Goal: Information Seeking & Learning: Learn about a topic

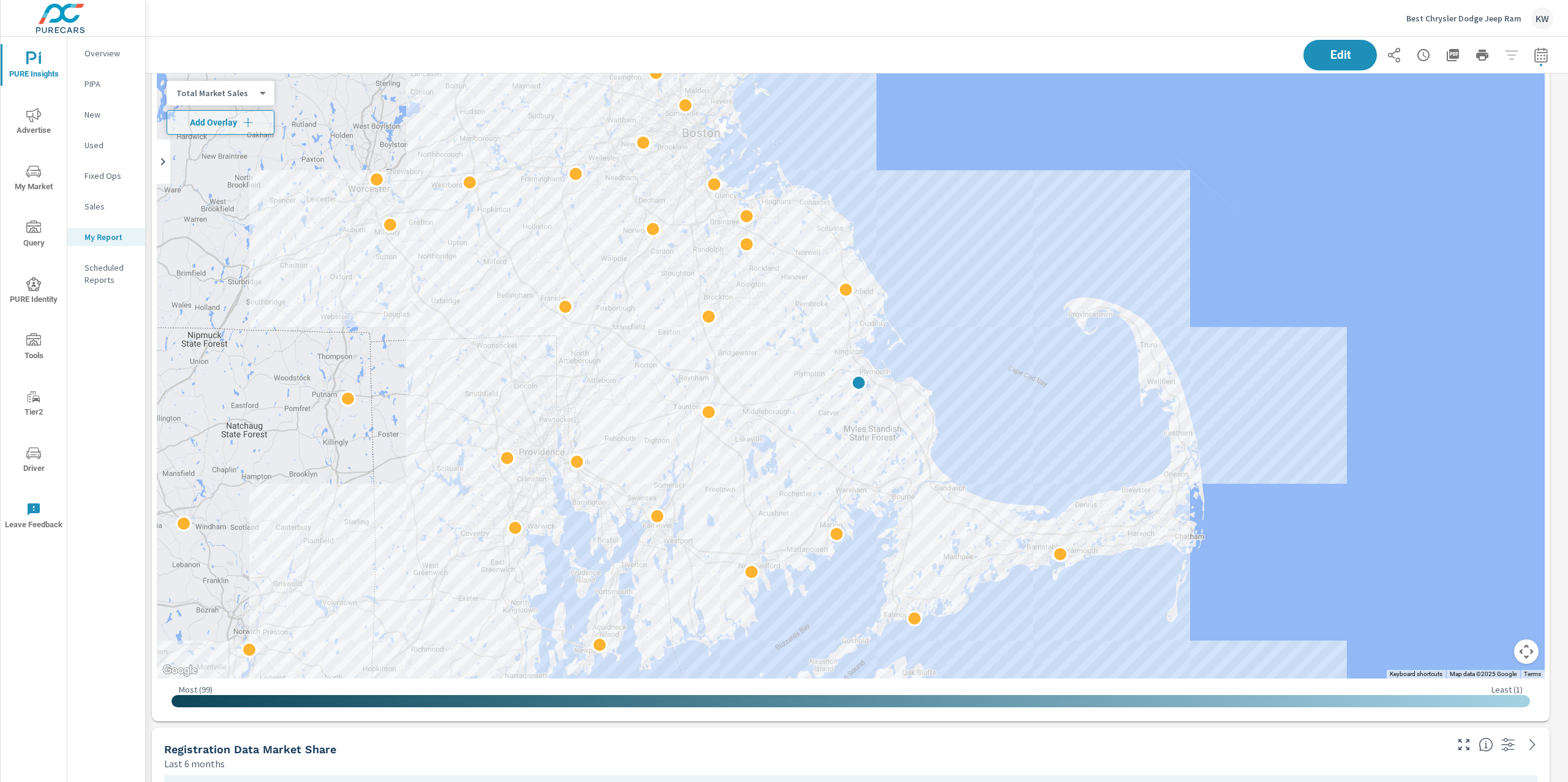
scroll to position [3574, 0]
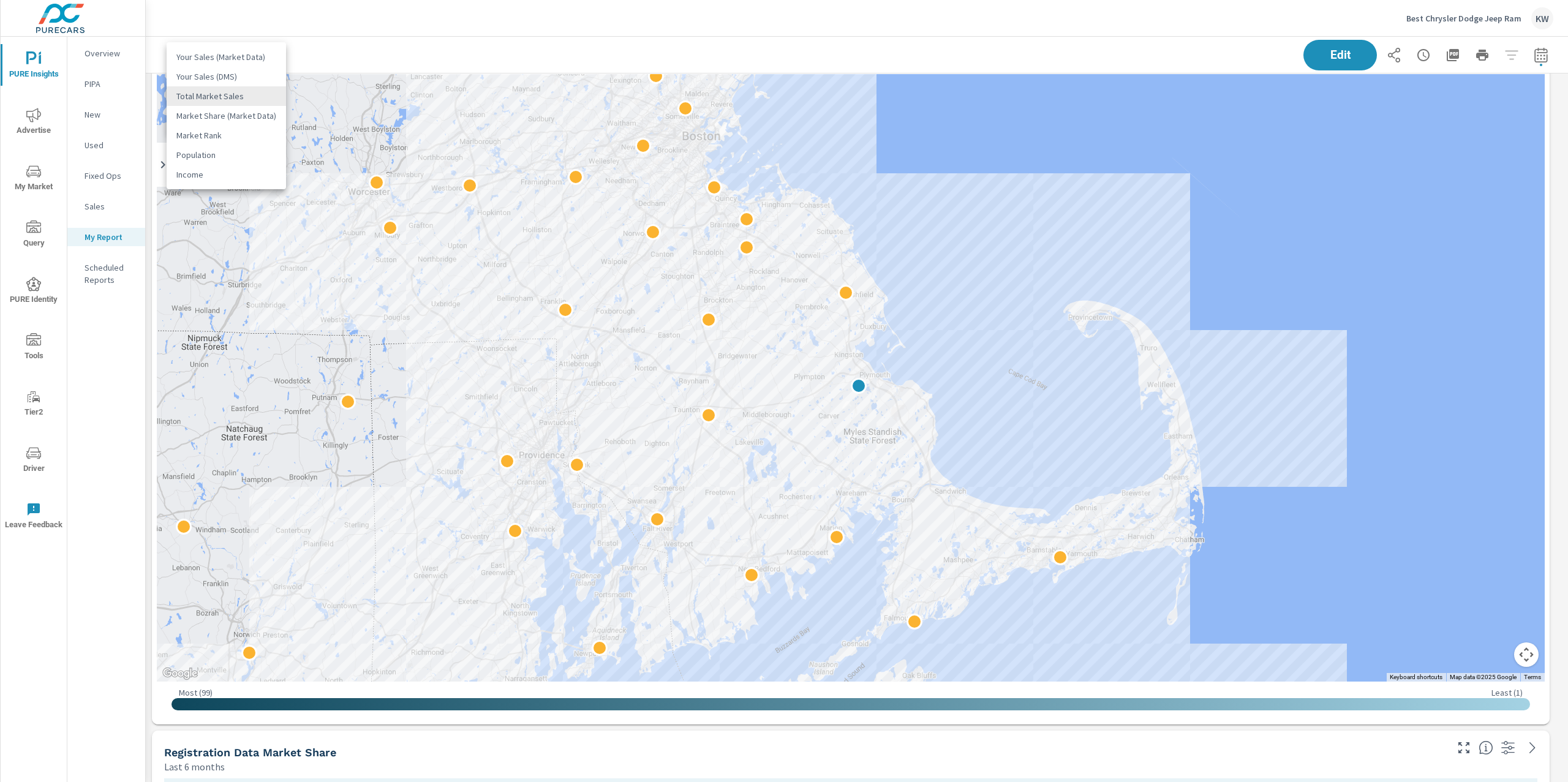
click at [260, 95] on body "PURE Insights Advertise My Market Query PURE Identity Tools Tier2 Driver Leave …" at bounding box center [784, 391] width 1568 height 782
click at [232, 77] on li "Your Sales (DMS)" at bounding box center [226, 77] width 119 height 20
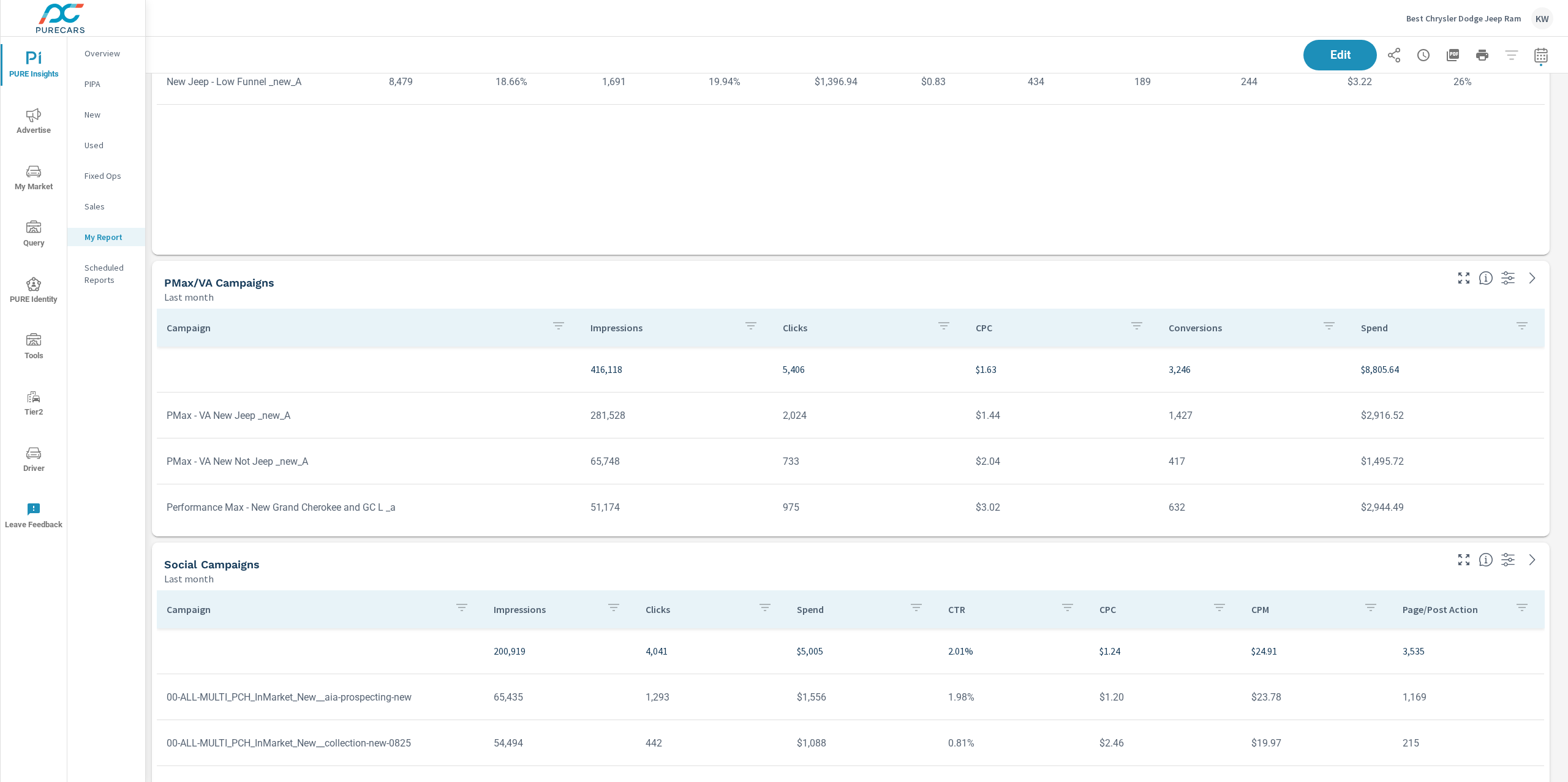
scroll to position [6192, 0]
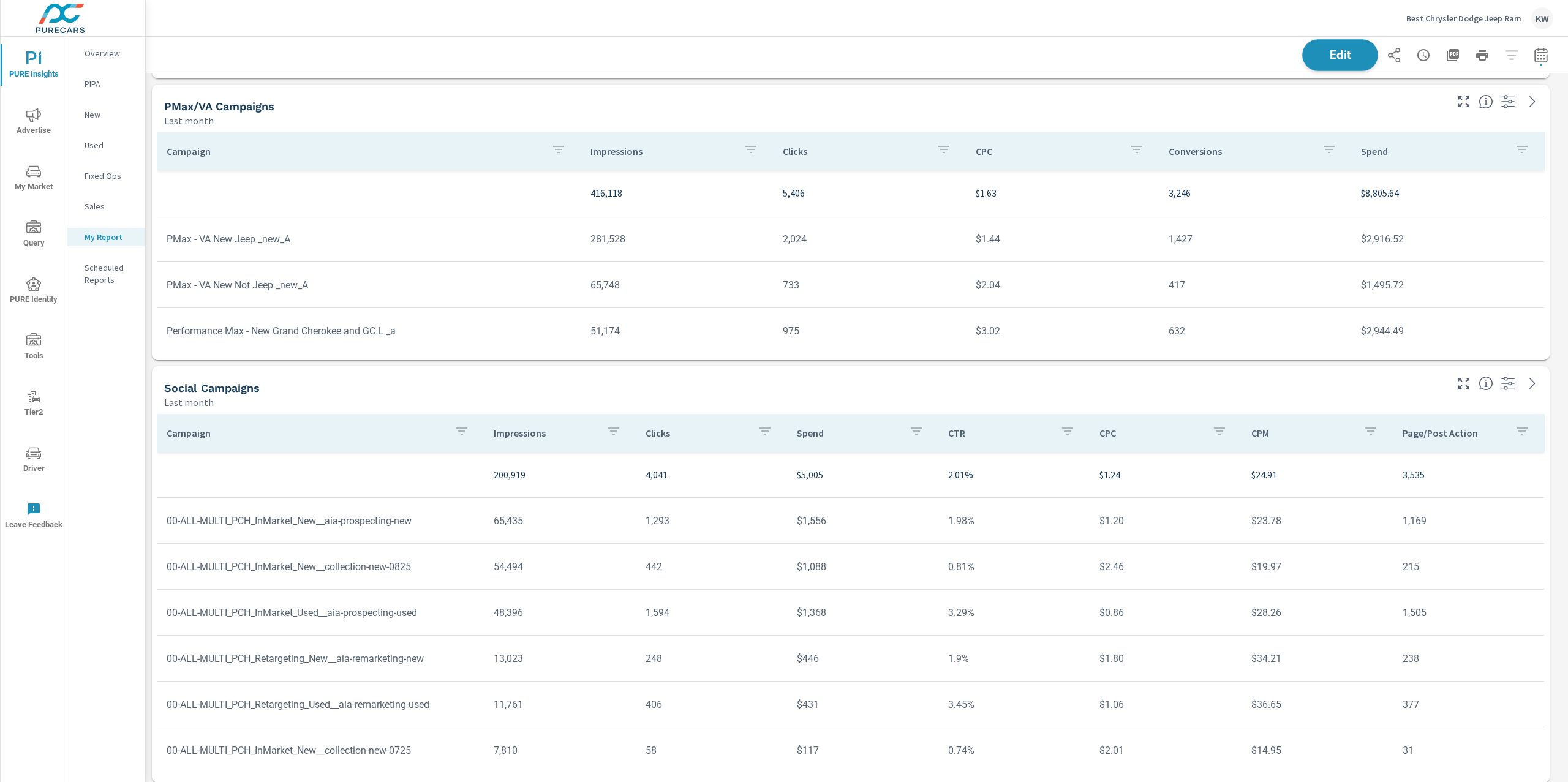
click at [1315, 60] on span "Edit" at bounding box center [1340, 55] width 50 height 12
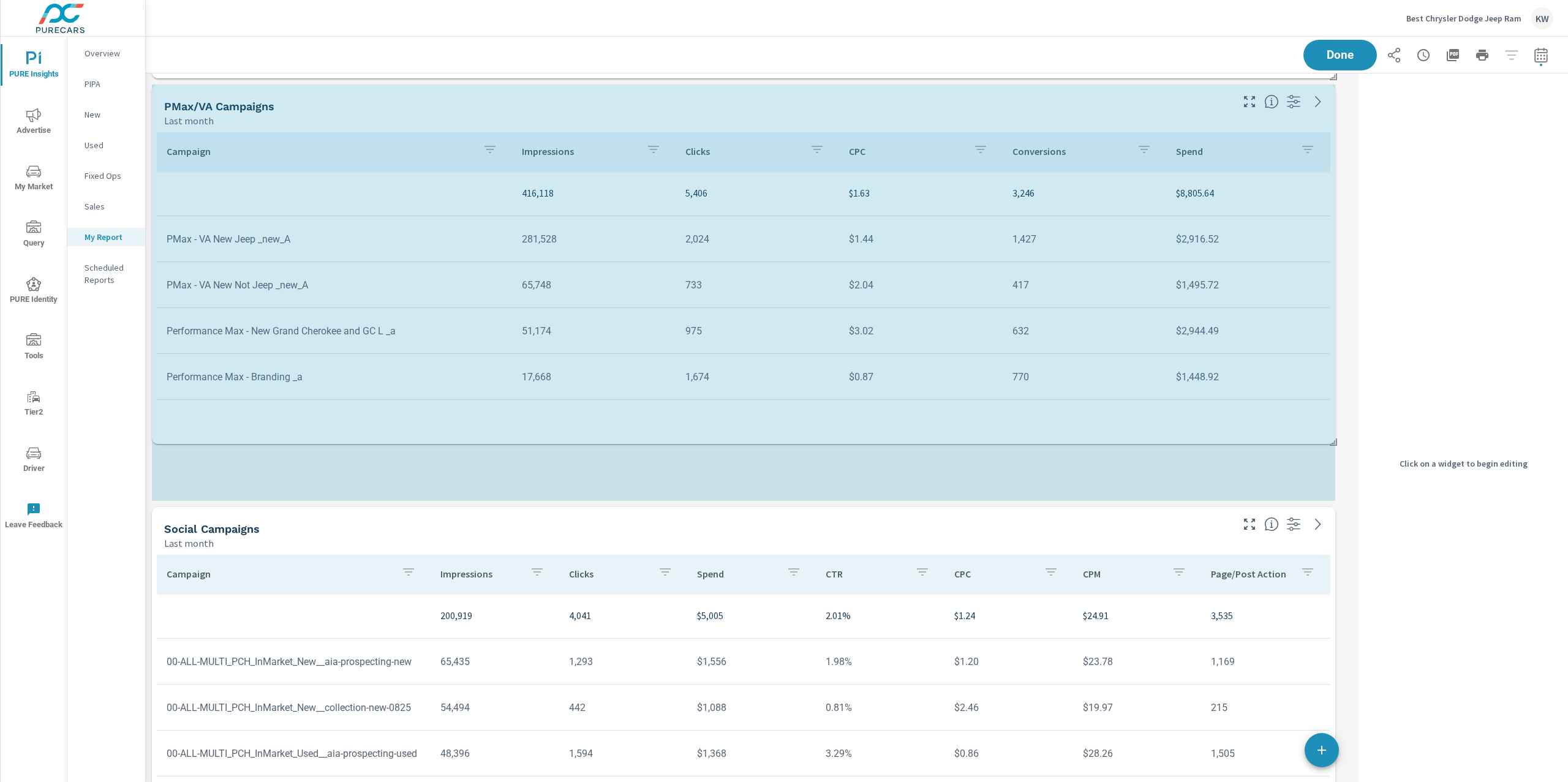
scroll to position [7355, 1220]
drag, startPoint x: 1337, startPoint y: 356, endPoint x: 1351, endPoint y: 424, distance: 69.4
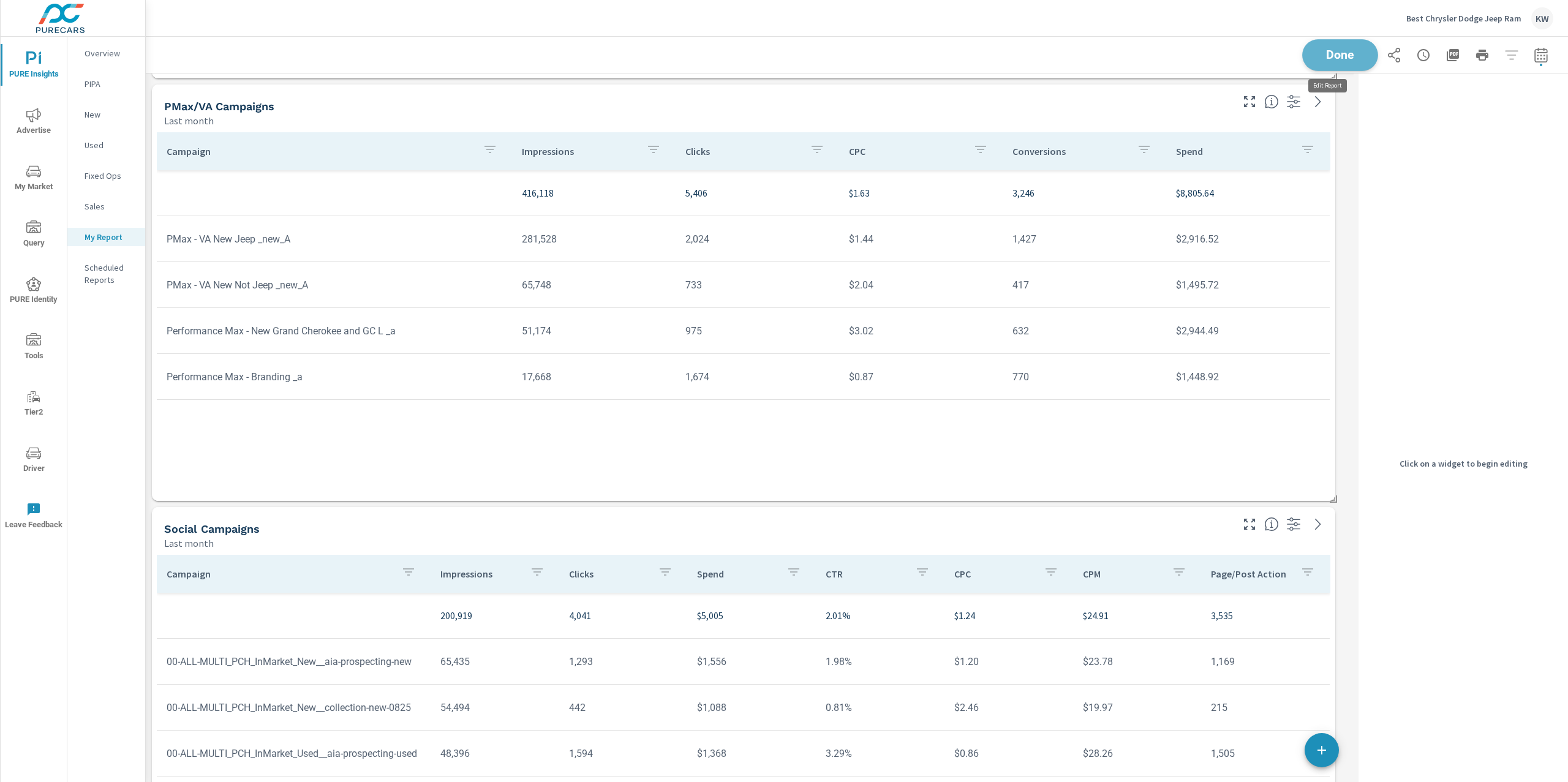
click at [1338, 52] on span "Done" at bounding box center [1340, 55] width 50 height 12
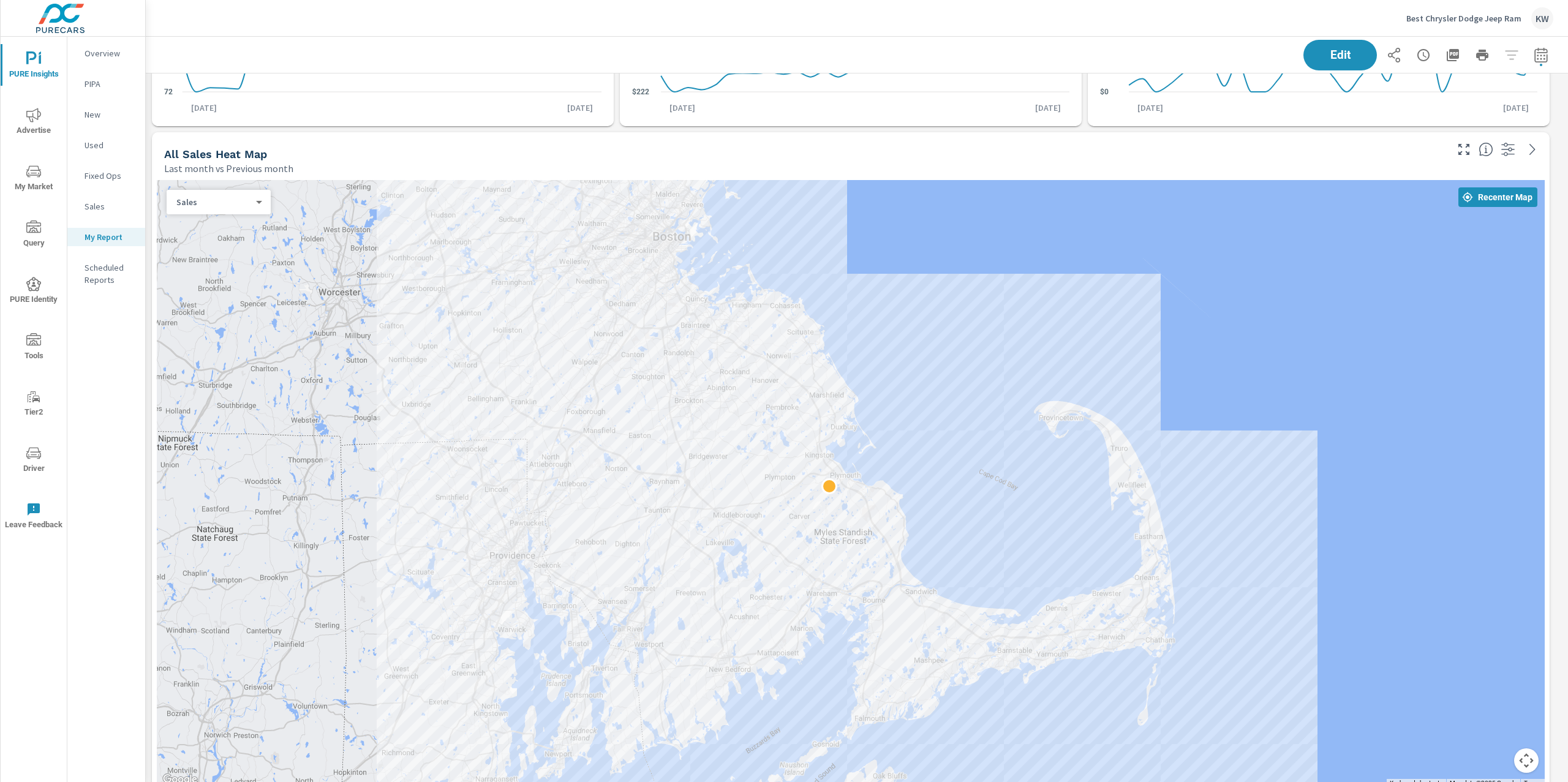
scroll to position [867, 0]
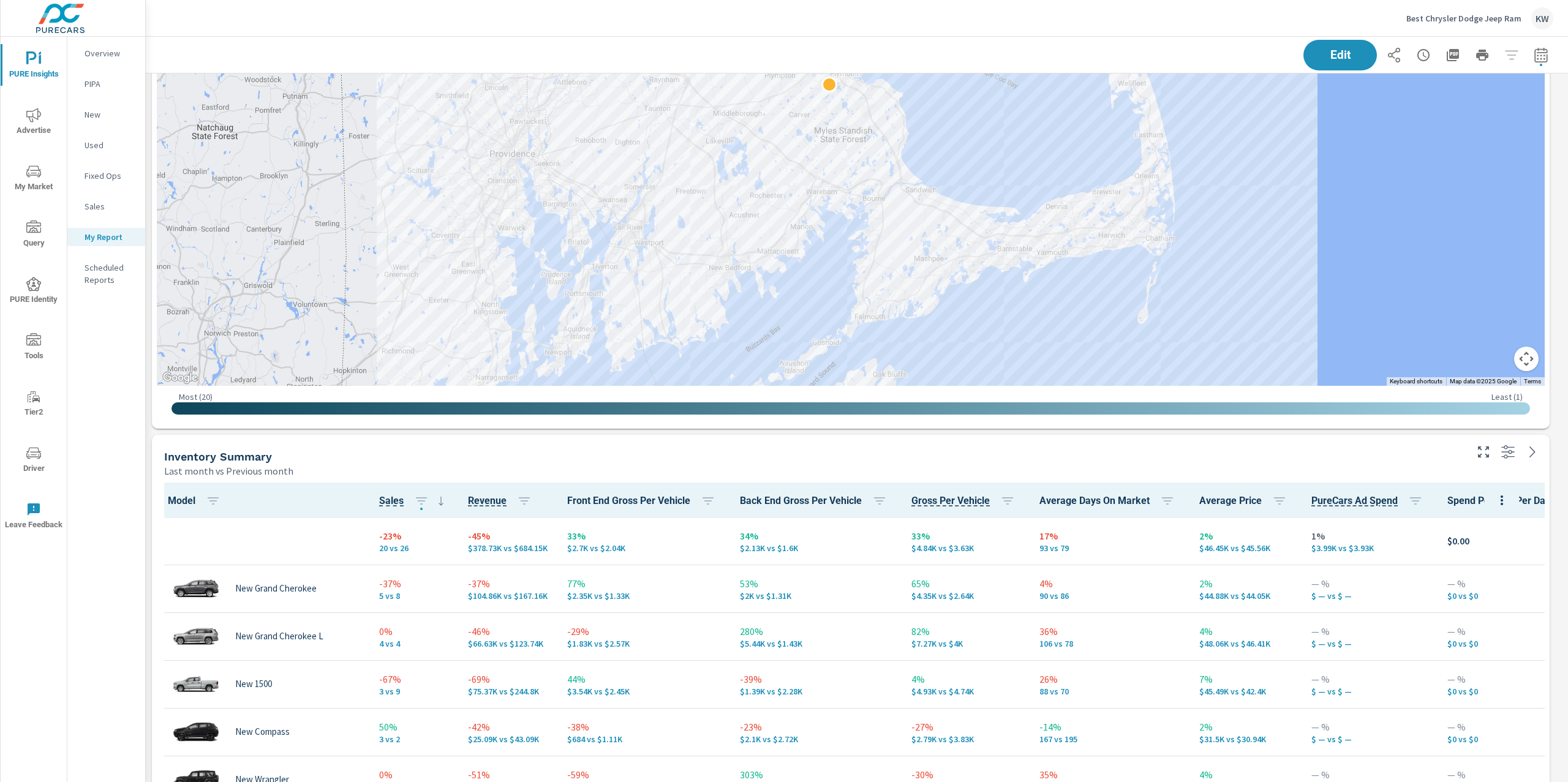
scroll to position [1050, 0]
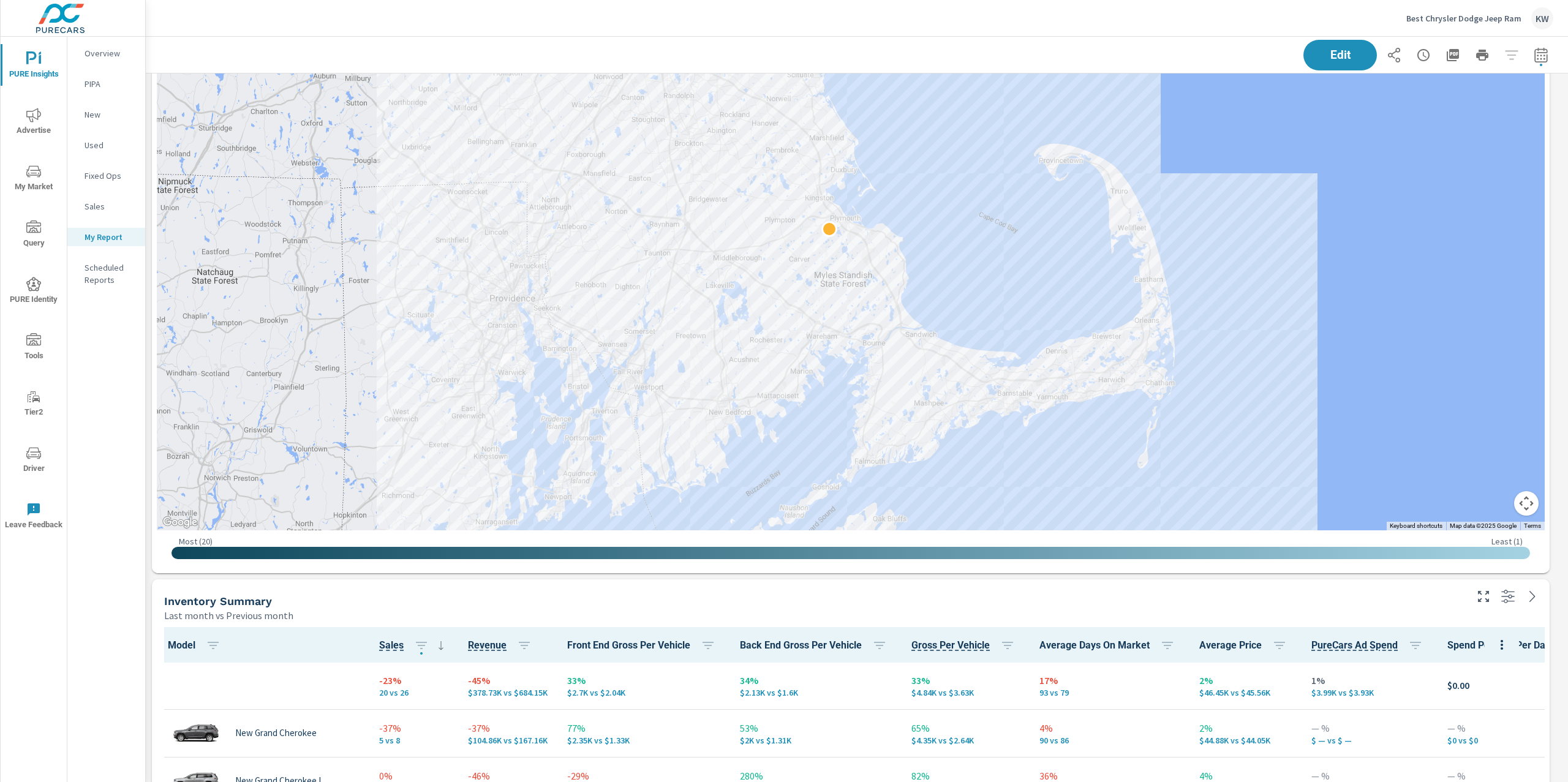
click at [1083, 13] on div "Best Chrysler Dodge Jeep Ram KW" at bounding box center [857, 18] width 1393 height 36
click at [1447, 59] on icon "button" at bounding box center [1453, 55] width 12 height 12
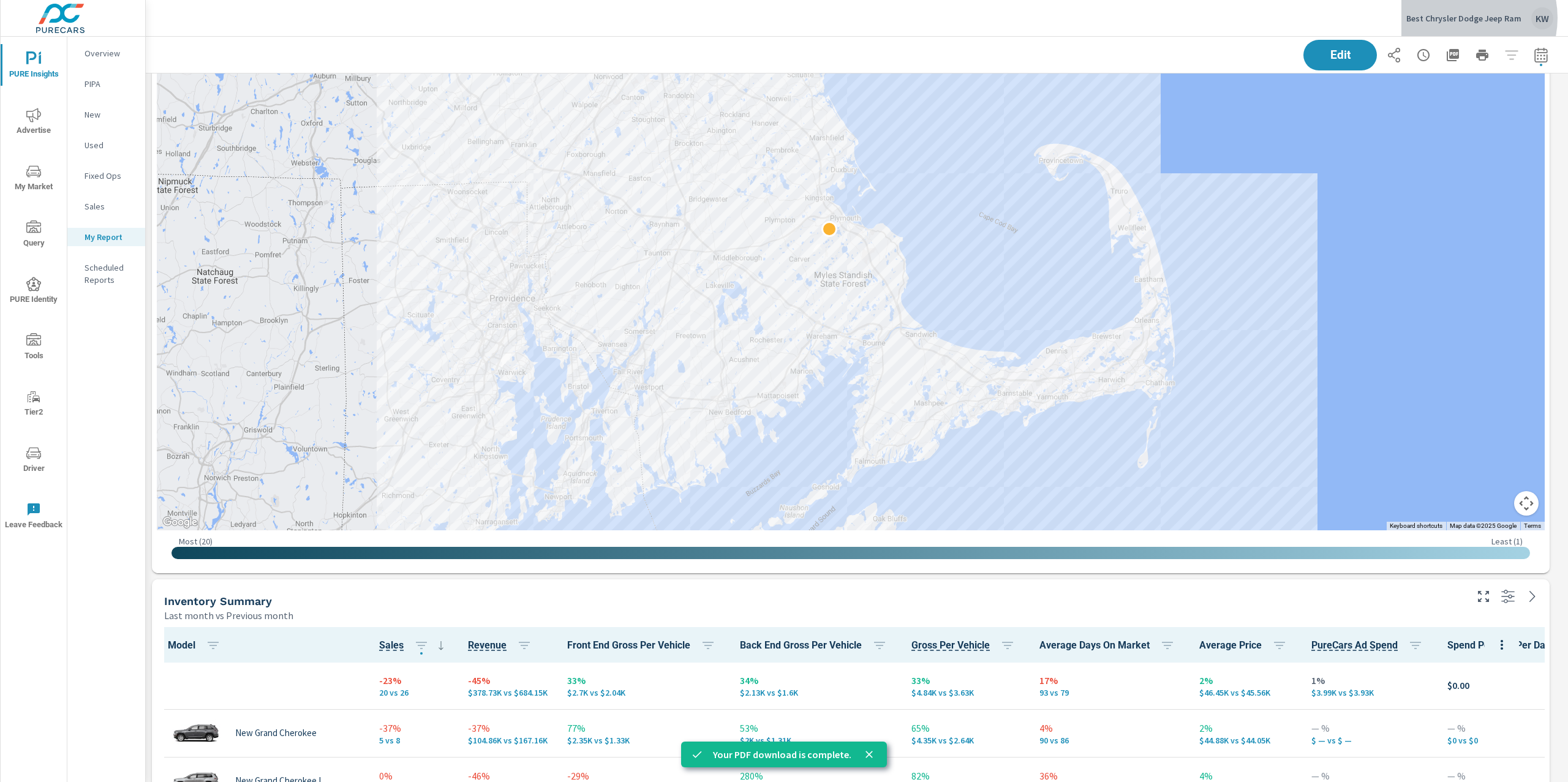
click at [1464, 18] on p "Best Chrysler Dodge Jeep Ram" at bounding box center [1464, 18] width 115 height 11
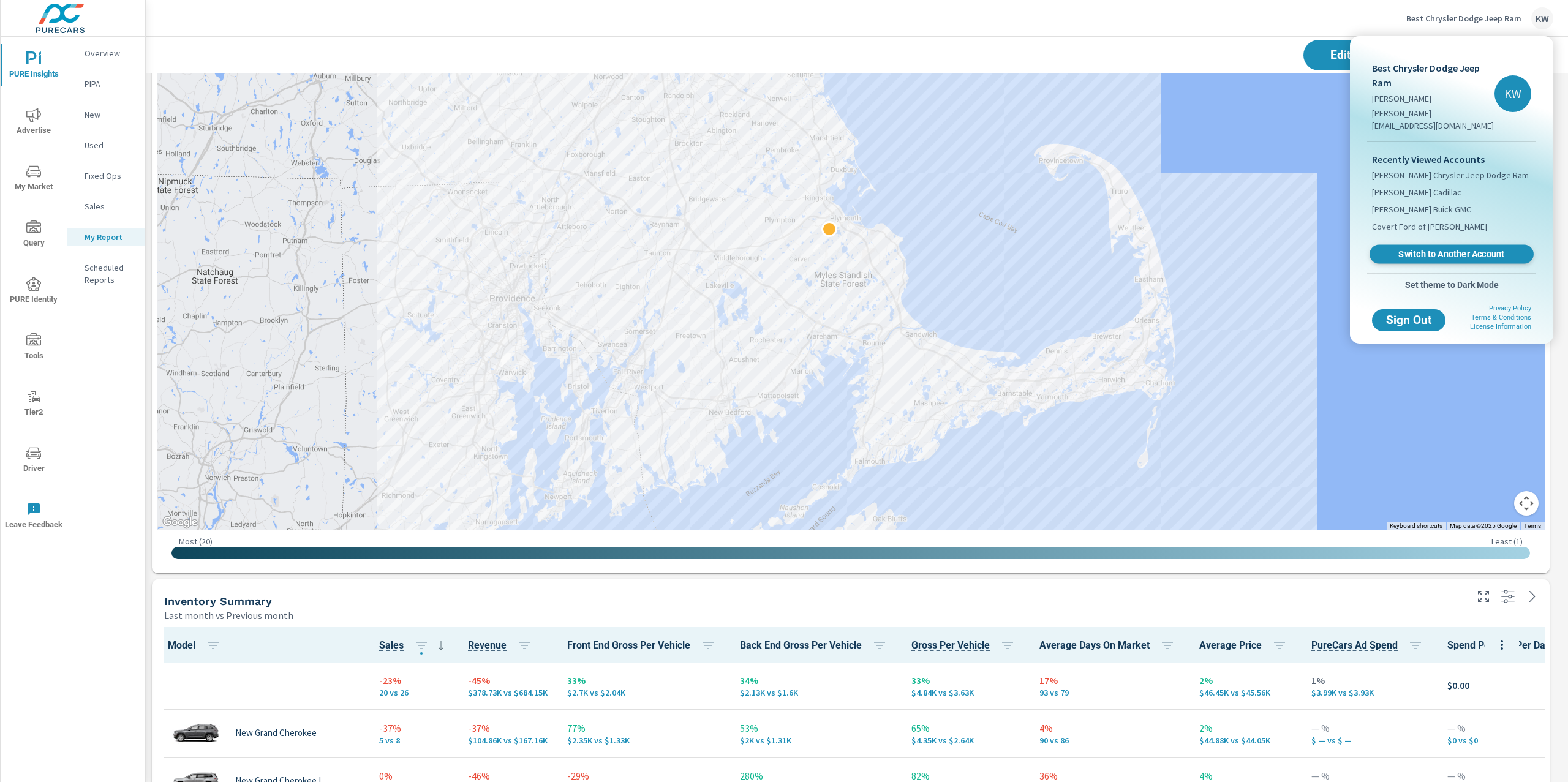
click at [1448, 249] on span "Switch to Another Account" at bounding box center [1451, 254] width 150 height 12
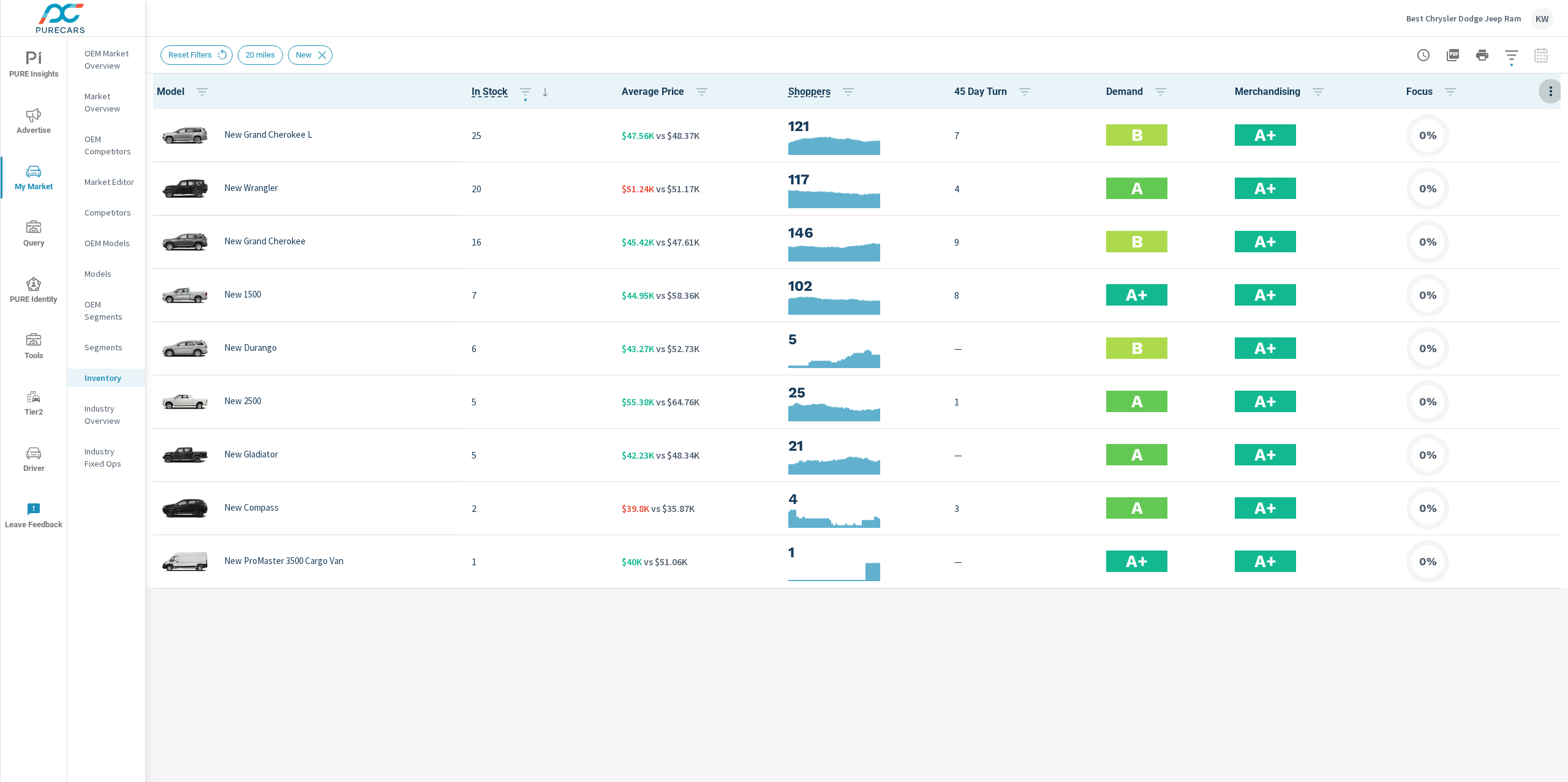
click at [1556, 91] on icon "button" at bounding box center [1551, 91] width 15 height 15
click at [1503, 287] on span "Customize columns..." at bounding box center [1511, 284] width 77 height 12
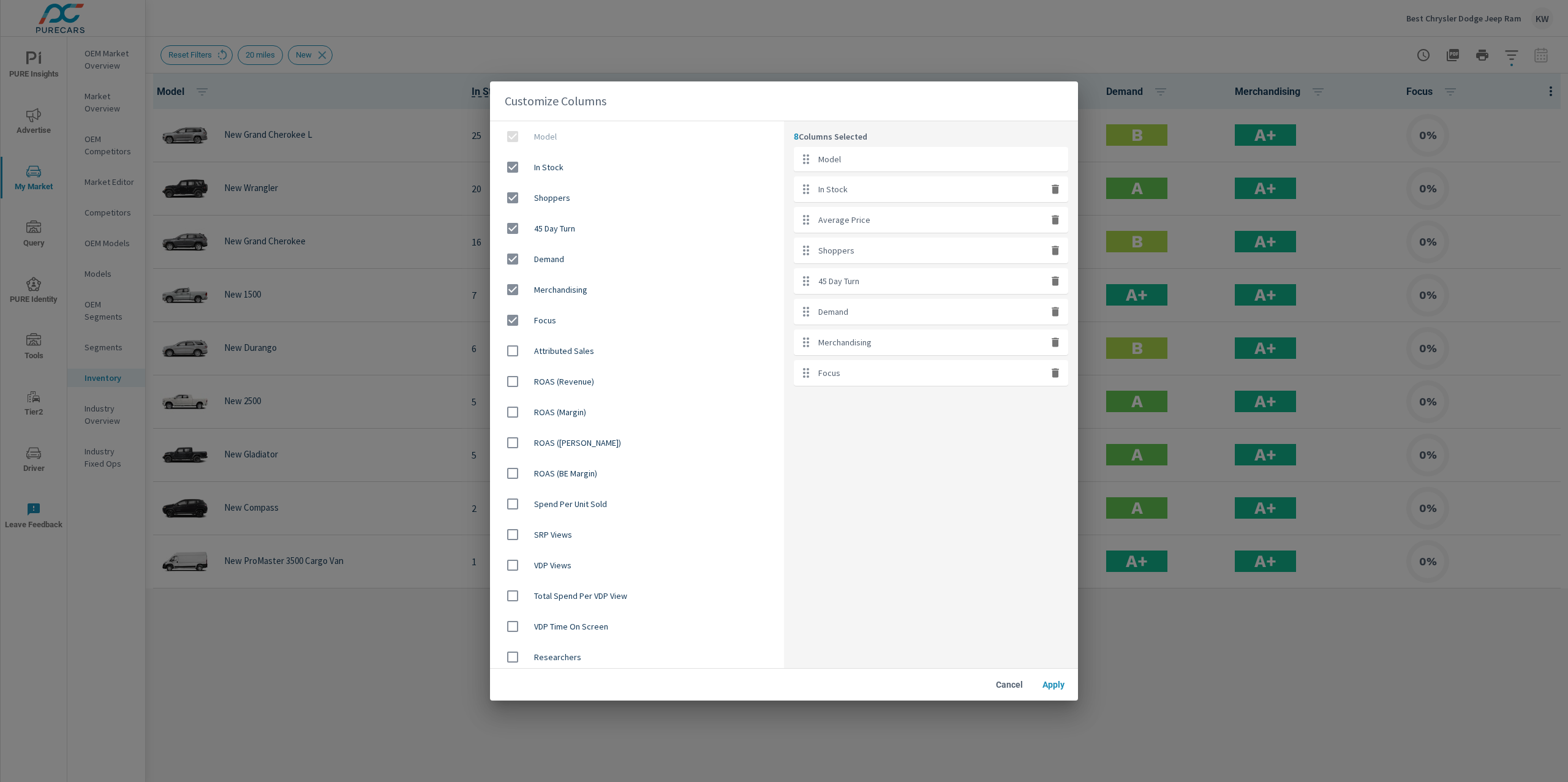
click at [1057, 381] on div "Focus" at bounding box center [931, 372] width 274 height 26
click at [1053, 375] on icon "button" at bounding box center [1055, 372] width 7 height 9
checkbox input "false"
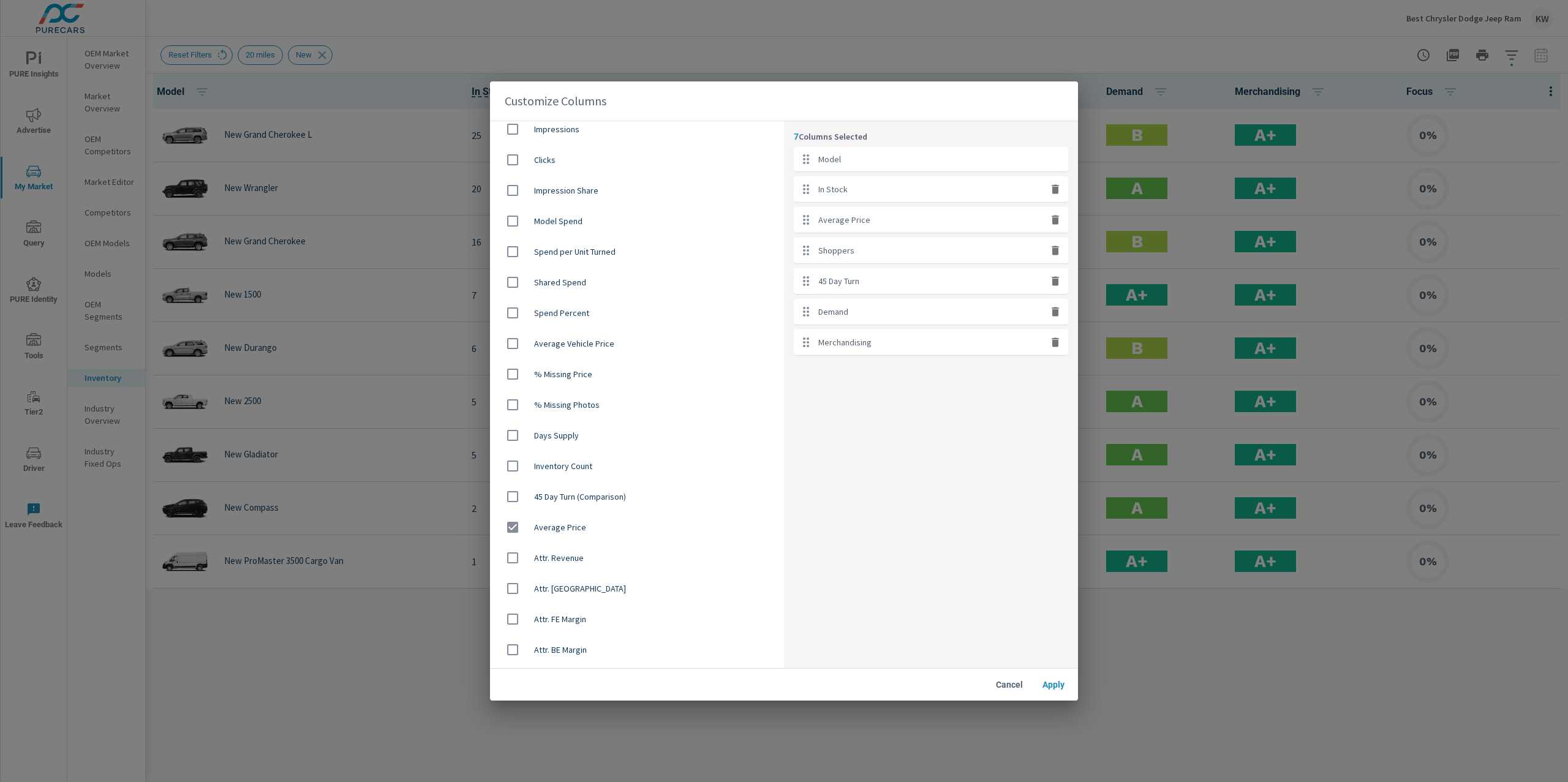
scroll to position [613, 0]
click at [507, 439] on input "checkbox" at bounding box center [512, 441] width 26 height 26
checkbox input "true"
click at [1046, 685] on span "Apply" at bounding box center [1054, 684] width 30 height 11
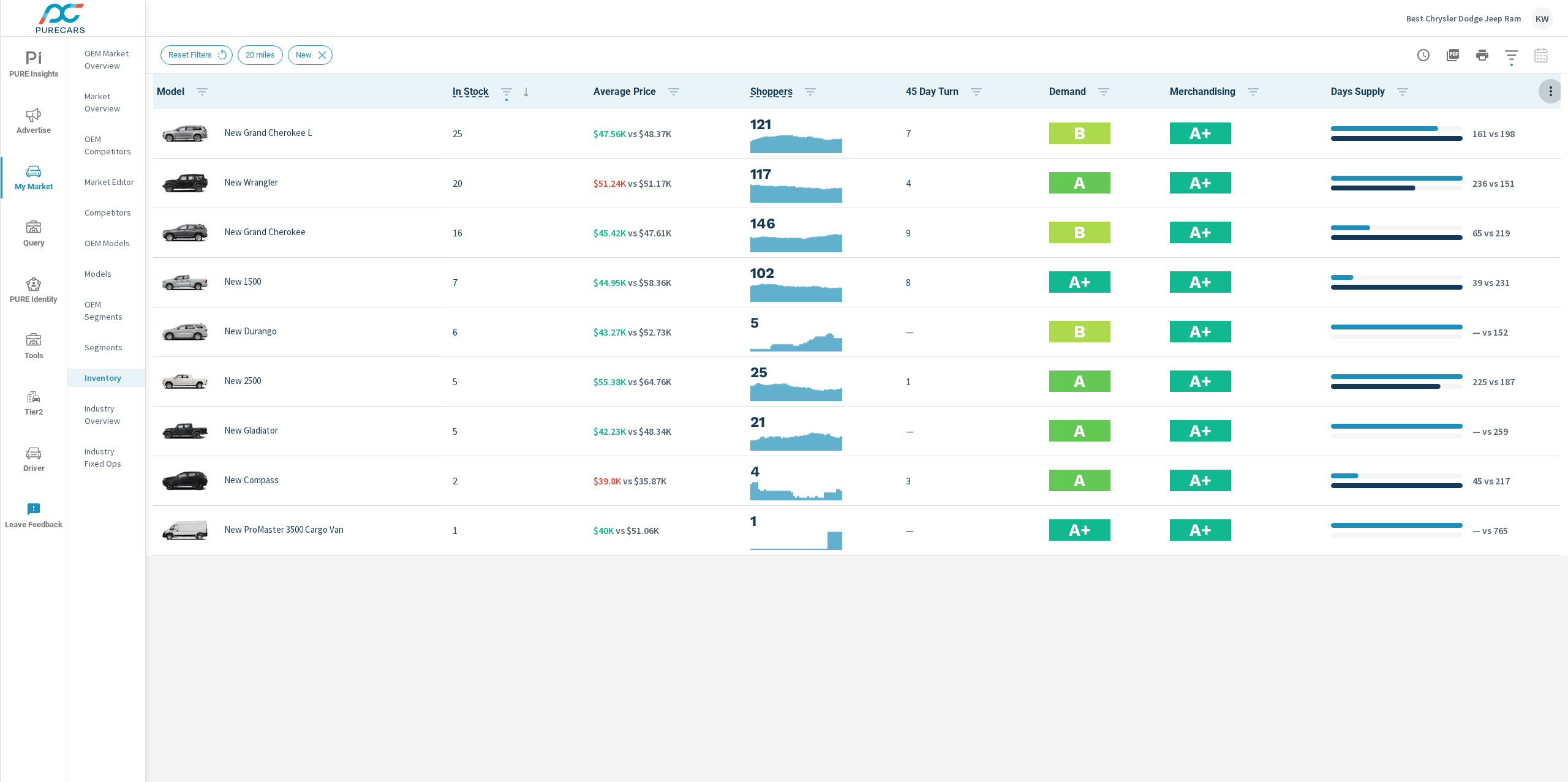
click at [1549, 93] on icon "button" at bounding box center [1551, 91] width 15 height 15
click at [1508, 286] on span "Customize columns..." at bounding box center [1511, 284] width 77 height 12
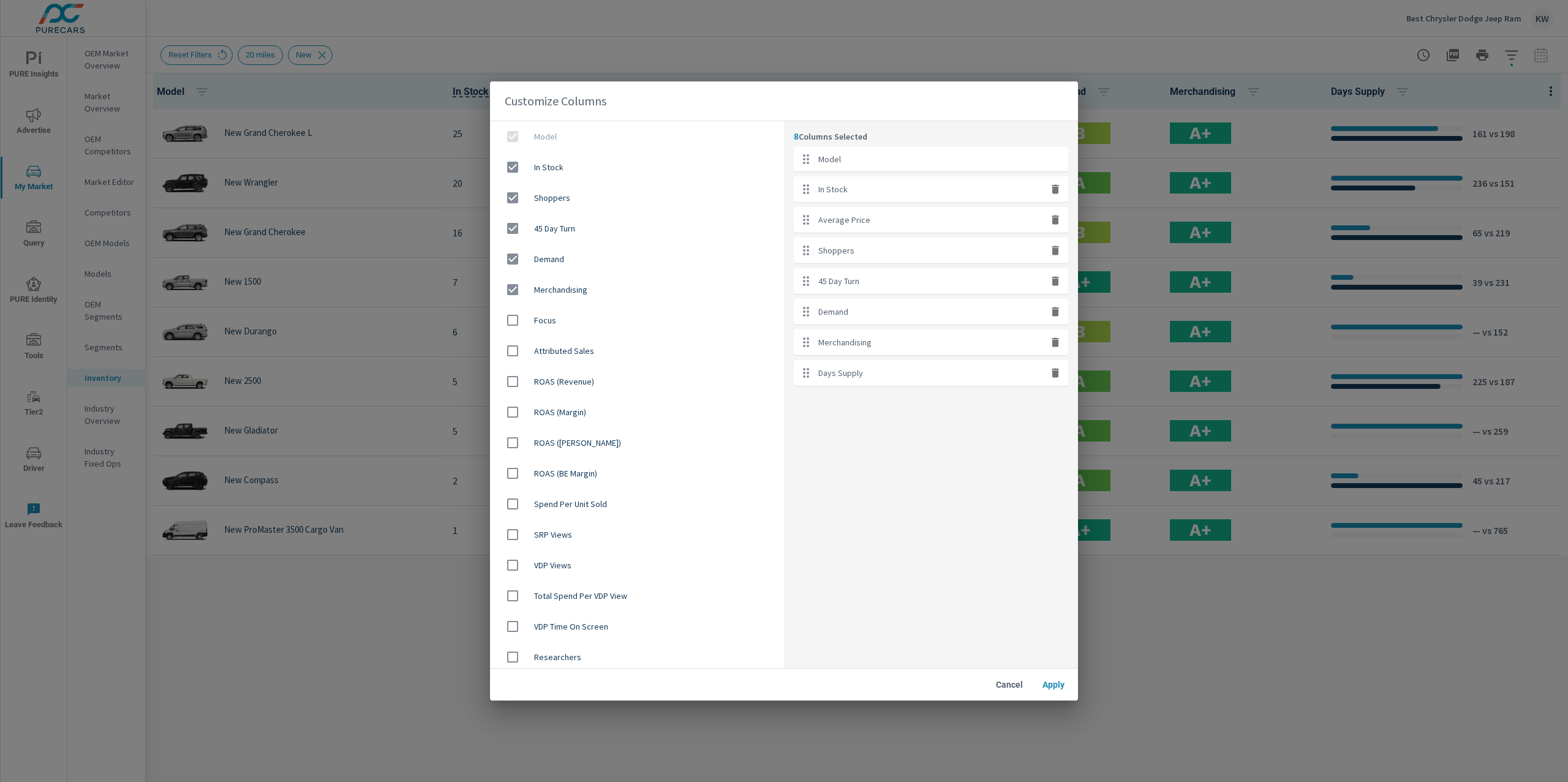
click at [1056, 376] on icon "button" at bounding box center [1055, 372] width 7 height 9
checkbox input "false"
click at [1043, 686] on span "Apply" at bounding box center [1054, 684] width 30 height 11
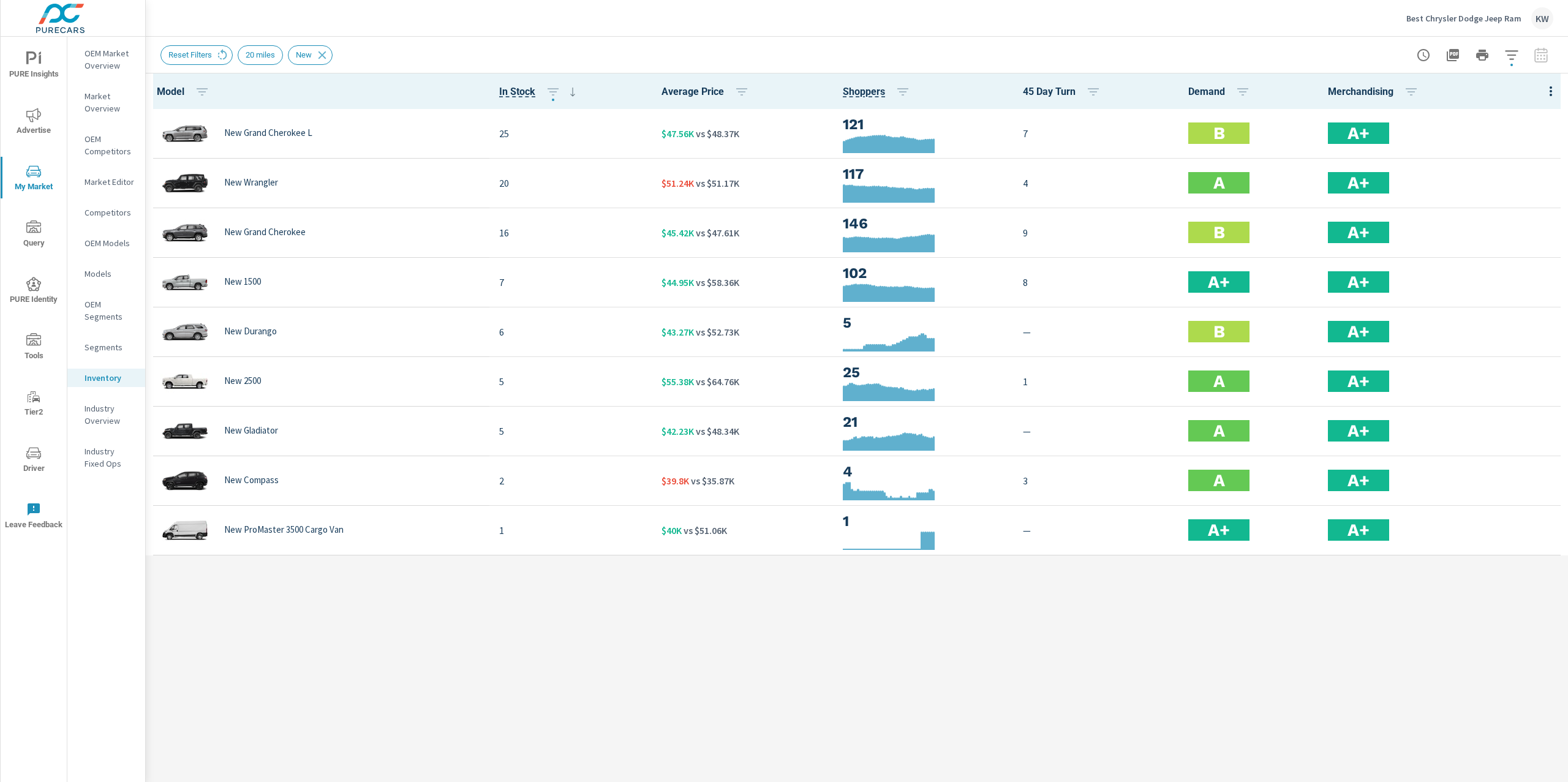
click at [1224, 693] on div "Model In Stock Average Price Shoppers 45 Day Turn Demand Merchandising New Gran…" at bounding box center [856, 427] width 1422 height 709
click at [1543, 87] on icon "button" at bounding box center [1551, 91] width 15 height 15
click at [1500, 286] on span "Customize columns..." at bounding box center [1511, 284] width 77 height 12
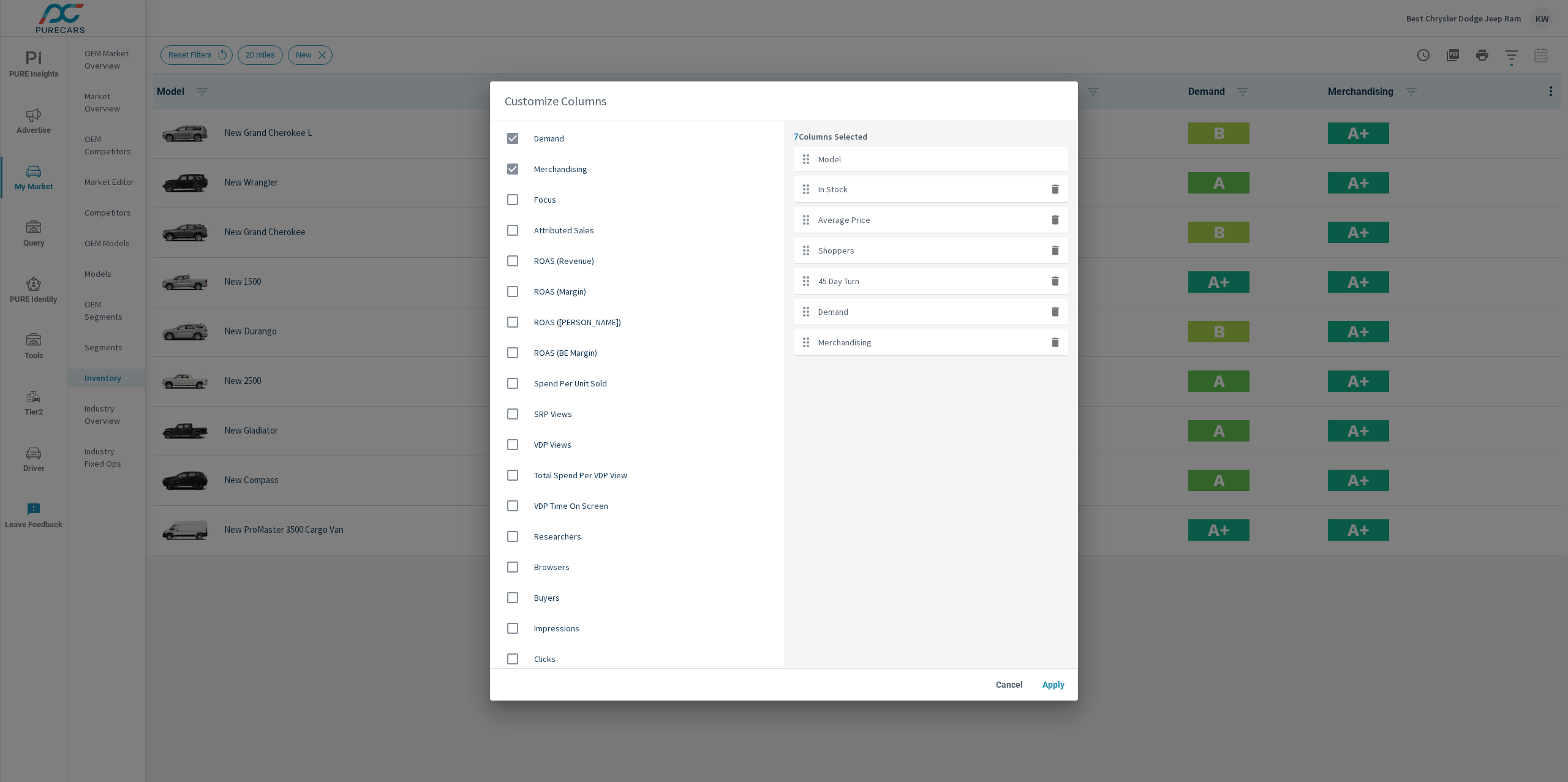
scroll to position [166, 0]
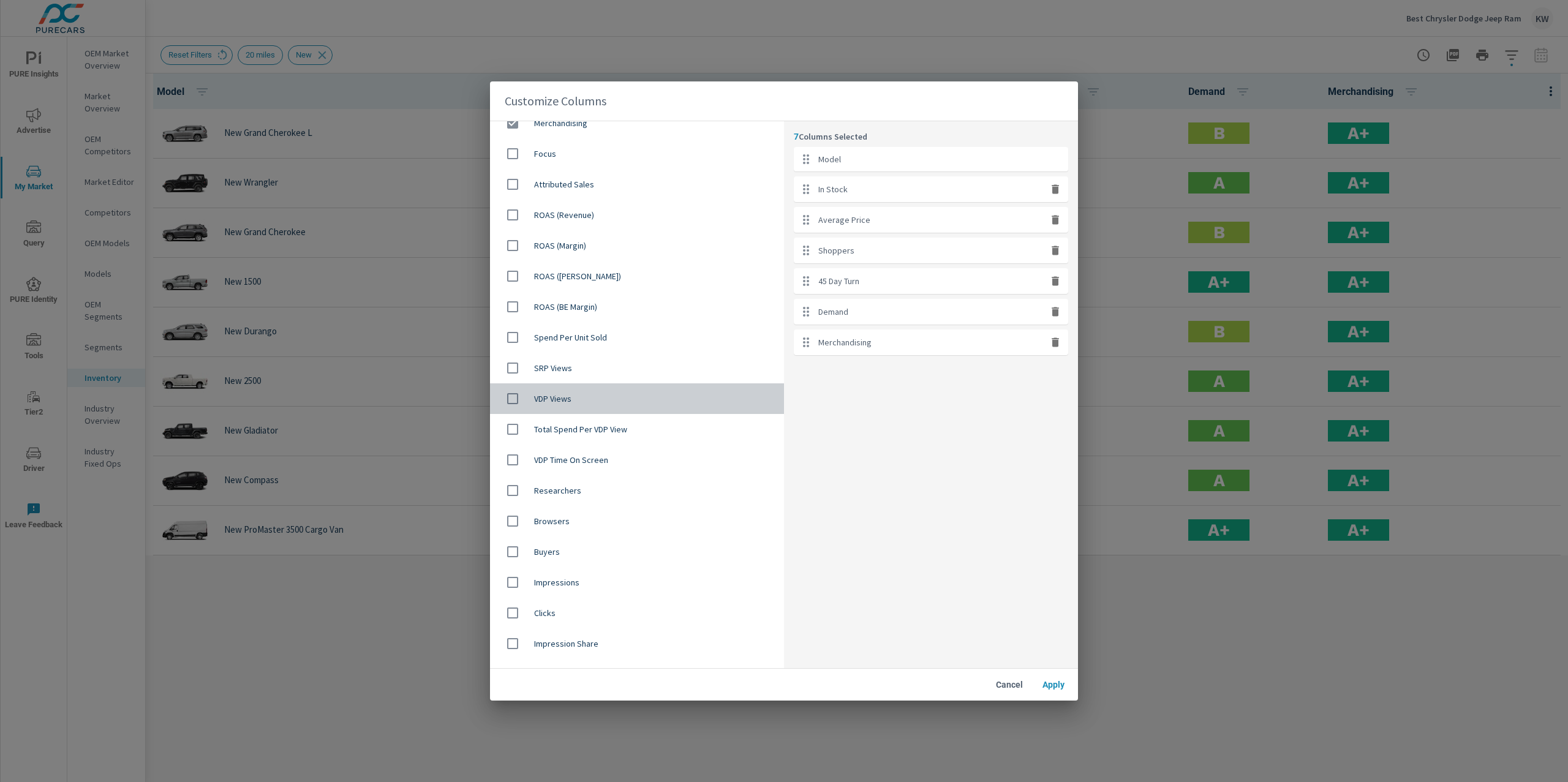
click at [679, 400] on span "VDP Views" at bounding box center [655, 398] width 240 height 12
checkbox input "true"
click at [1053, 692] on button "Apply" at bounding box center [1054, 684] width 40 height 22
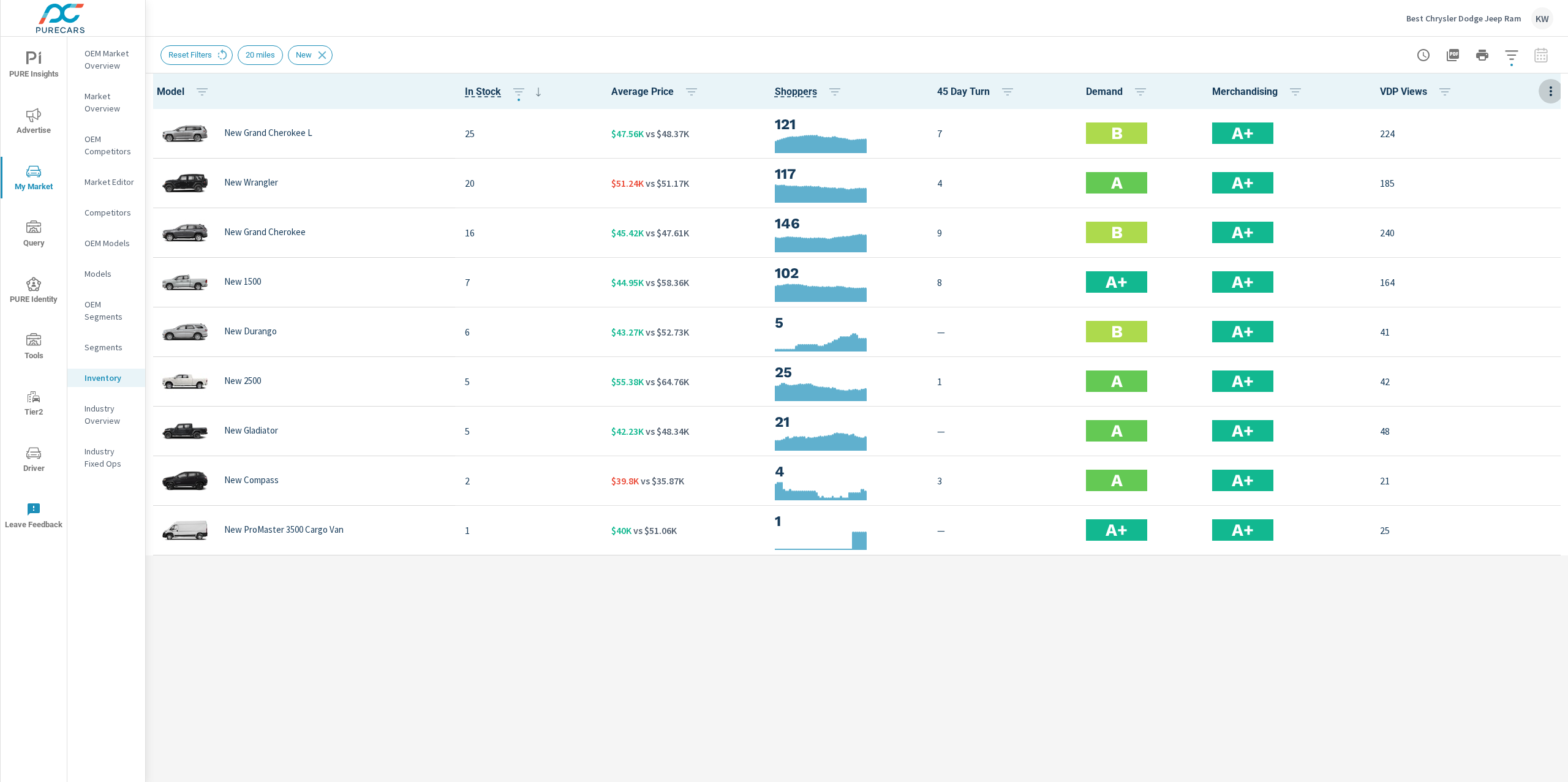
click at [1545, 99] on button "button" at bounding box center [1552, 91] width 25 height 25
click at [1503, 282] on span "Customize columns..." at bounding box center [1511, 284] width 77 height 12
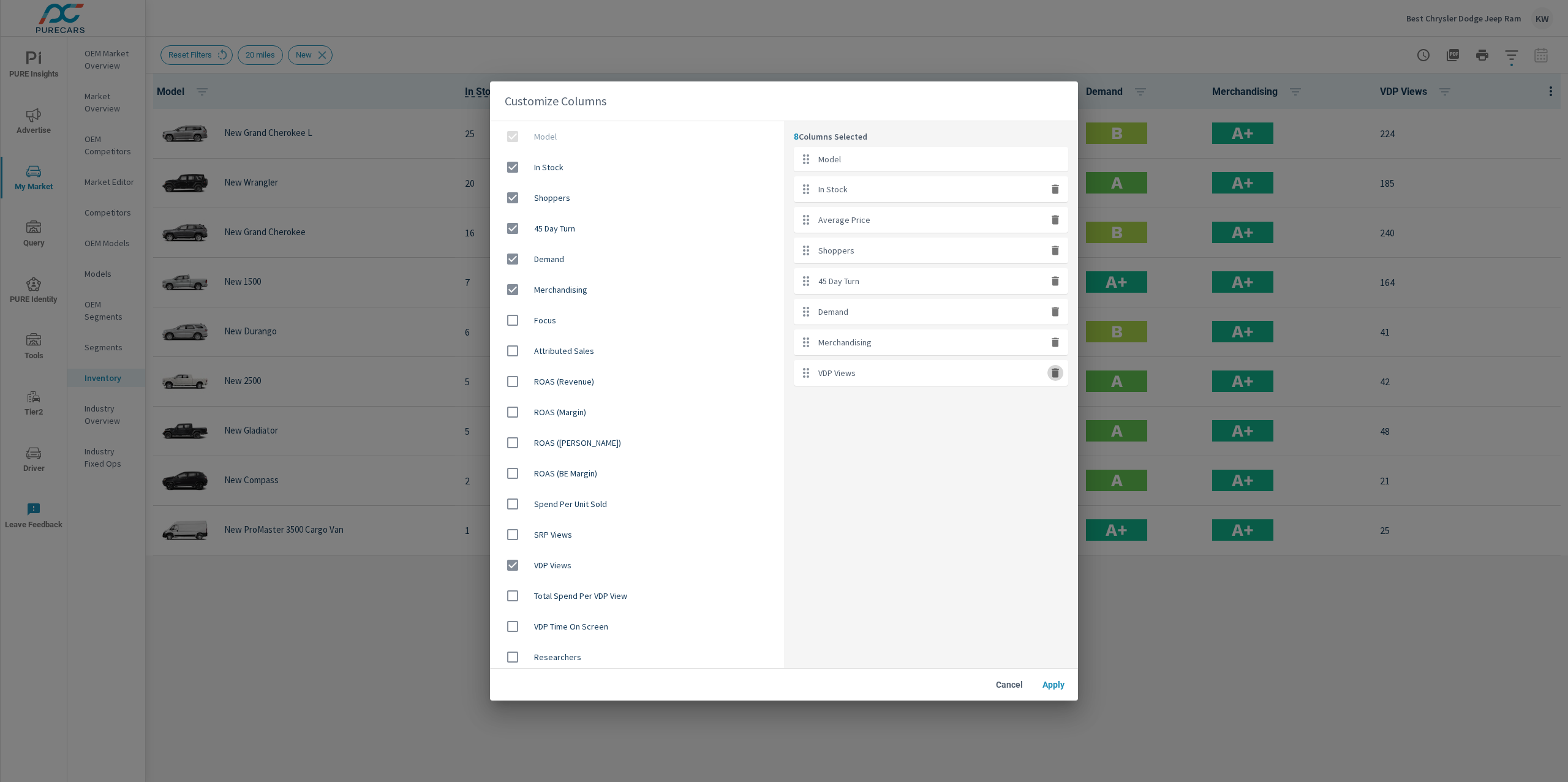
click at [1057, 375] on icon "button" at bounding box center [1055, 372] width 7 height 9
checkbox input "false"
click at [1048, 687] on span "Apply" at bounding box center [1054, 684] width 30 height 11
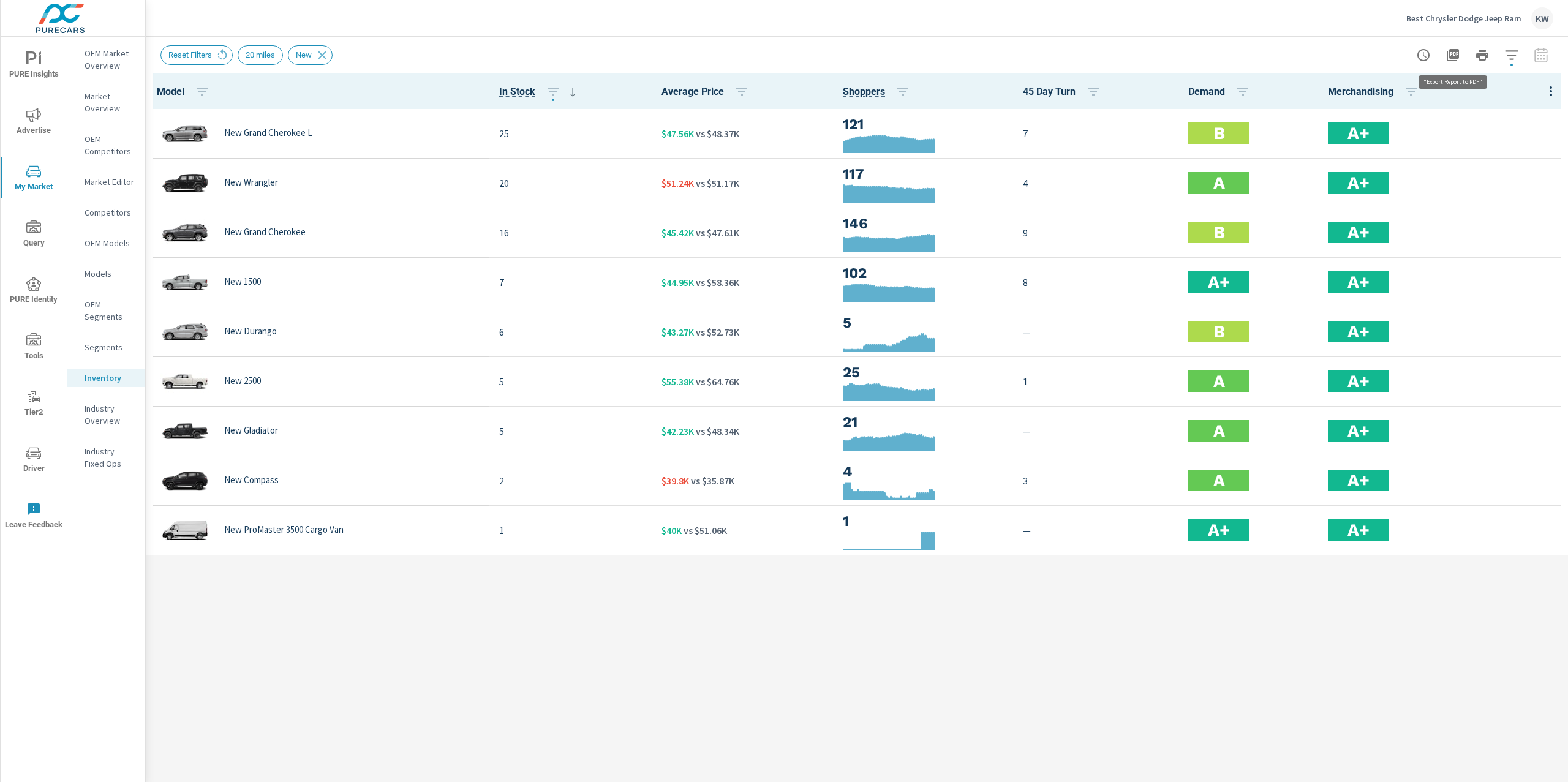
click at [1455, 59] on icon "button" at bounding box center [1453, 55] width 12 height 12
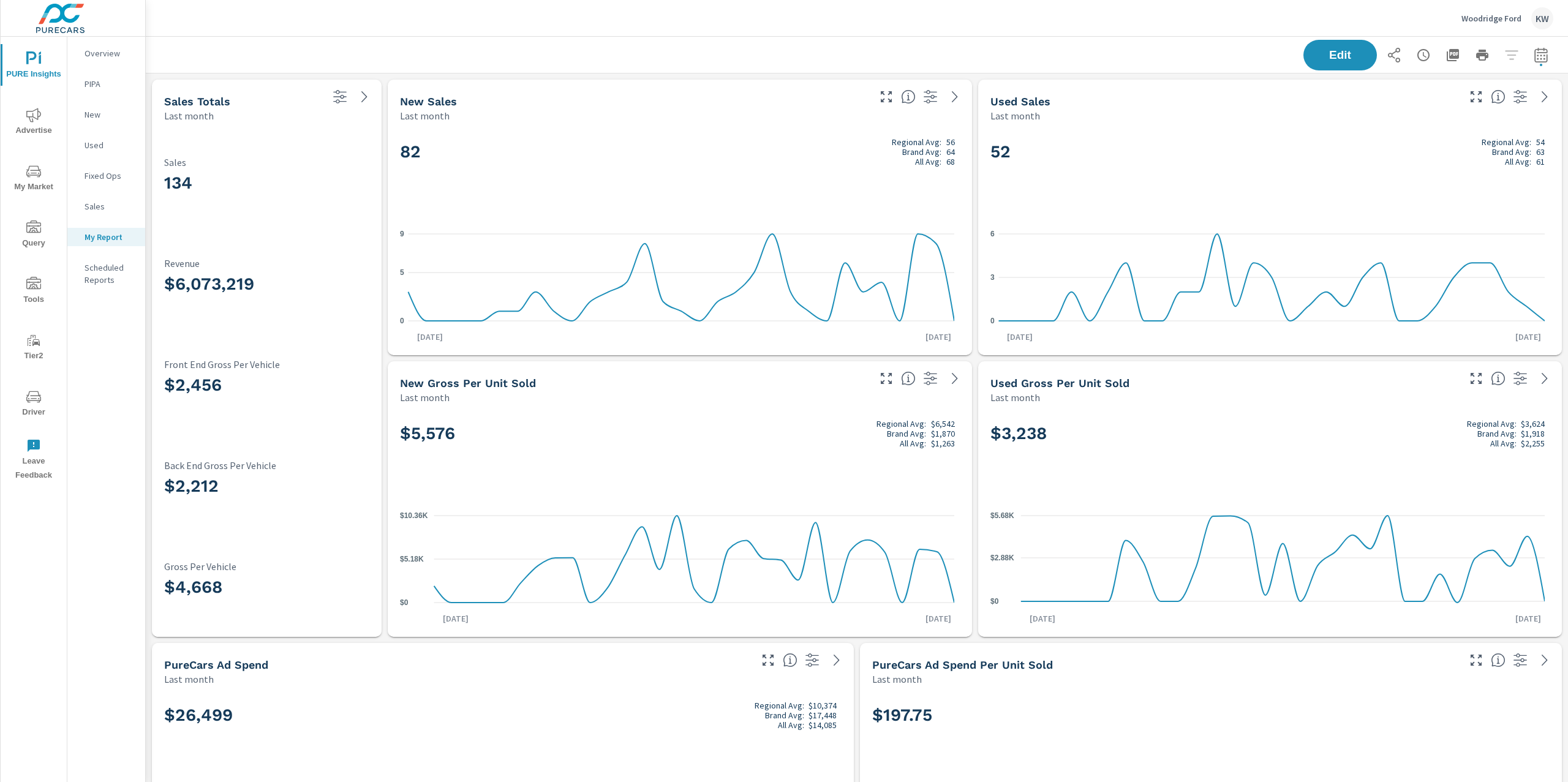
scroll to position [1, 0]
click at [1321, 63] on button "Edit" at bounding box center [1340, 55] width 76 height 32
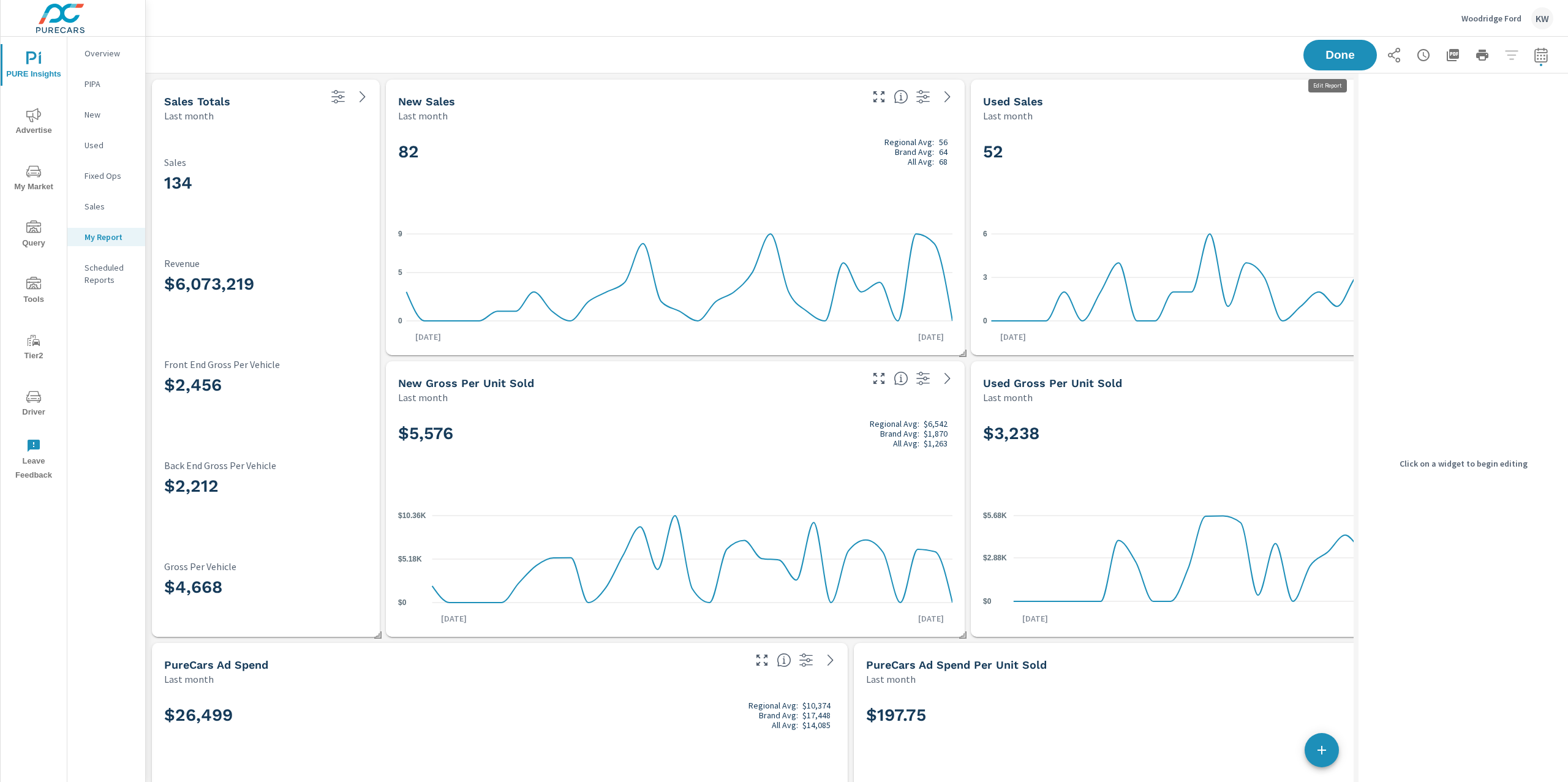
scroll to position [6, 6]
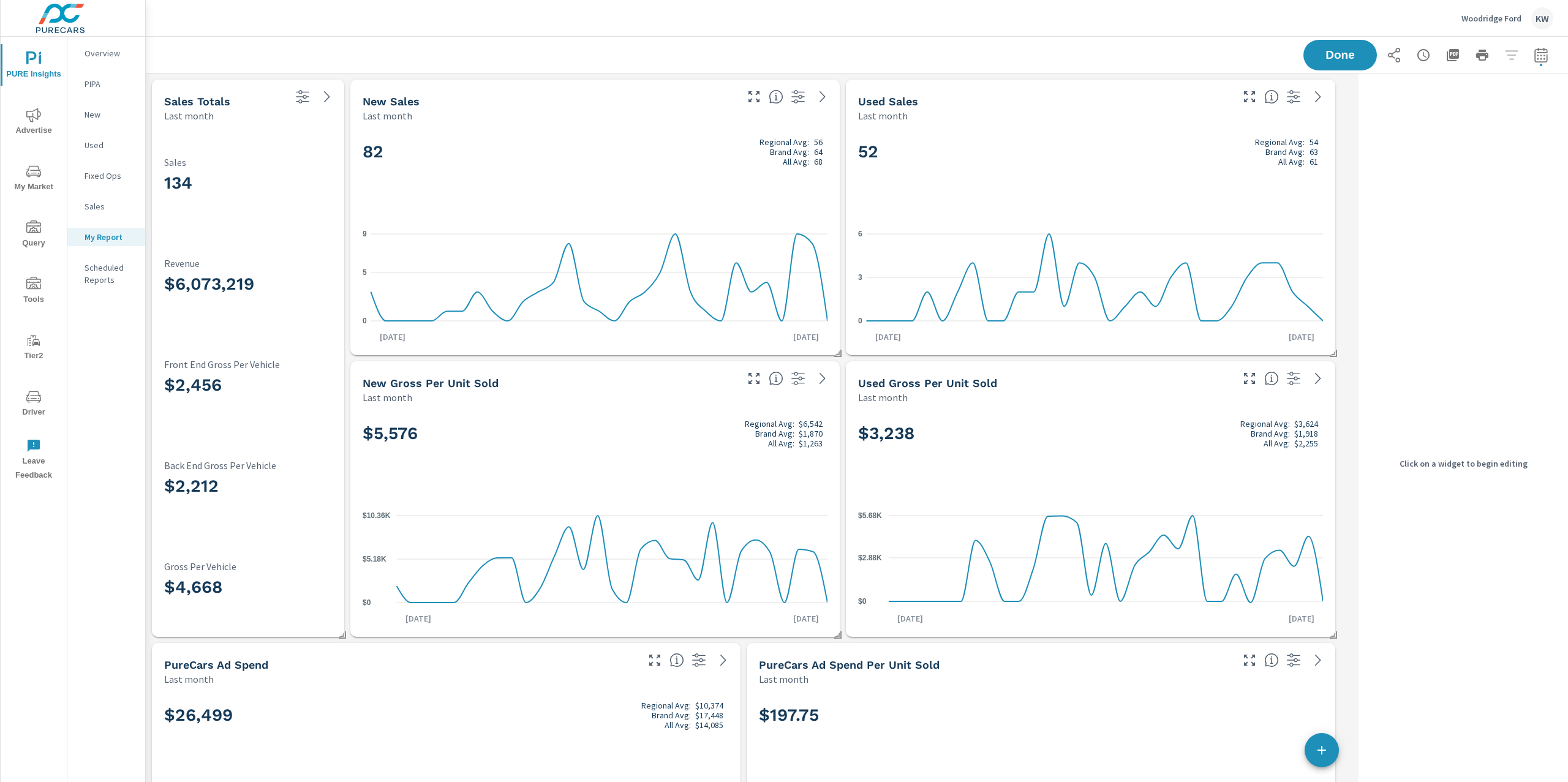
scroll to position [4679, 1220]
click at [319, 156] on div "134 Sales" at bounding box center [248, 178] width 168 height 86
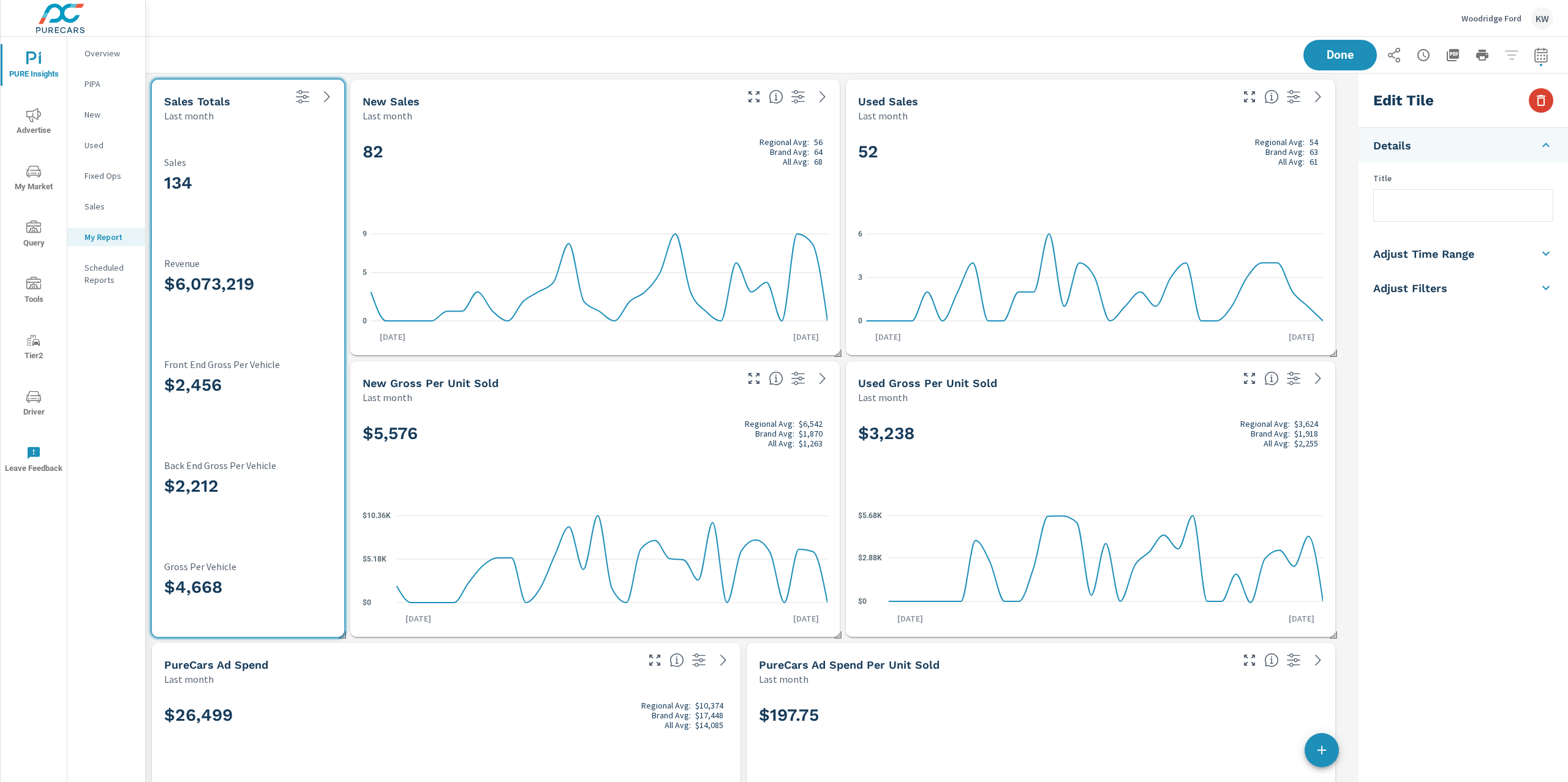
click at [1544, 103] on icon "button" at bounding box center [1541, 100] width 8 height 11
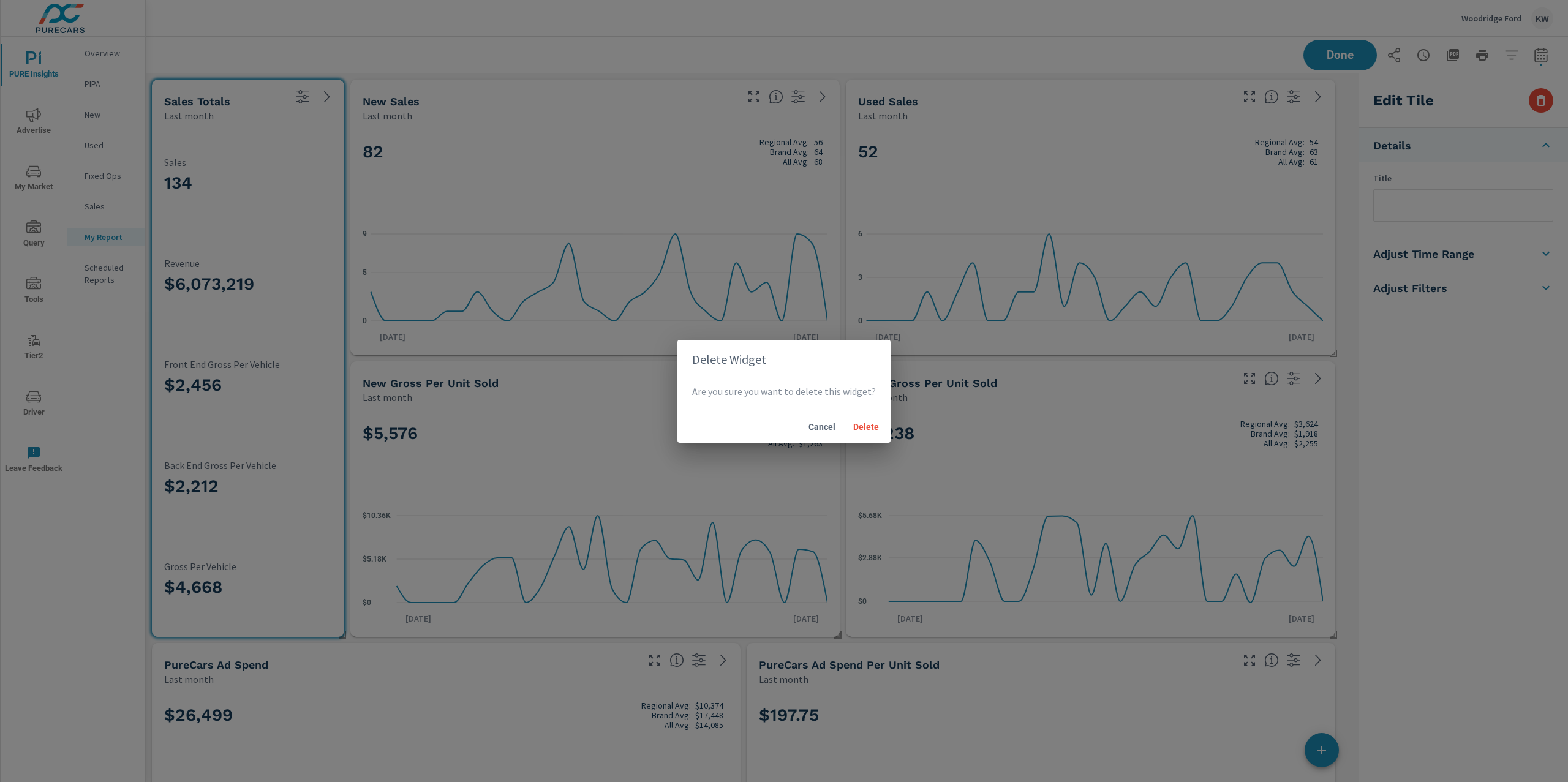
drag, startPoint x: 855, startPoint y: 422, endPoint x: 858, endPoint y: 415, distance: 7.6
click at [855, 421] on span "Delete" at bounding box center [866, 426] width 30 height 11
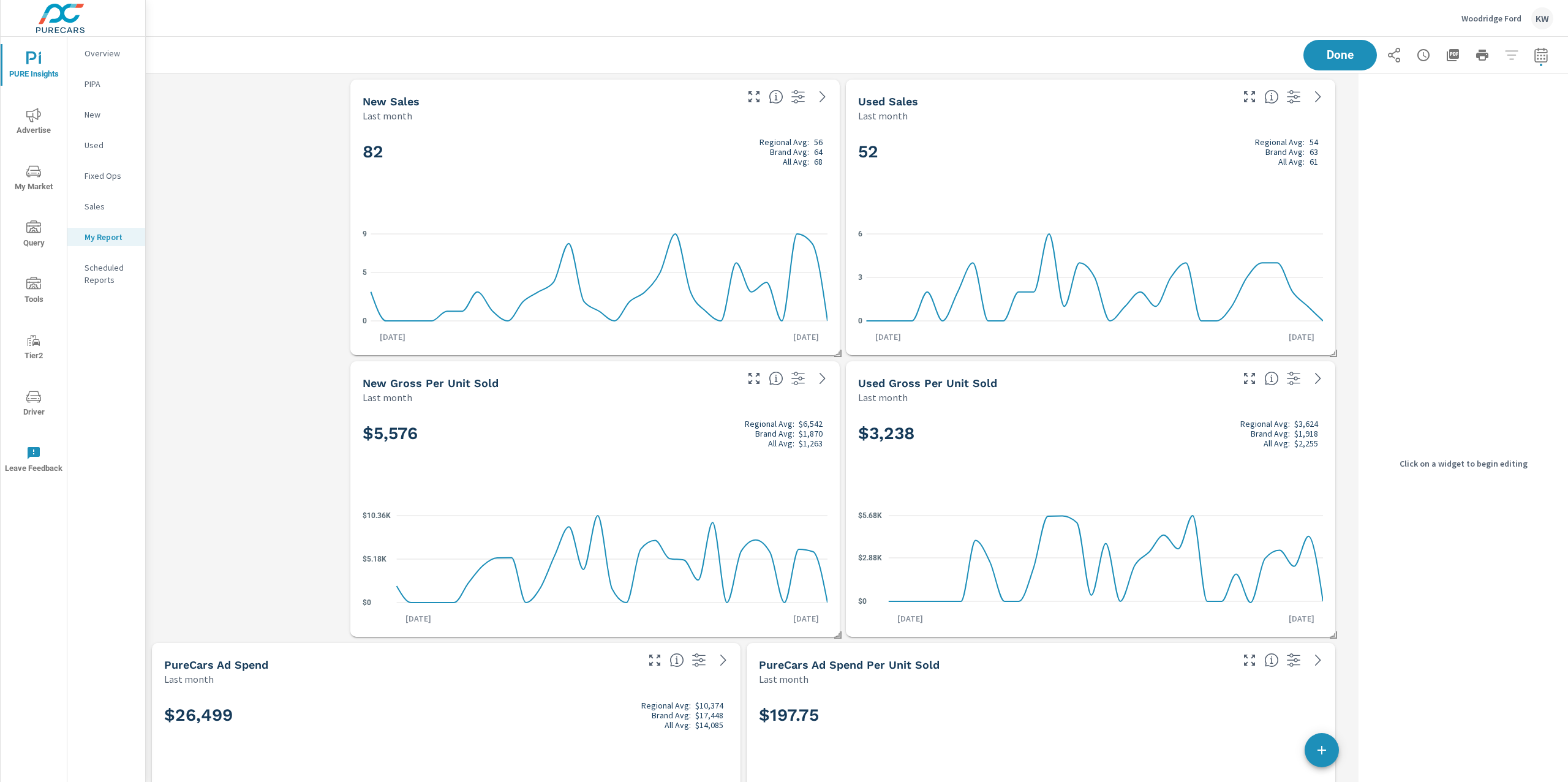
click at [754, 403] on div "New Gross Per Unit Sold Last month" at bounding box center [595, 383] width 489 height 43
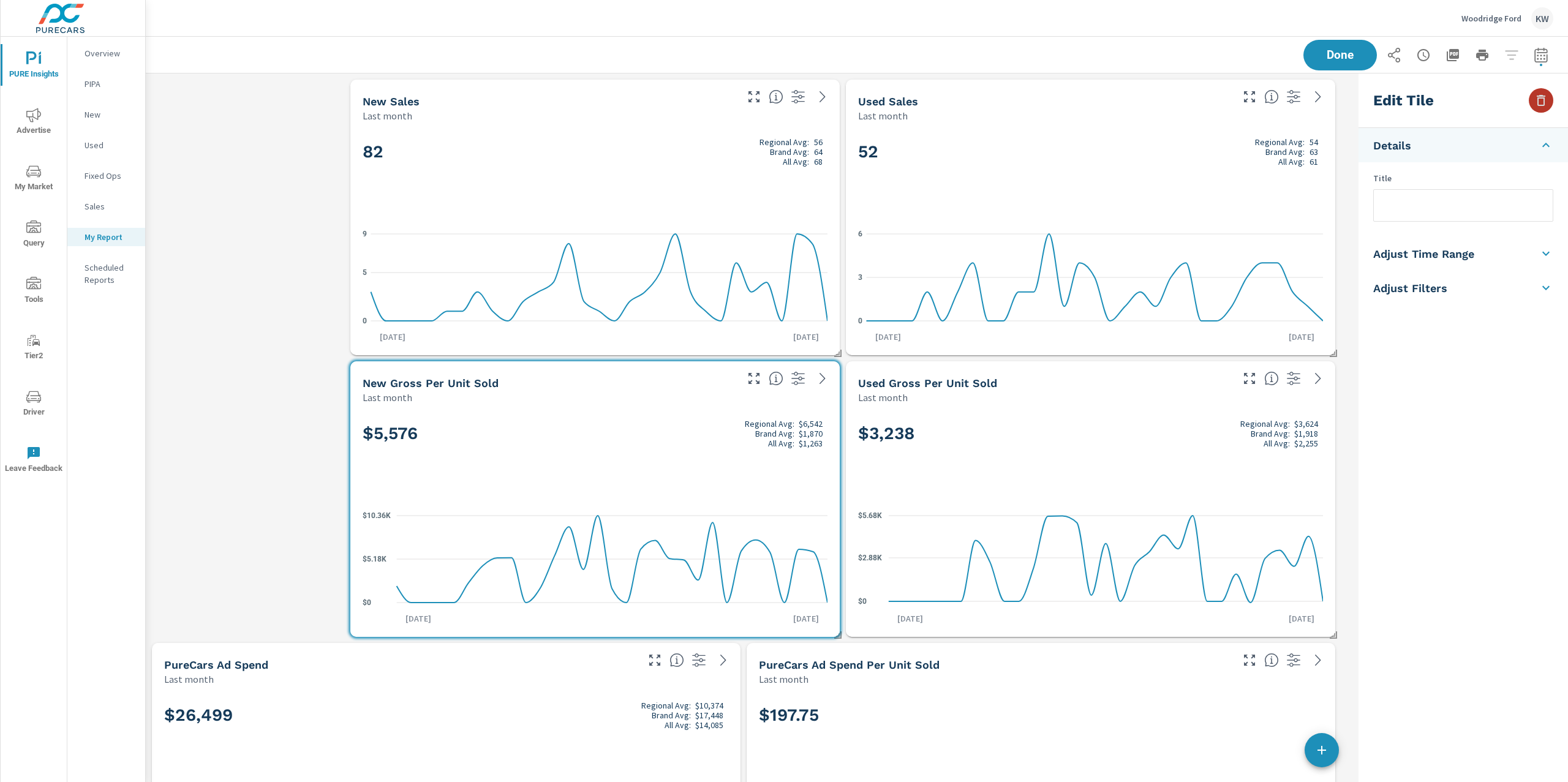
click at [1550, 104] on button "button" at bounding box center [1542, 100] width 25 height 25
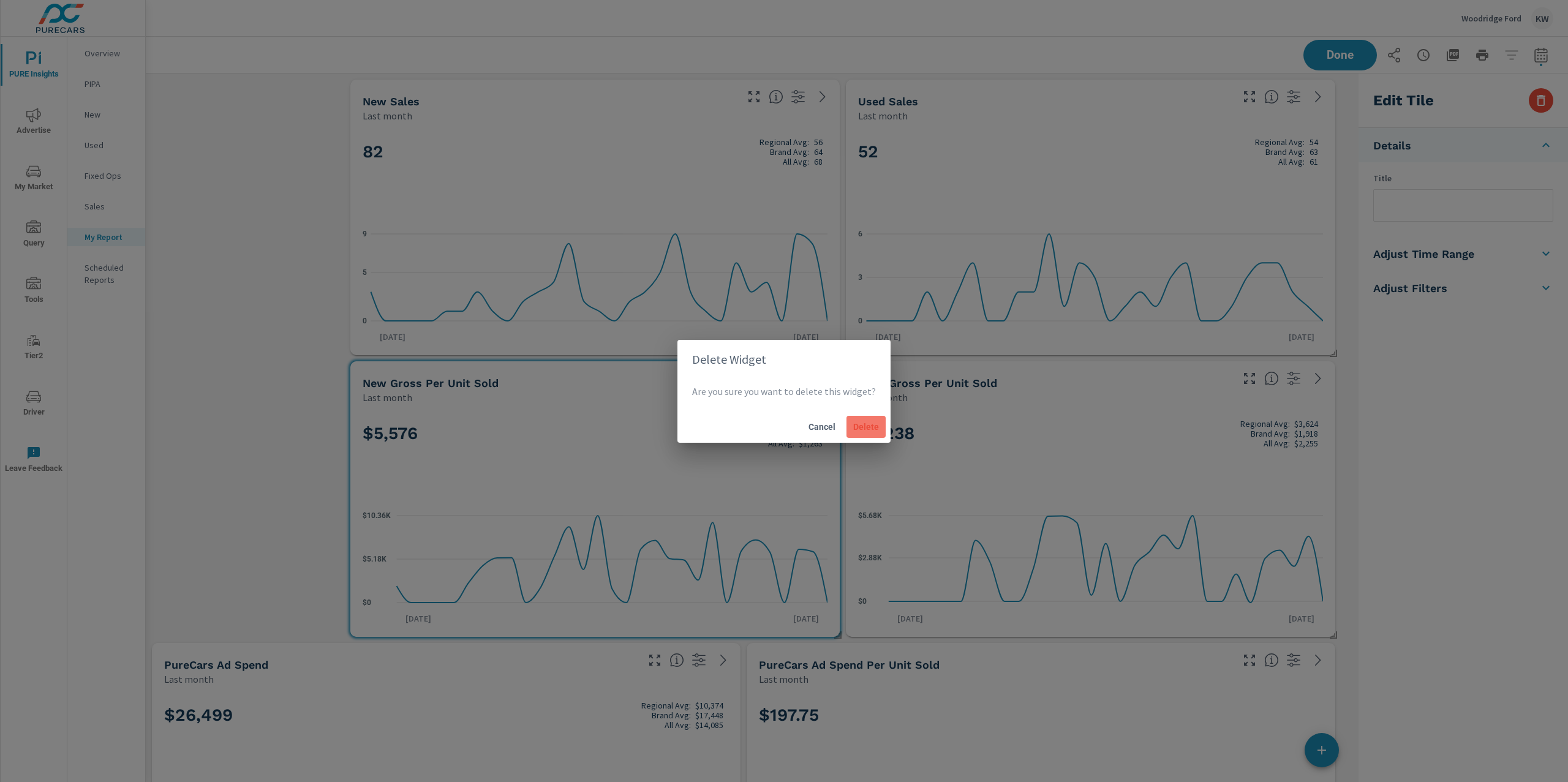
click at [876, 418] on button "Delete" at bounding box center [866, 426] width 40 height 22
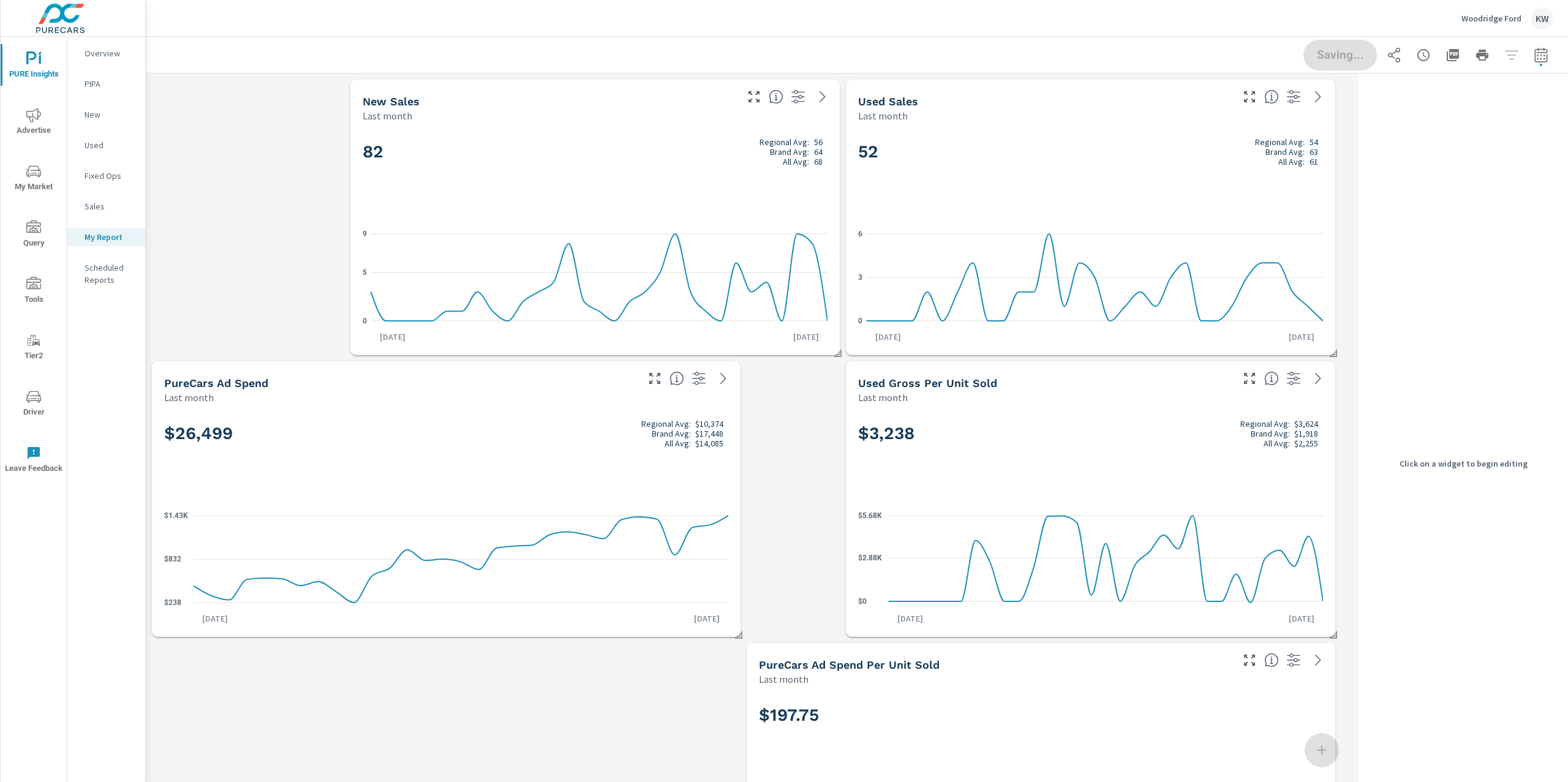
click at [1026, 420] on h2 "$3,238 Regional Avg: $3,624 Brand Avg: $1,918 All Avg: $2,255" at bounding box center [1090, 434] width 465 height 30
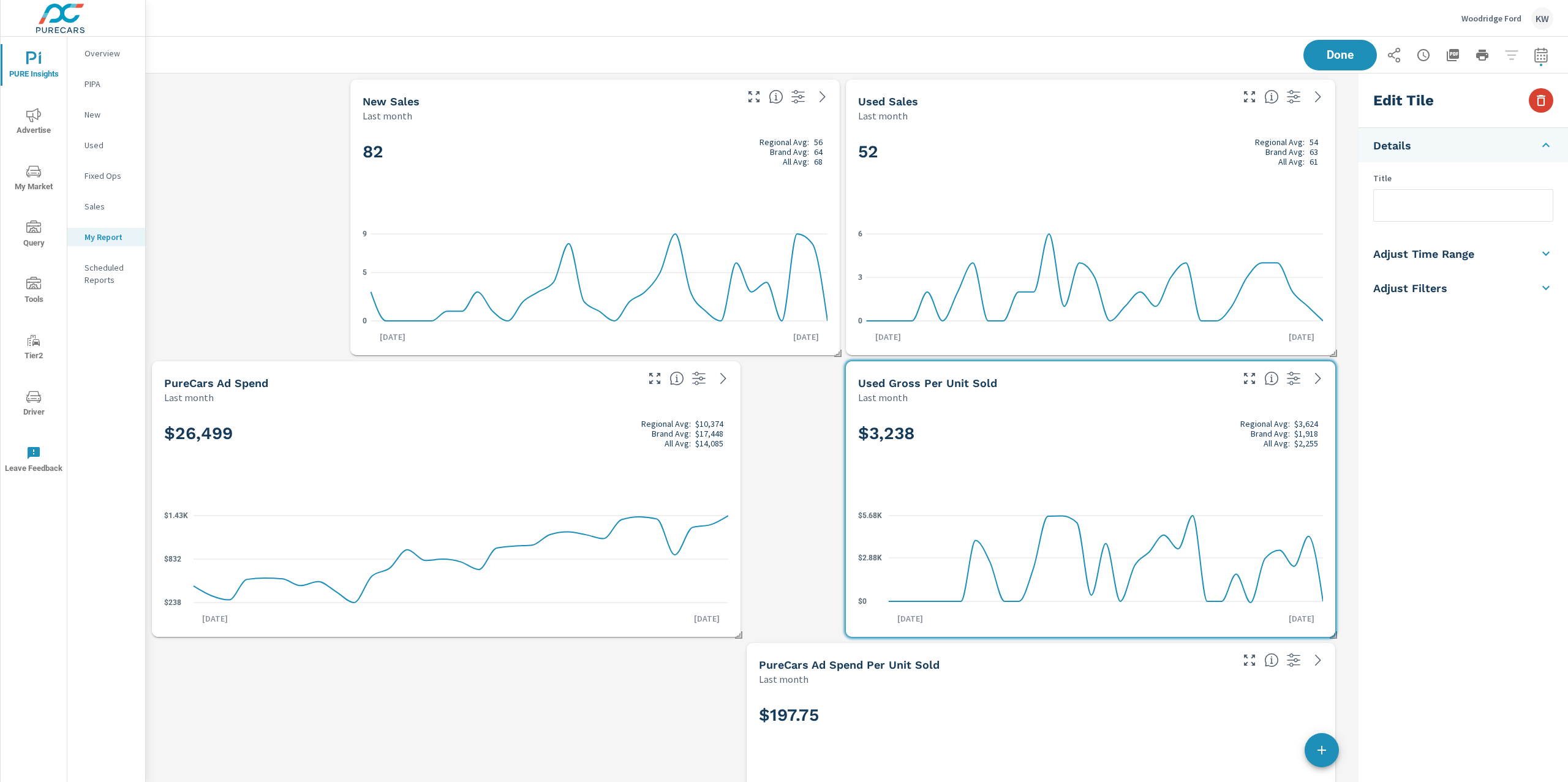
click at [1547, 100] on icon "button" at bounding box center [1542, 100] width 15 height 15
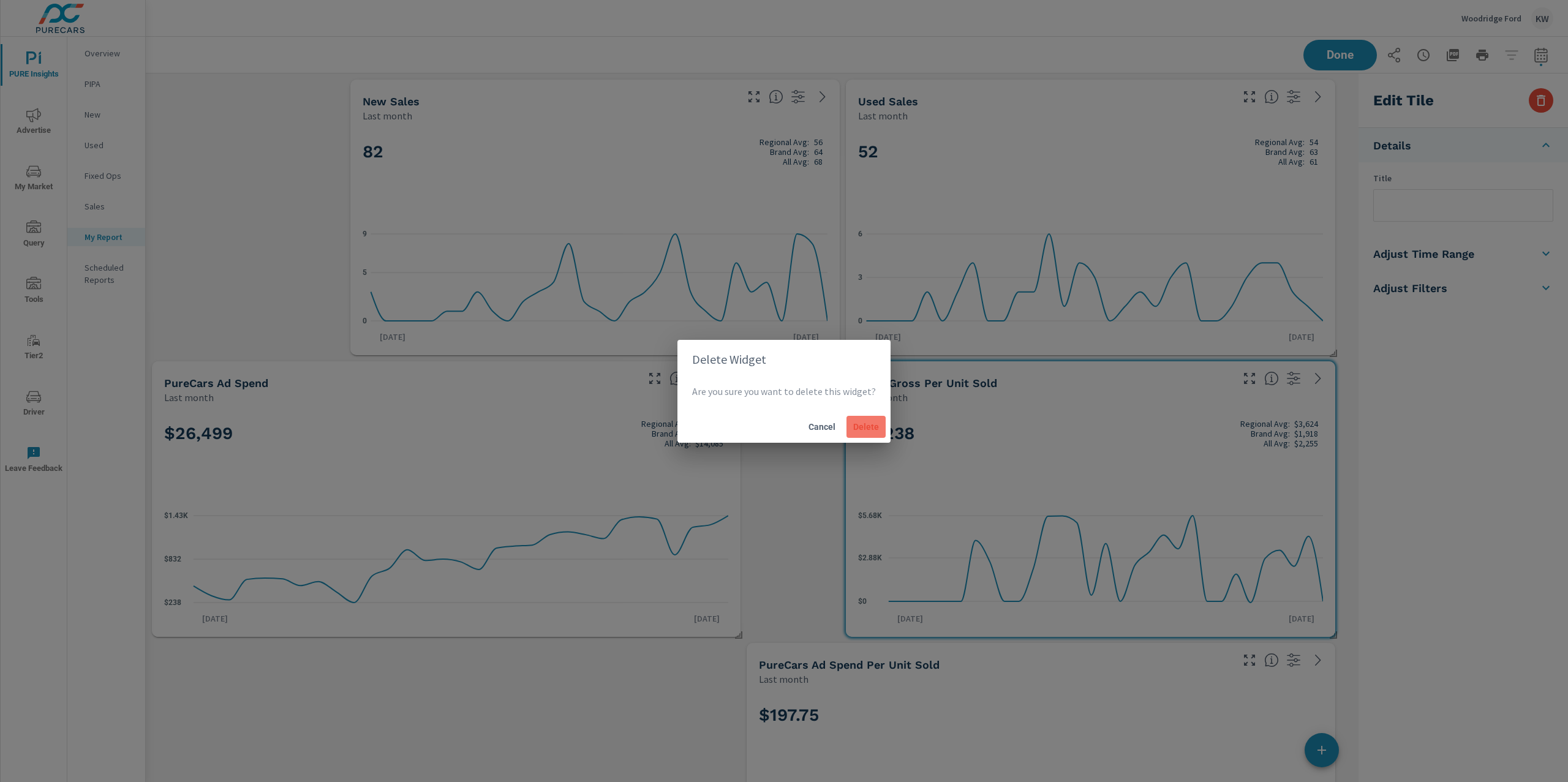
click at [862, 435] on button "Delete" at bounding box center [866, 426] width 40 height 22
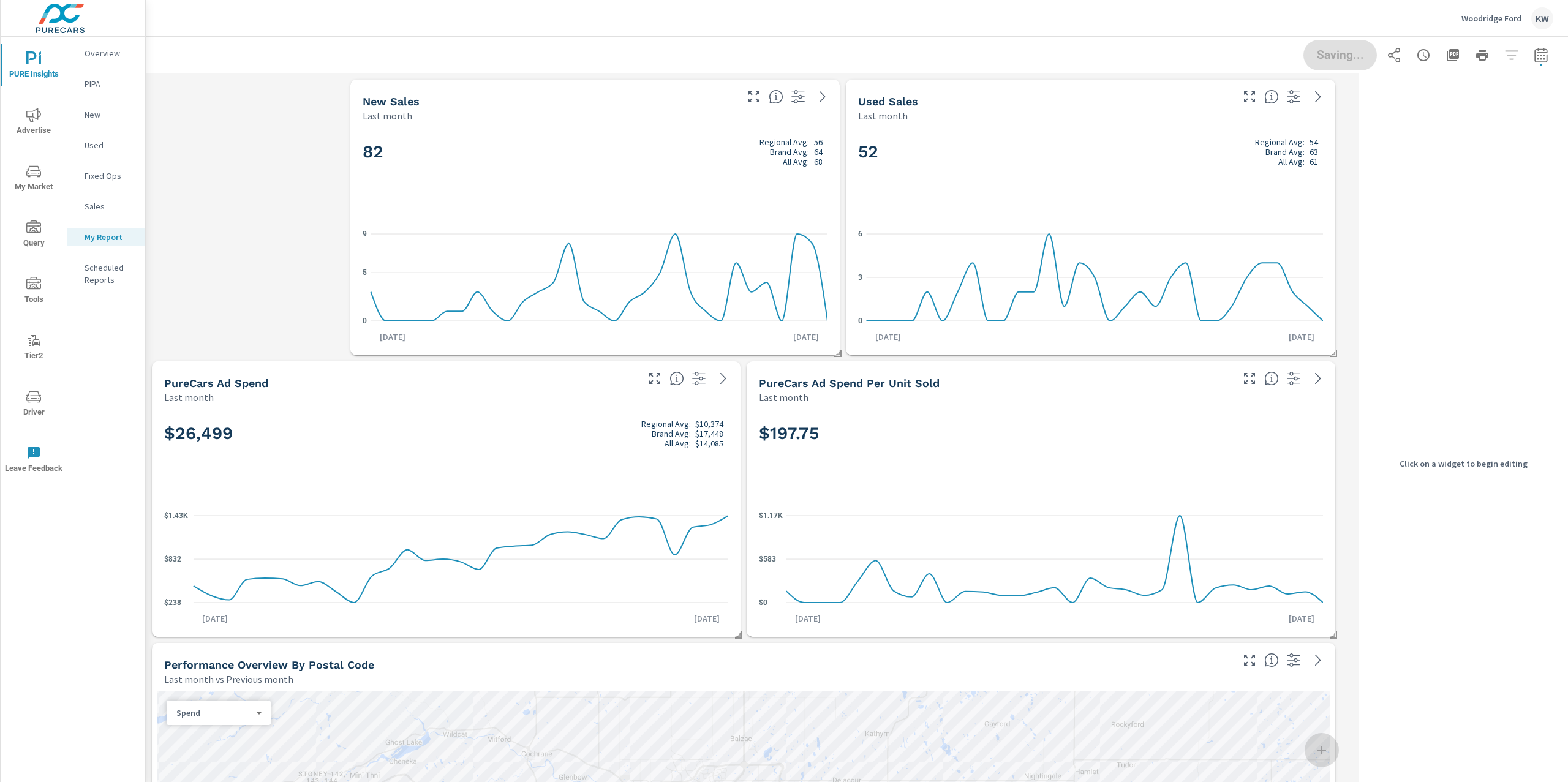
scroll to position [6, 6]
drag, startPoint x: 1338, startPoint y: 350, endPoint x: 1235, endPoint y: 348, distance: 103.0
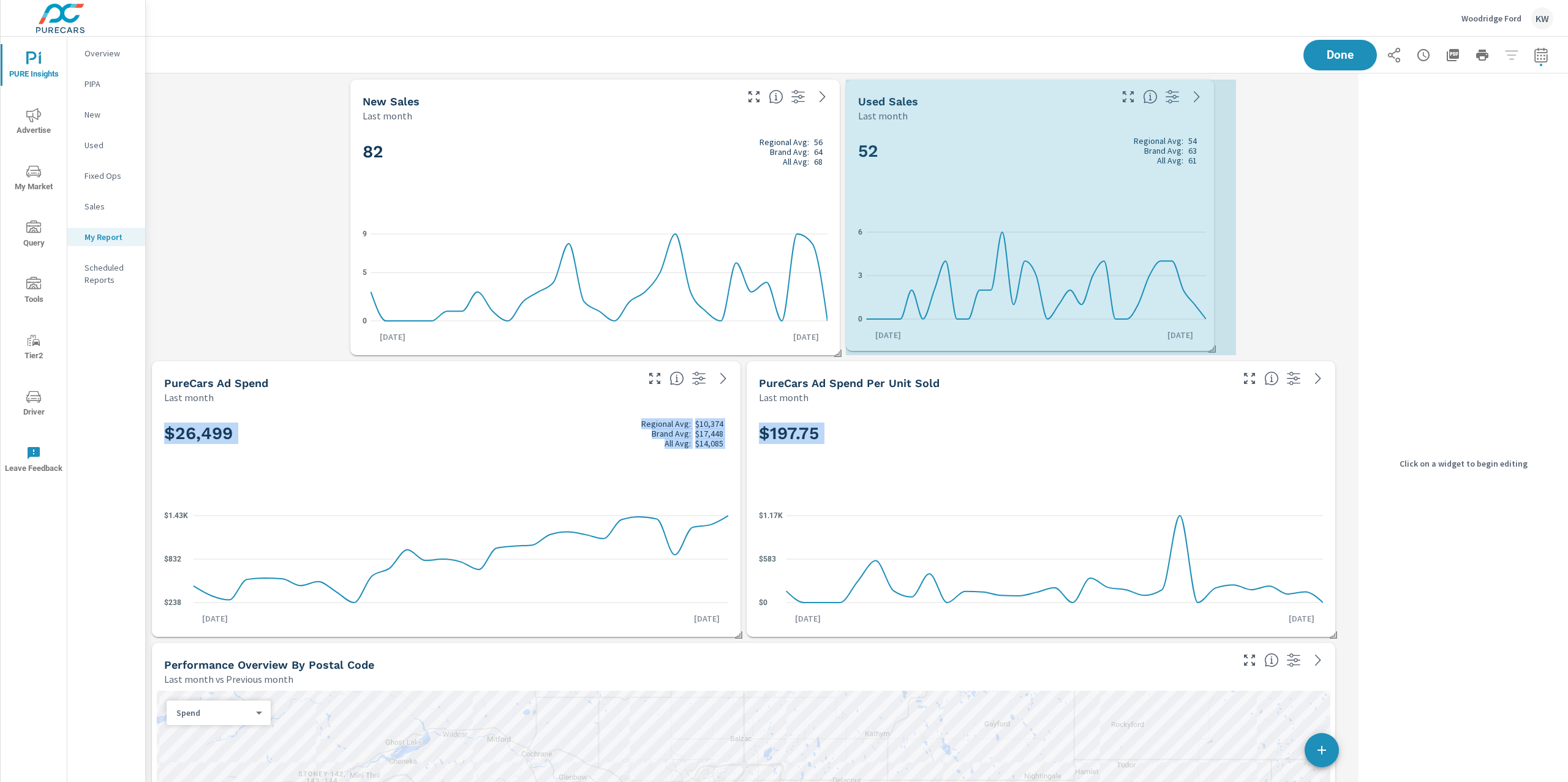
drag, startPoint x: 1333, startPoint y: 350, endPoint x: 1207, endPoint y: 345, distance: 126.1
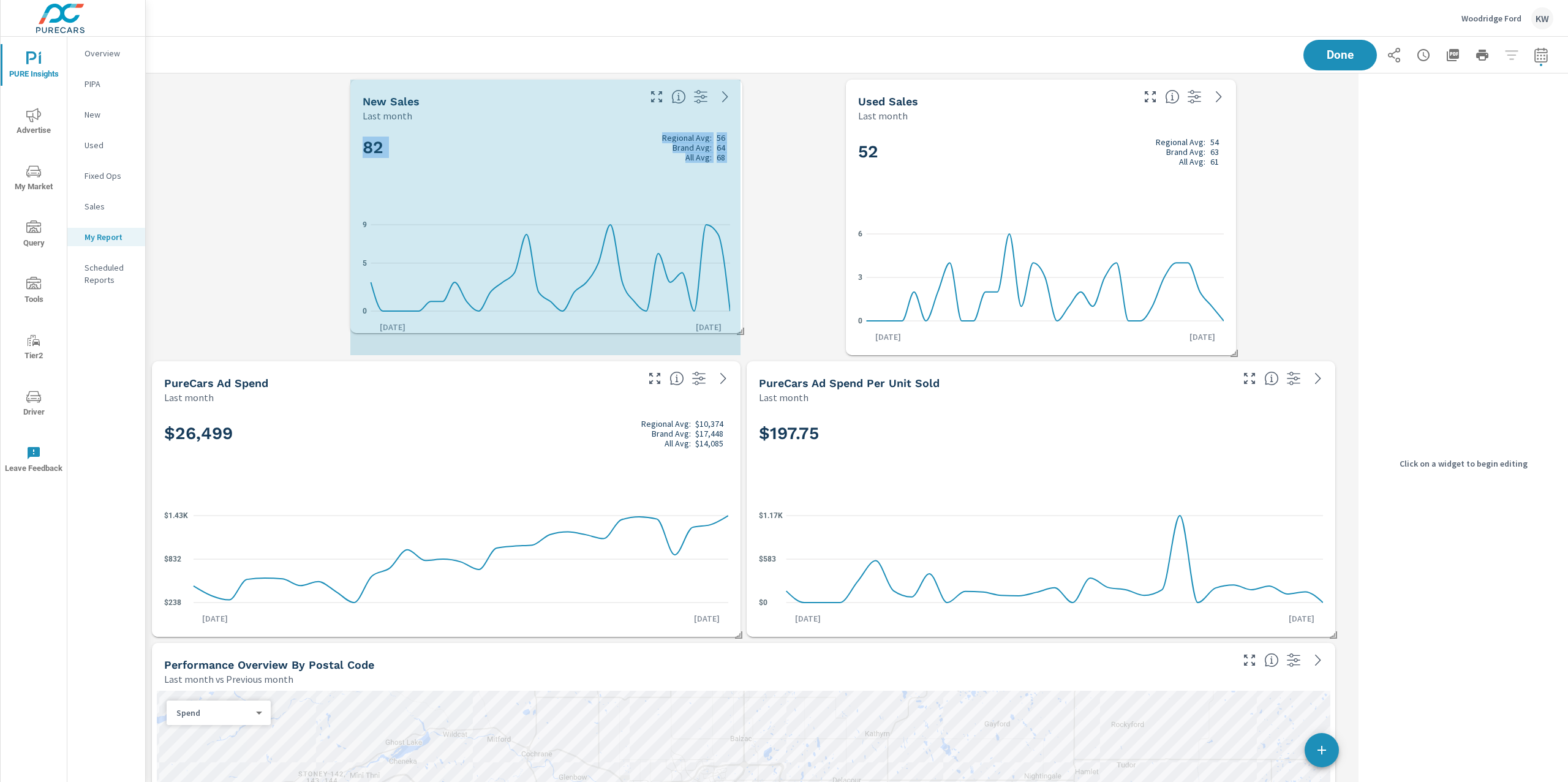
drag, startPoint x: 836, startPoint y: 351, endPoint x: 786, endPoint y: 336, distance: 52.2
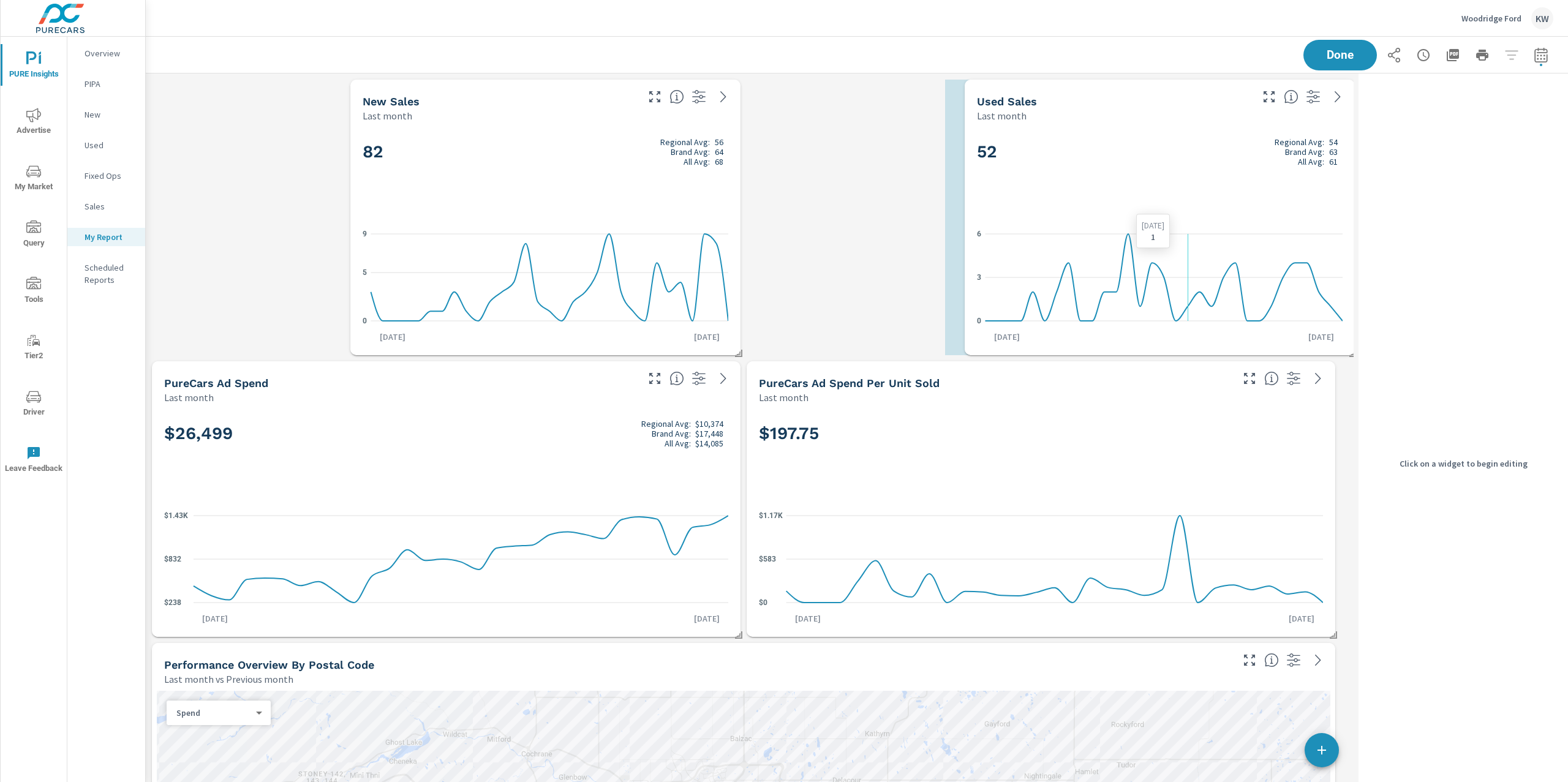
drag, startPoint x: 938, startPoint y: 245, endPoint x: 1057, endPoint y: 245, distance: 119.0
click at [1057, 245] on icon "0 3 6" at bounding box center [1160, 277] width 366 height 106
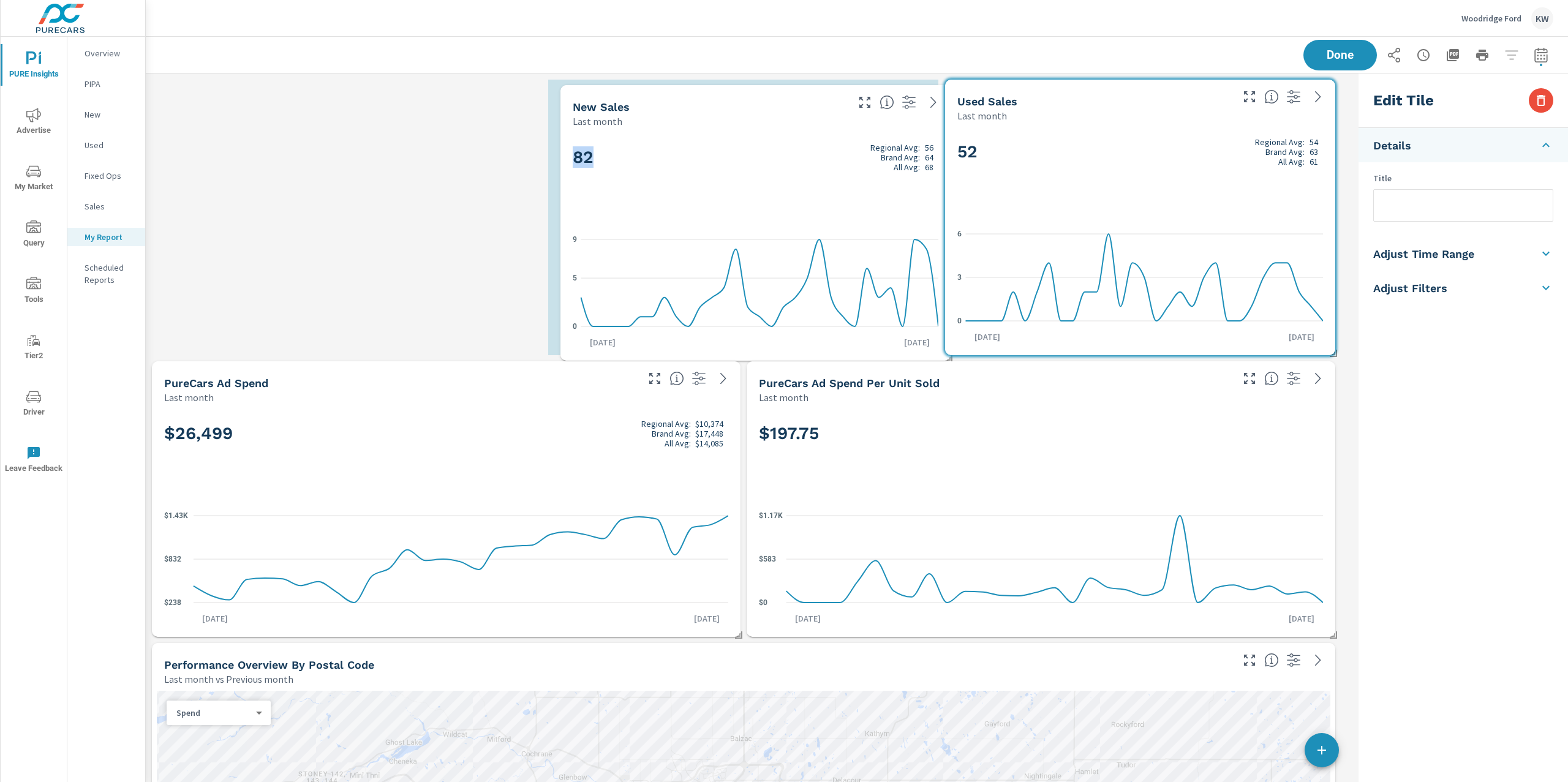
drag, startPoint x: 604, startPoint y: 205, endPoint x: 814, endPoint y: 211, distance: 210.1
click at [814, 211] on div "82 Regional Avg: 56 Brand Avg: 64 All Avg: 68" at bounding box center [755, 177] width 366 height 75
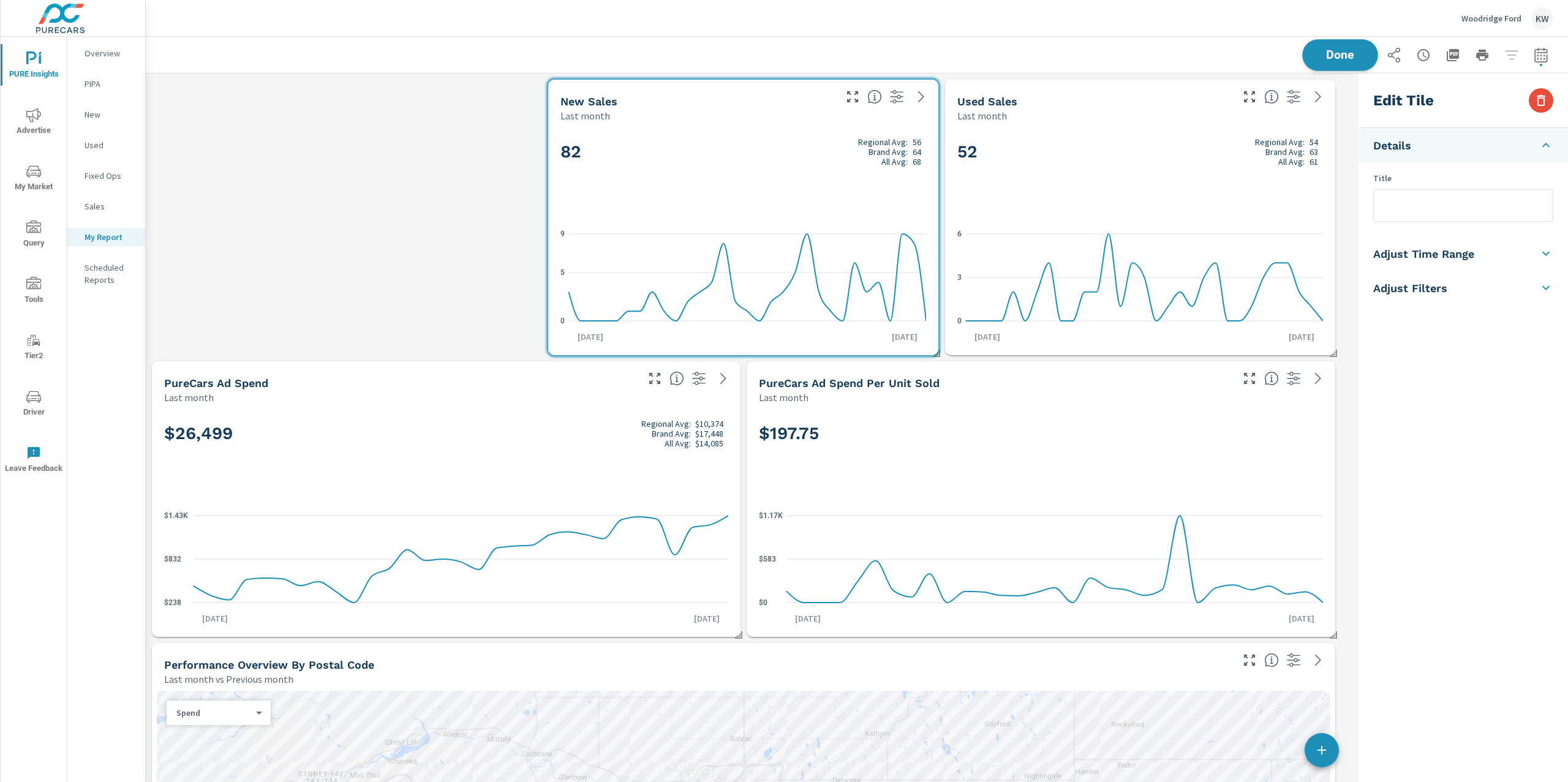
scroll to position [4397, 1220]
click at [1315, 58] on span "Done" at bounding box center [1340, 55] width 50 height 12
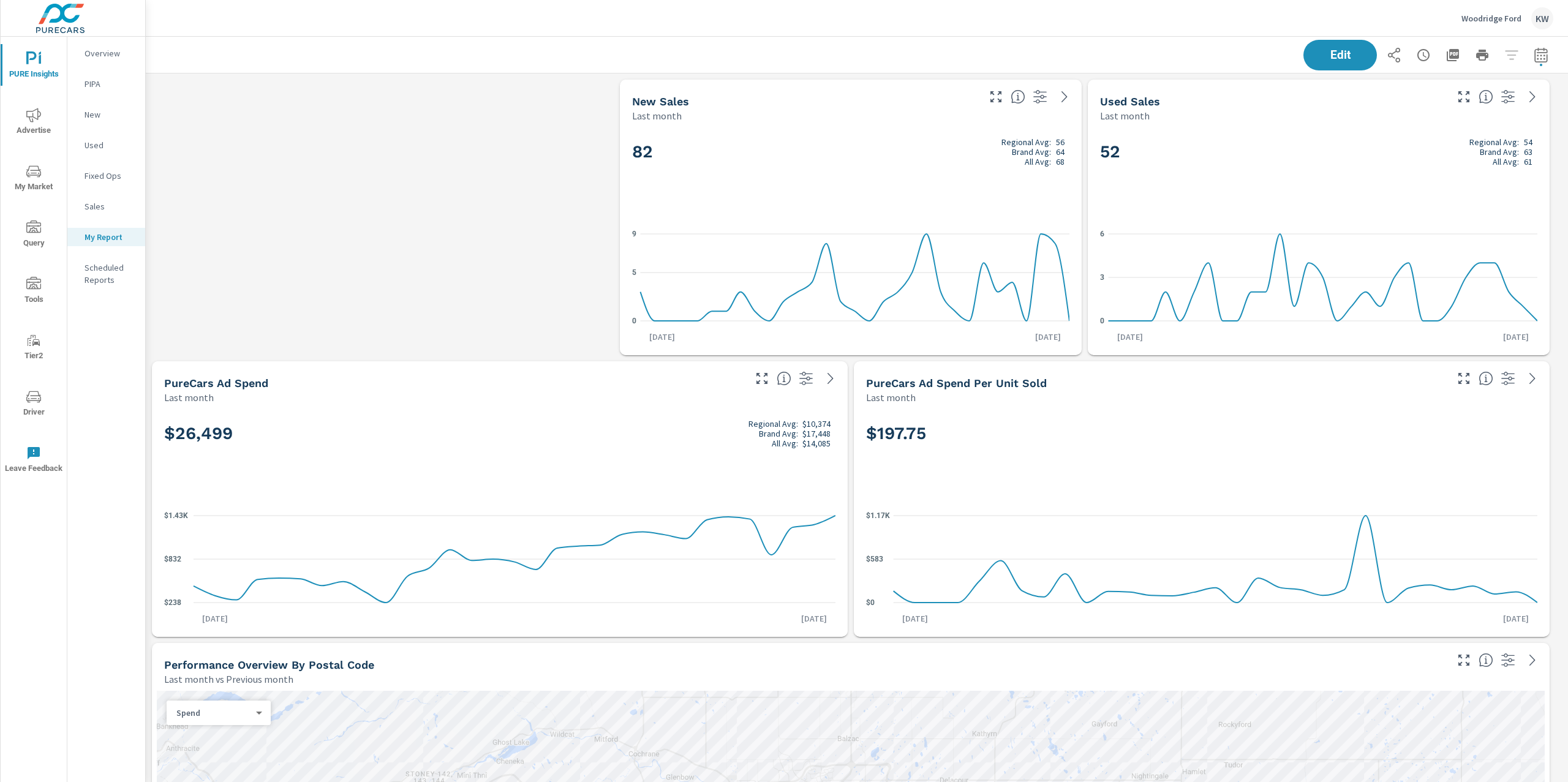
scroll to position [4397, 1436]
click at [92, 58] on p "Overview" at bounding box center [110, 53] width 51 height 12
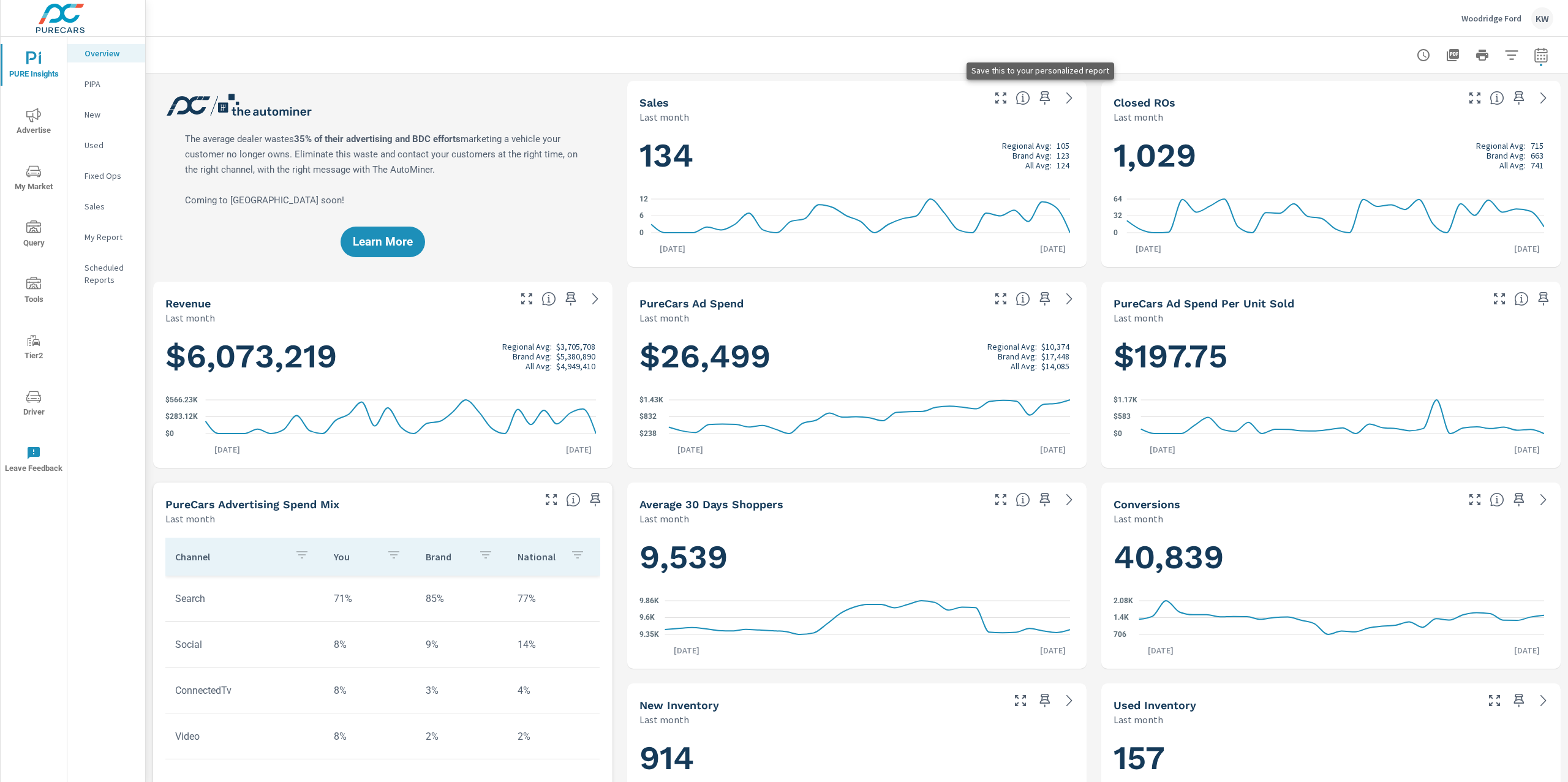
scroll to position [1, 0]
click at [1038, 100] on icon "button" at bounding box center [1045, 98] width 15 height 15
click at [1512, 102] on icon "button" at bounding box center [1519, 98] width 15 height 15
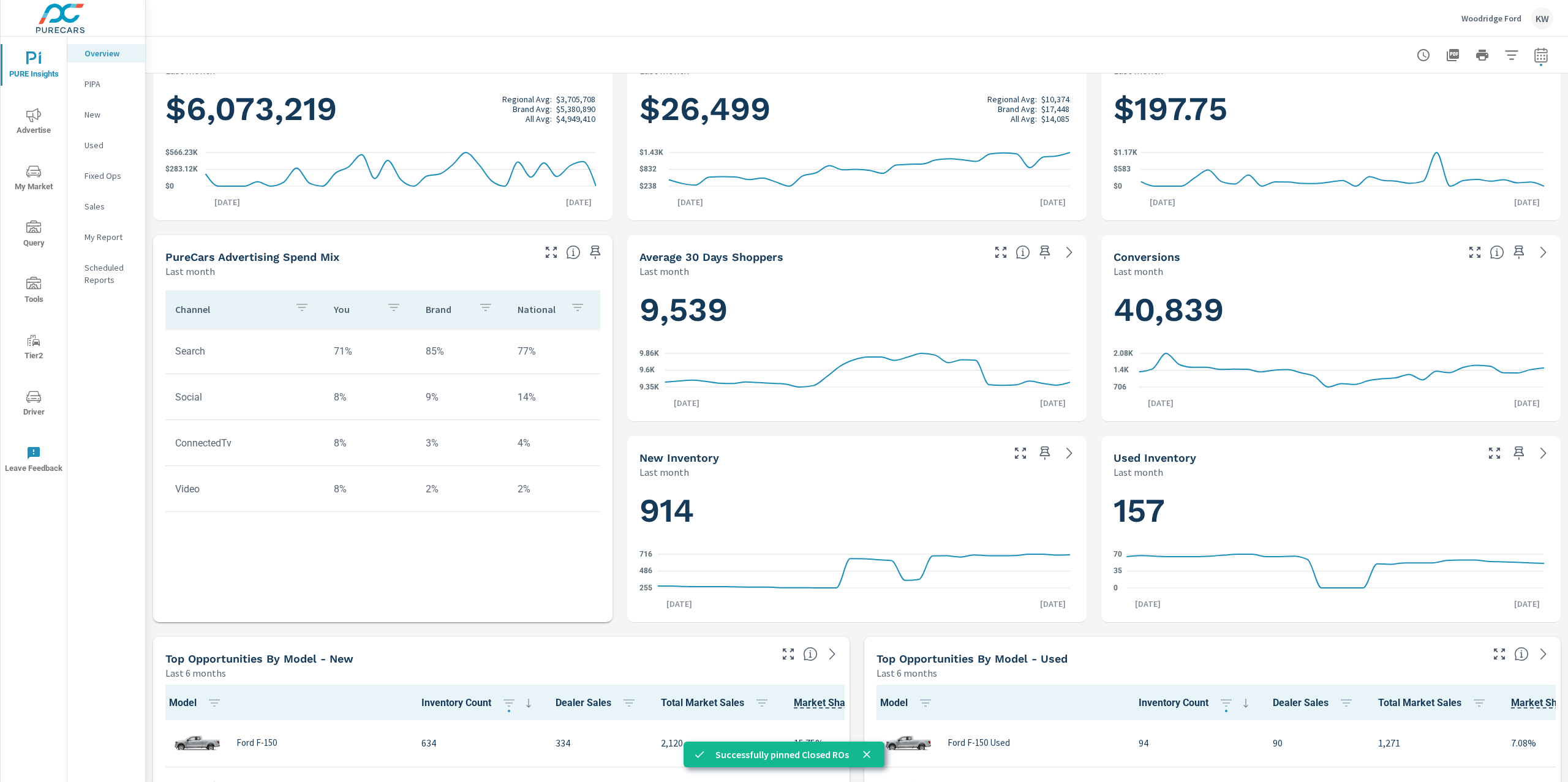
scroll to position [251, 0]
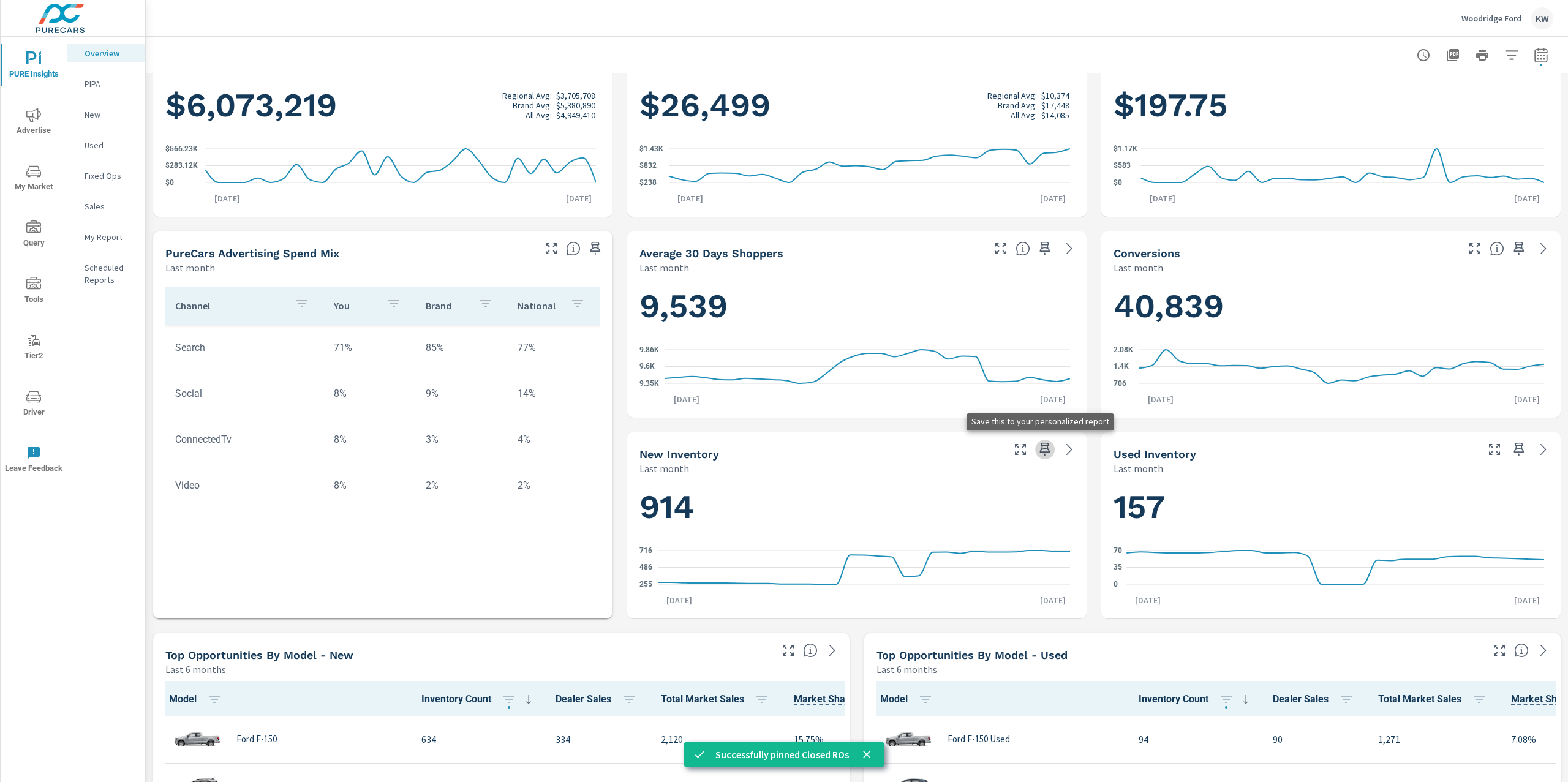
click at [1039, 450] on icon "button" at bounding box center [1045, 449] width 15 height 15
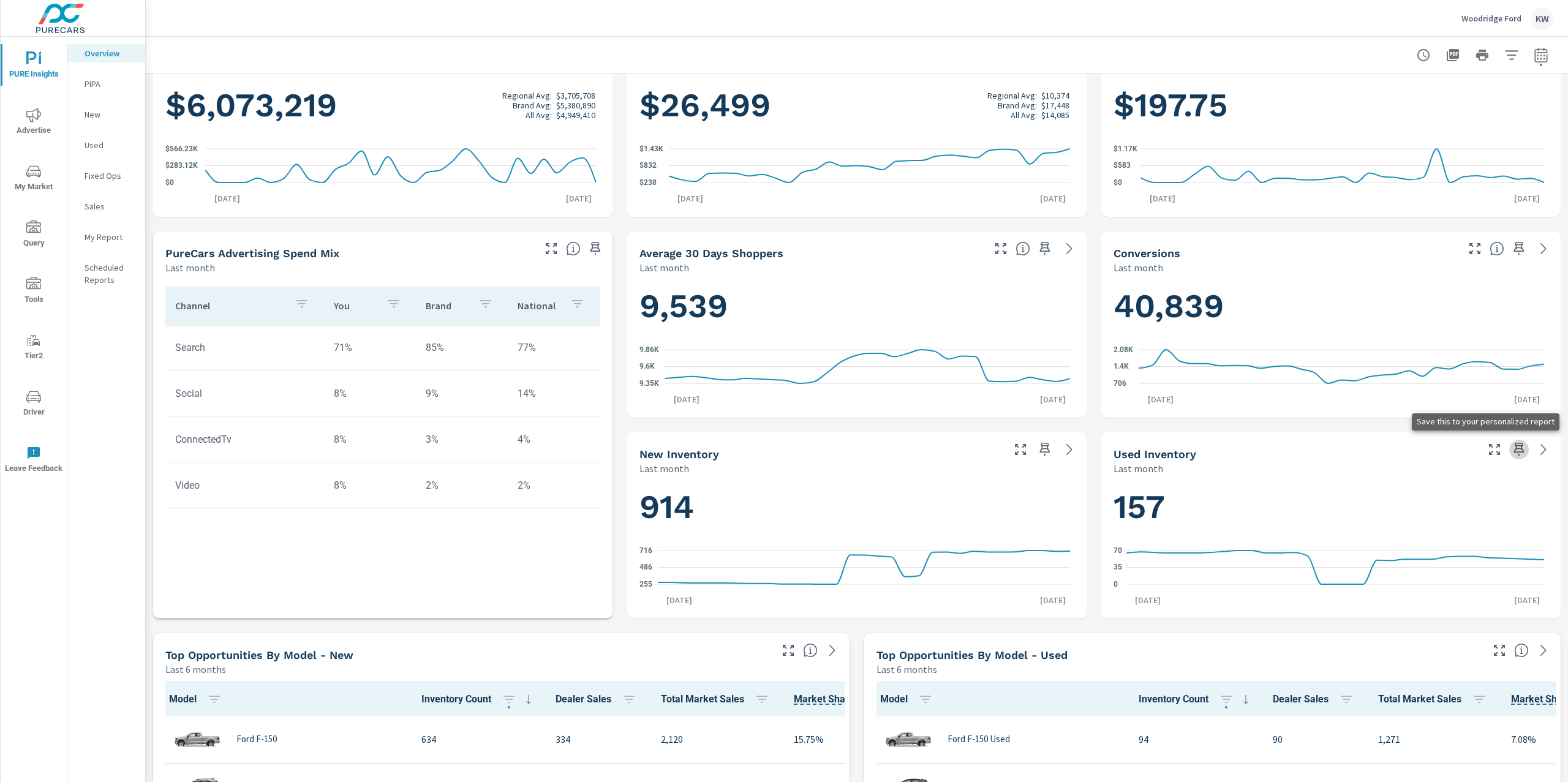
click at [1514, 451] on icon "button" at bounding box center [1519, 449] width 11 height 13
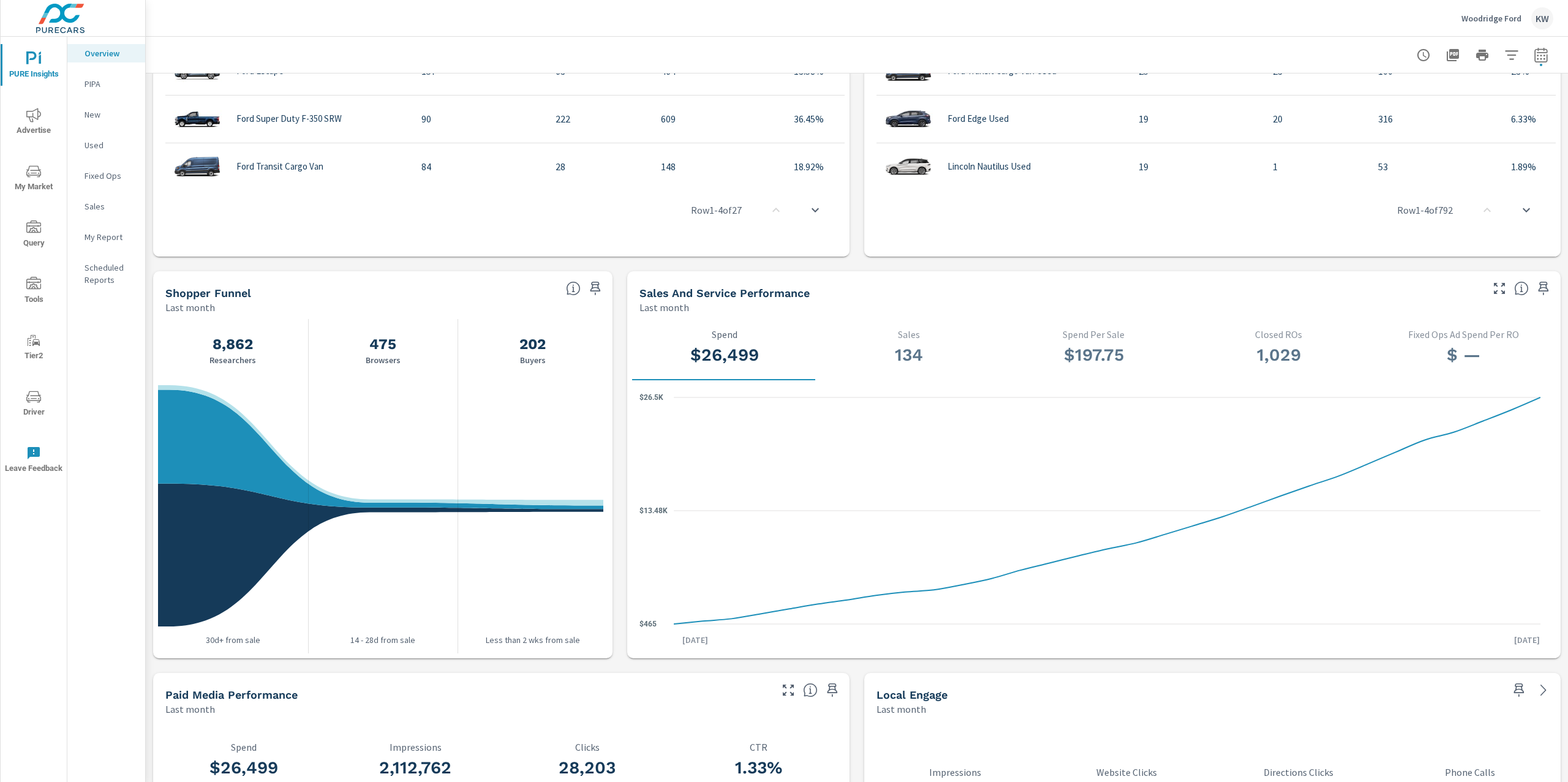
scroll to position [1055, 0]
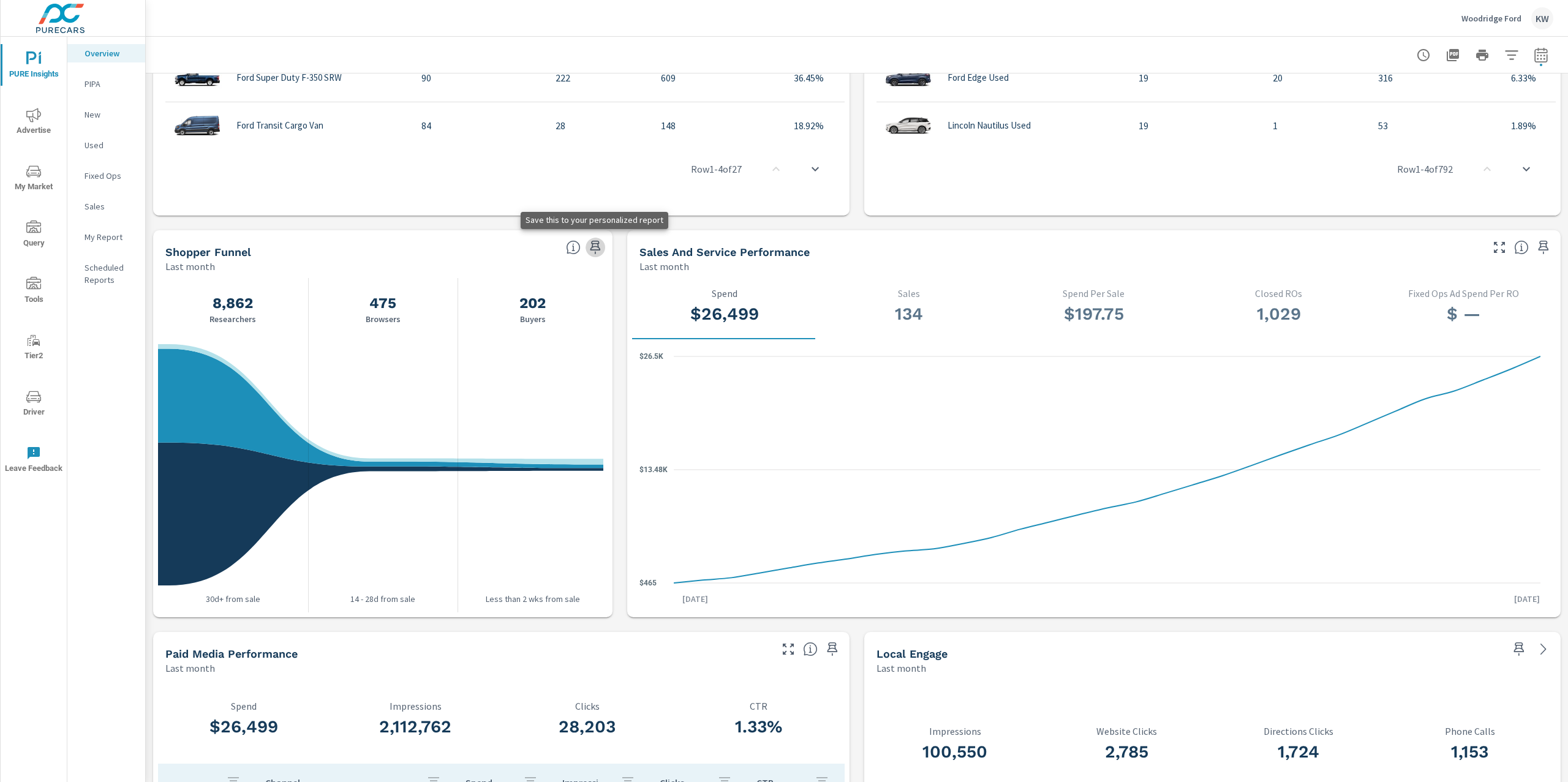
click at [592, 250] on icon "button" at bounding box center [595, 248] width 15 height 15
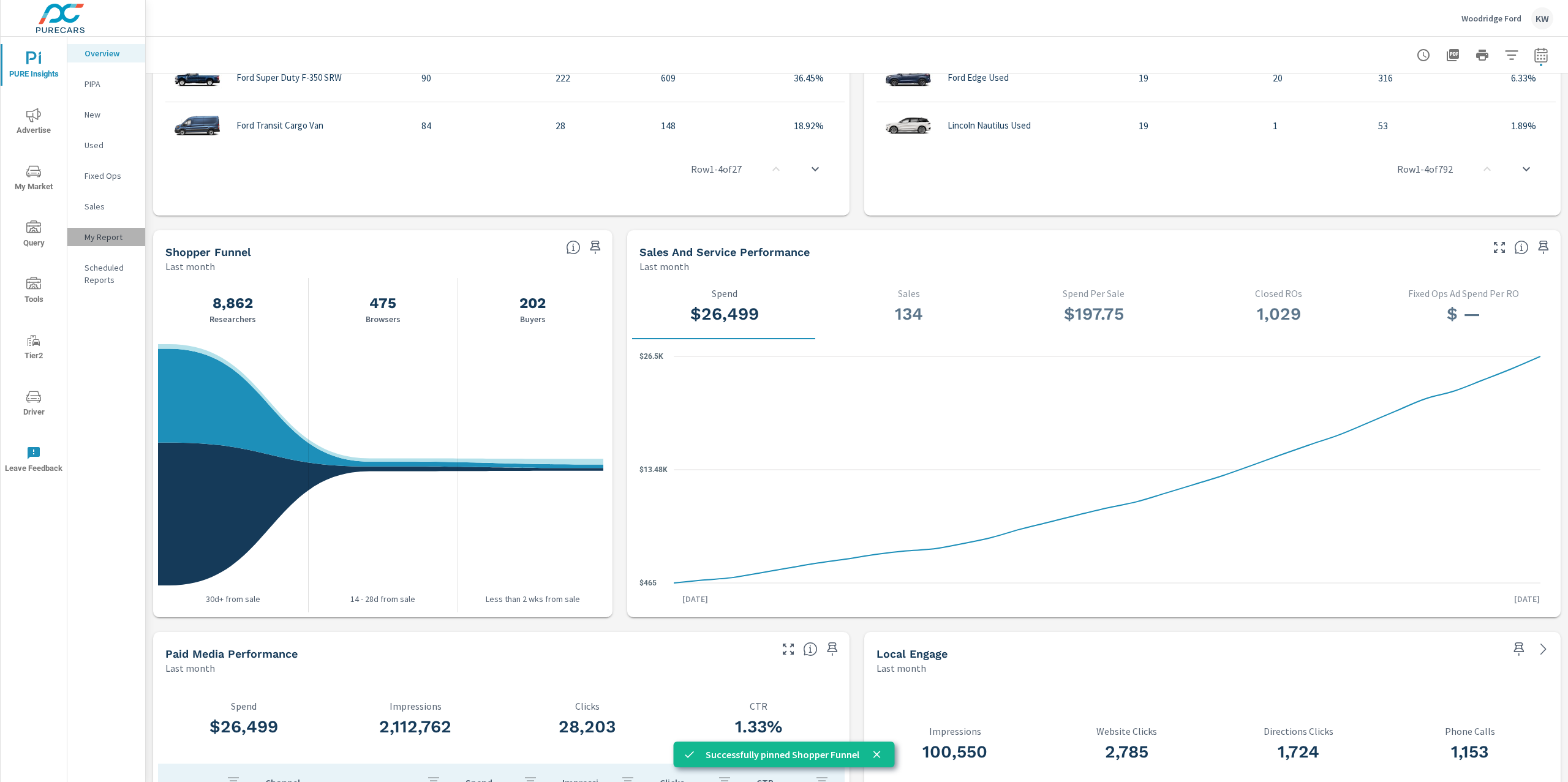
click at [128, 240] on p "My Report" at bounding box center [110, 236] width 51 height 12
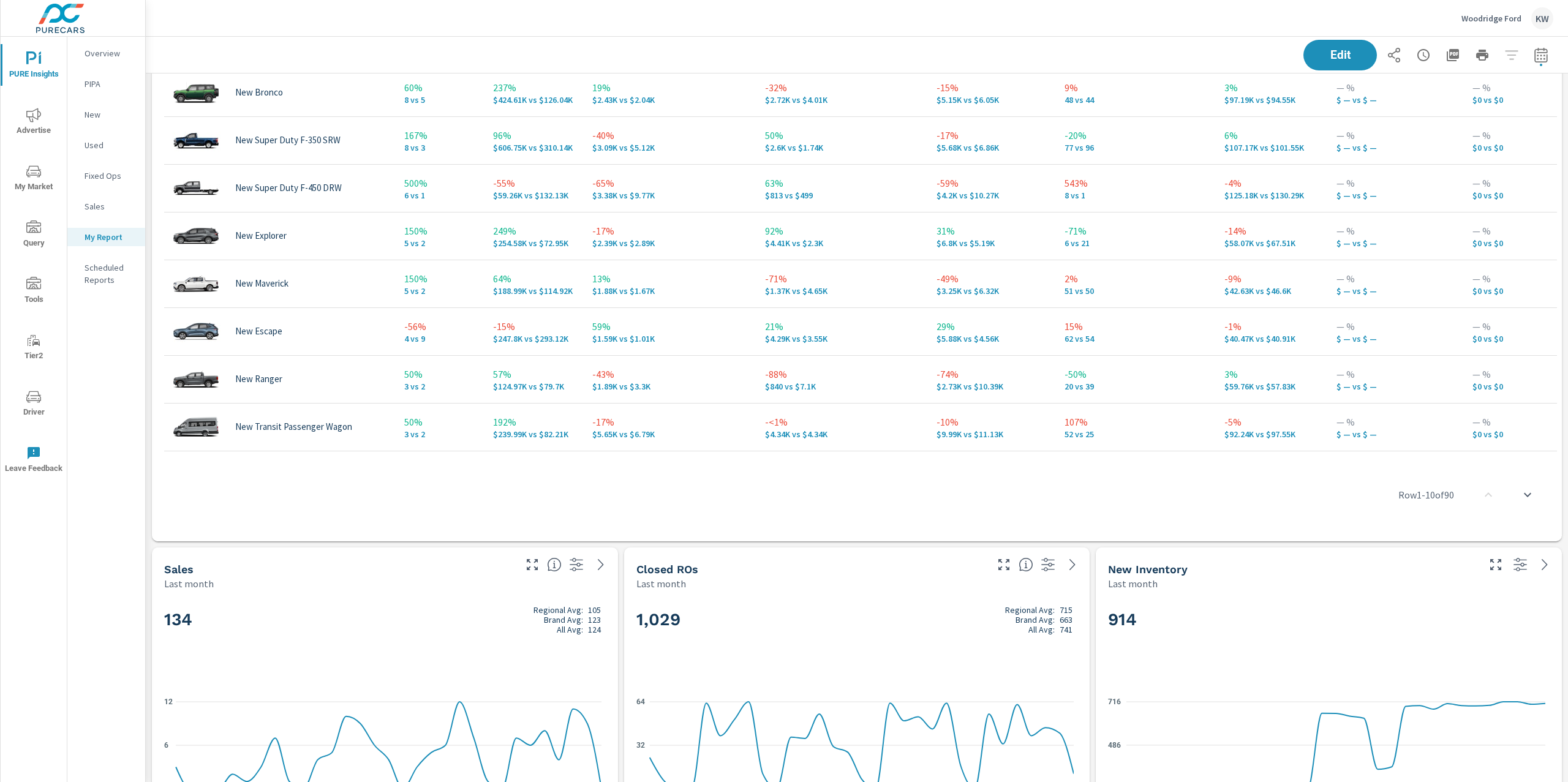
scroll to position [1366, 0]
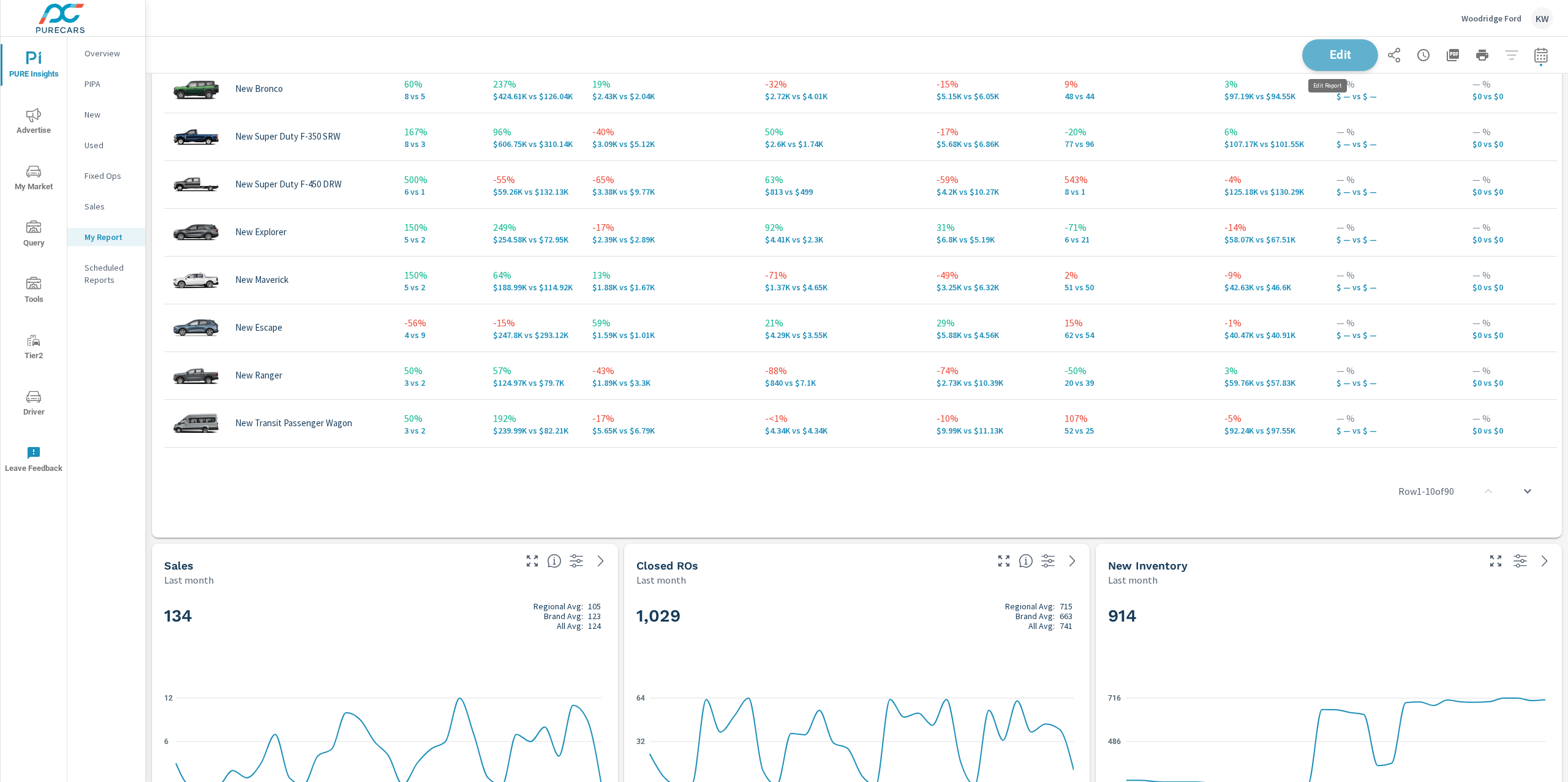
click at [1302, 47] on button "Edit" at bounding box center [1340, 55] width 76 height 32
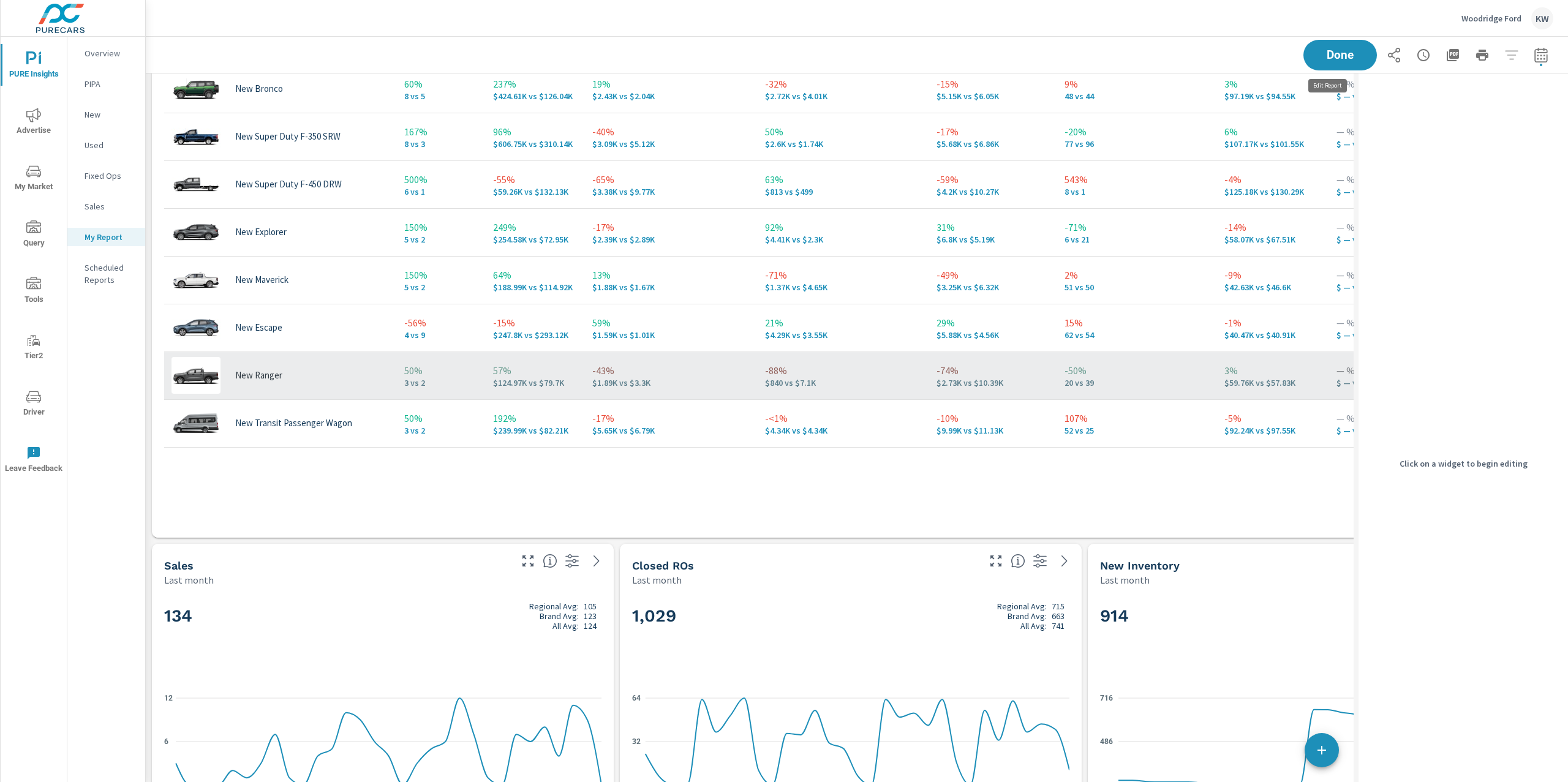
scroll to position [6, 6]
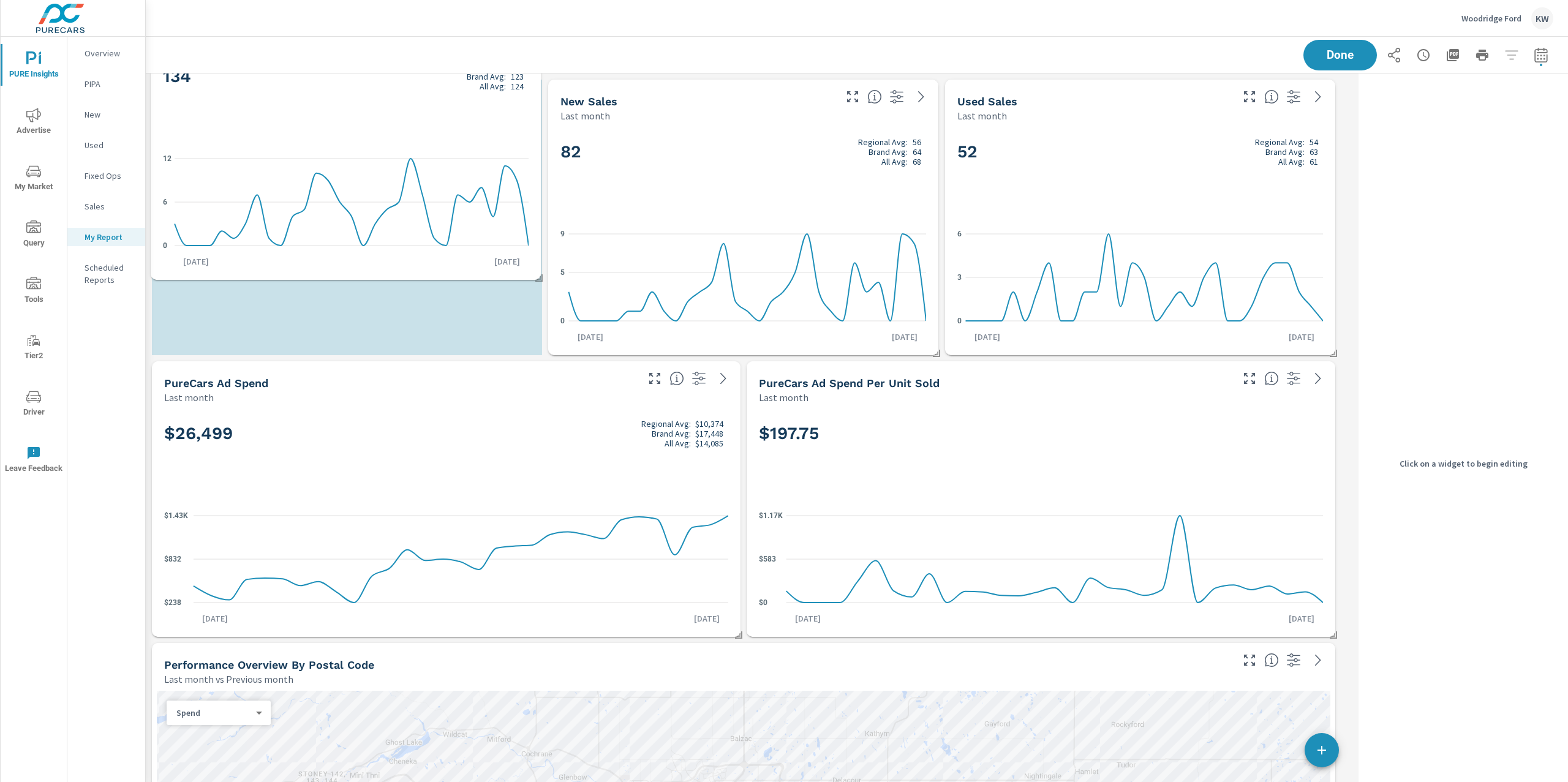
drag, startPoint x: 358, startPoint y: 597, endPoint x: 363, endPoint y: 85, distance: 512.0
click at [362, 82] on h2 "134 Regional Avg: 105 Brand Avg: 123 All Avg: 124" at bounding box center [346, 77] width 366 height 30
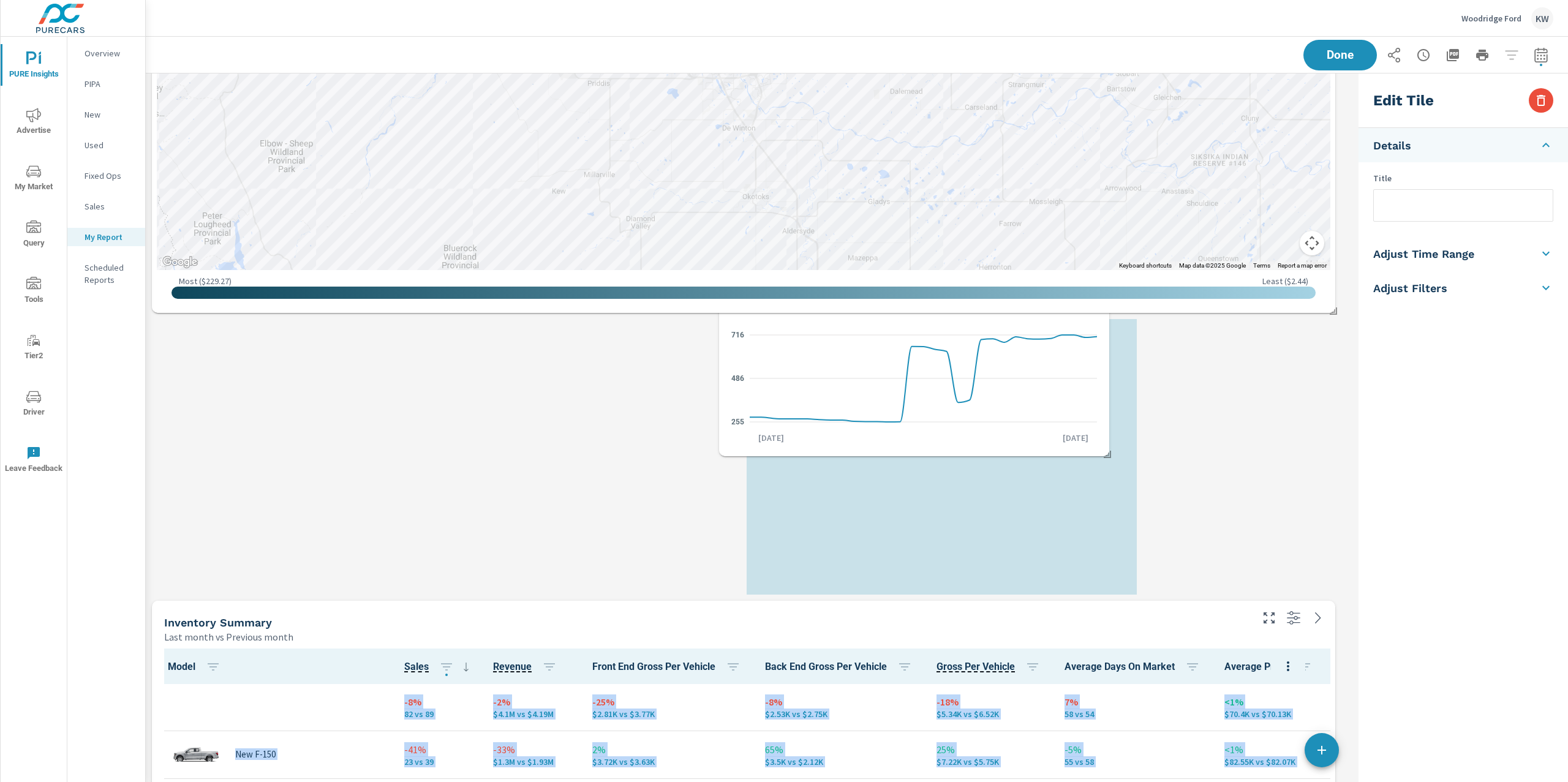
scroll to position [251, 0]
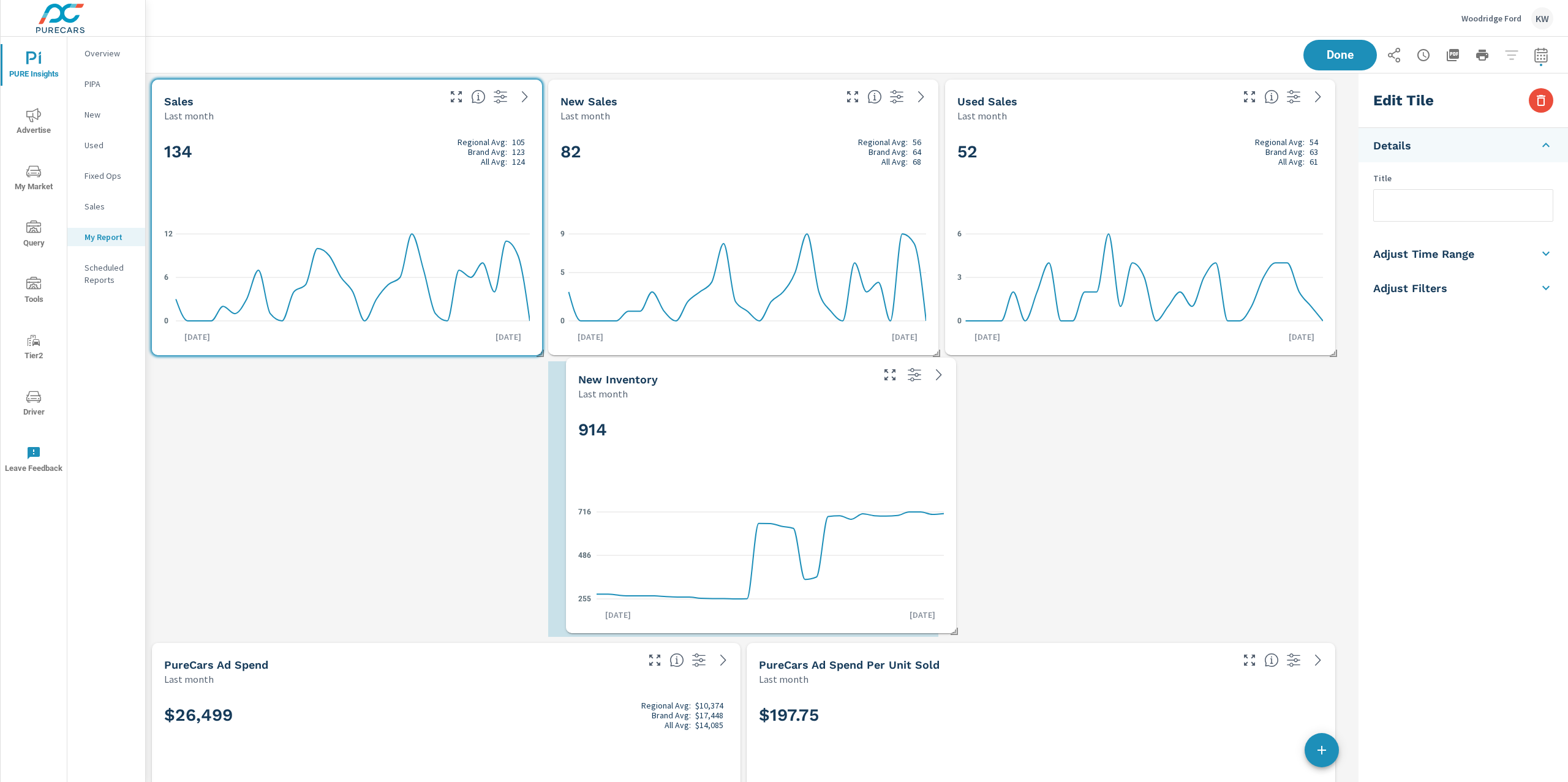
drag, startPoint x: 1151, startPoint y: 579, endPoint x: 772, endPoint y: 431, distance: 406.9
click at [772, 431] on h2 "914" at bounding box center [761, 430] width 366 height 21
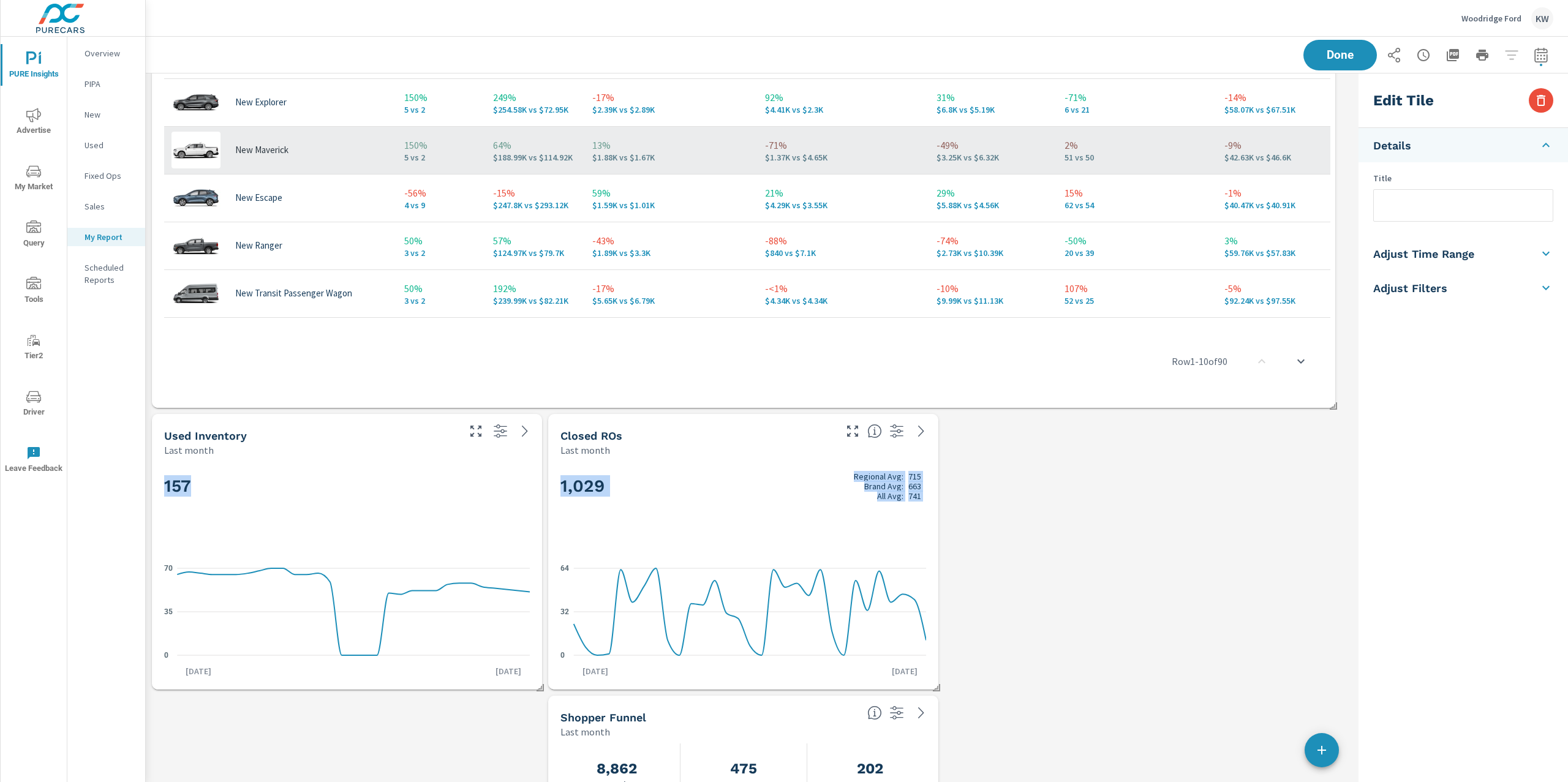
scroll to position [0, 6]
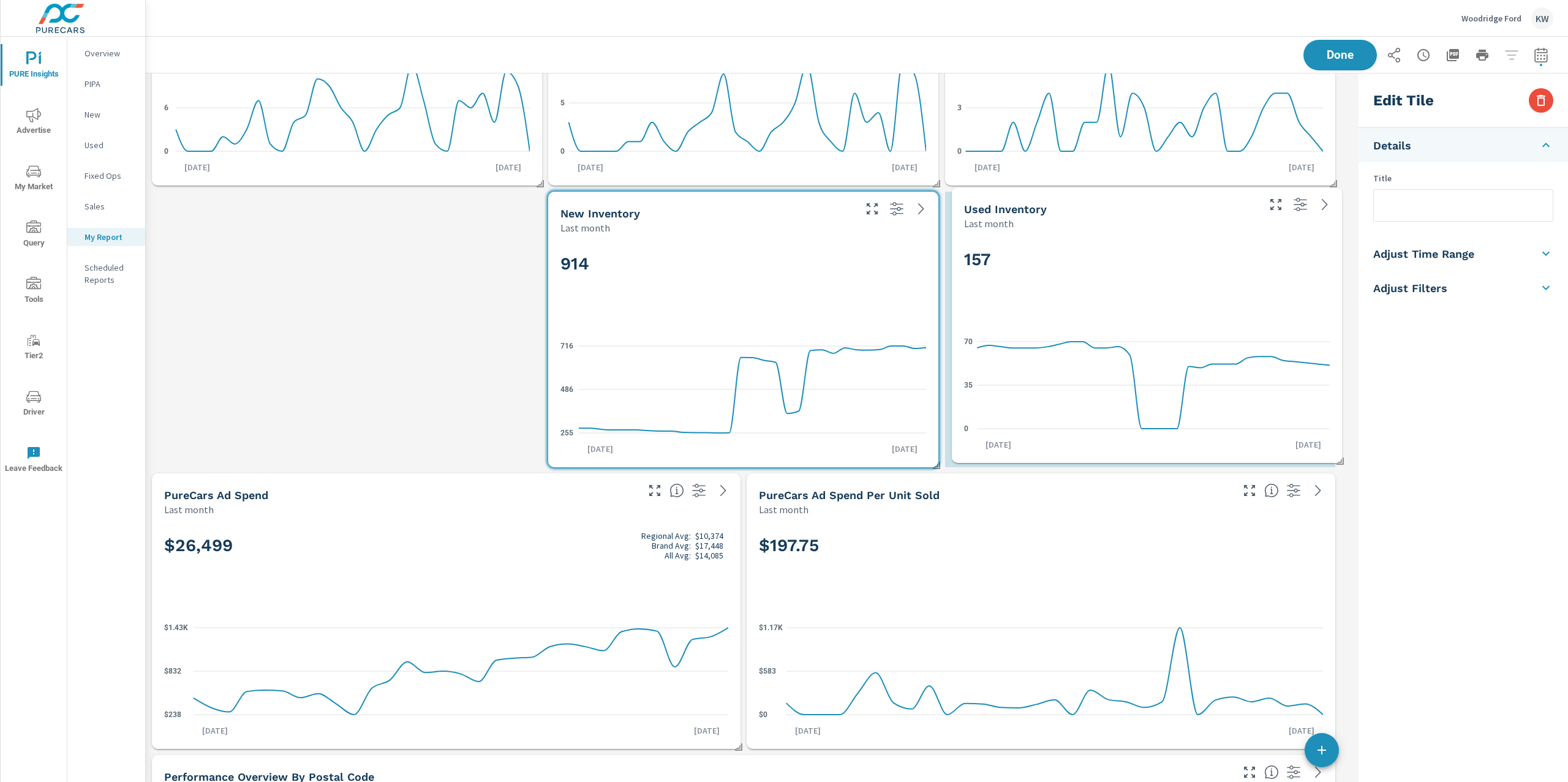
drag, startPoint x: 464, startPoint y: 502, endPoint x: 1257, endPoint y: 288, distance: 821.4
click at [1257, 288] on div "157" at bounding box center [1147, 280] width 366 height 75
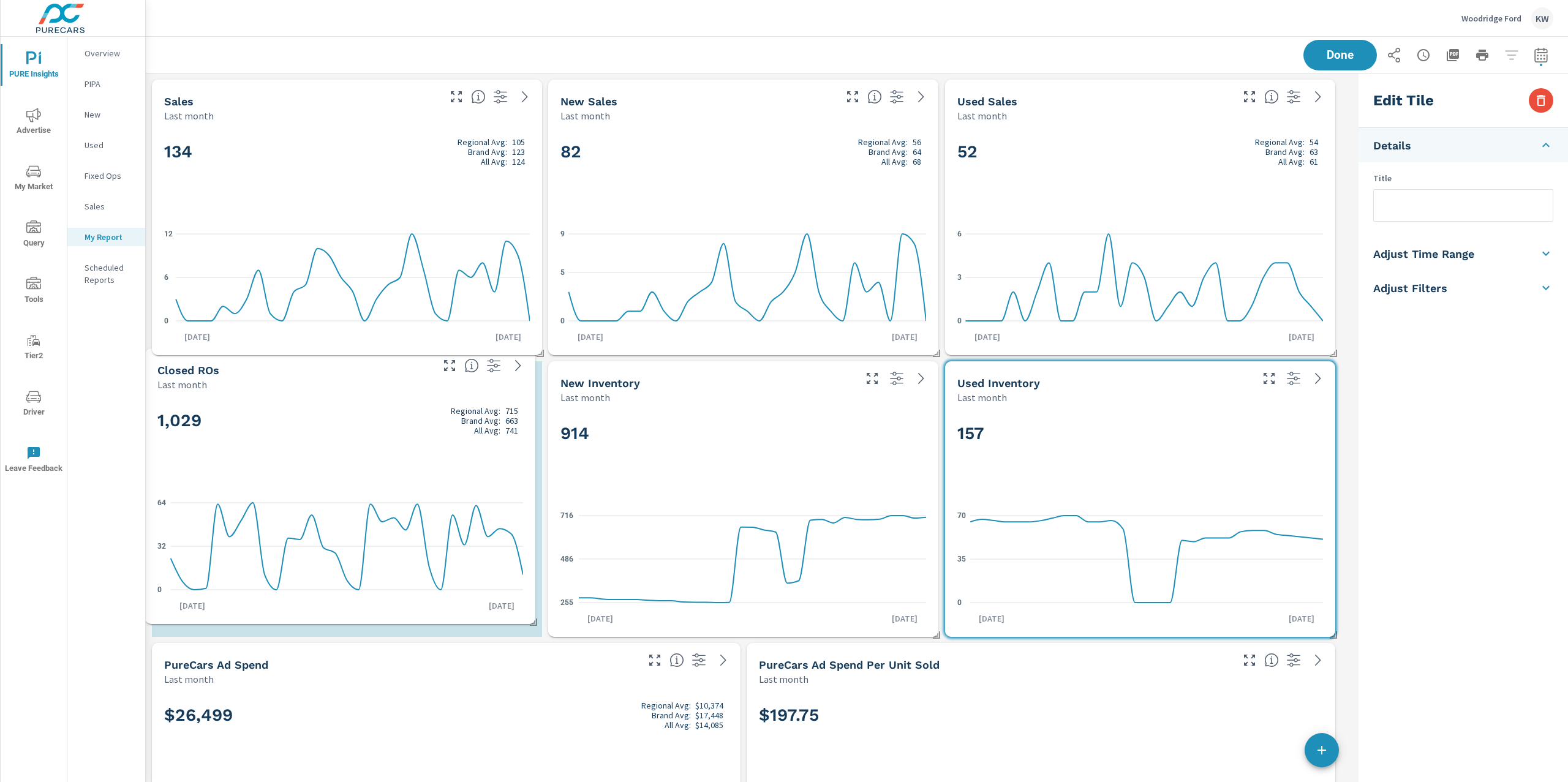
drag, startPoint x: 769, startPoint y: 556, endPoint x: 374, endPoint y: 458, distance: 407.0
click at [371, 453] on div "1,029 Regional Avg: 715 Brand Avg: 663 All Avg: 741" at bounding box center [340, 440] width 366 height 75
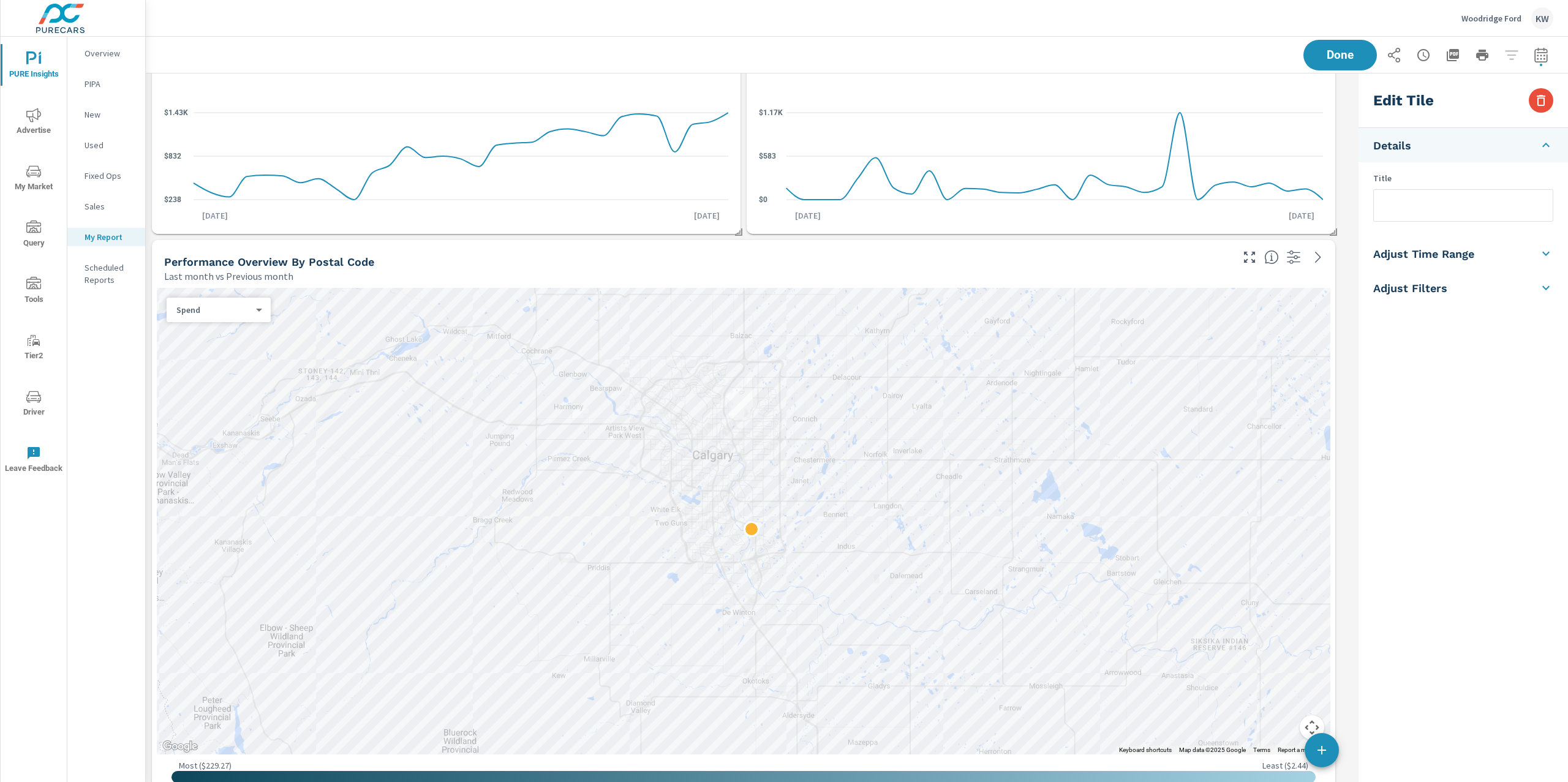
click at [257, 311] on div "Spend" at bounding box center [213, 310] width 95 height 12
checkbox input "true"
type input "lastMonth"
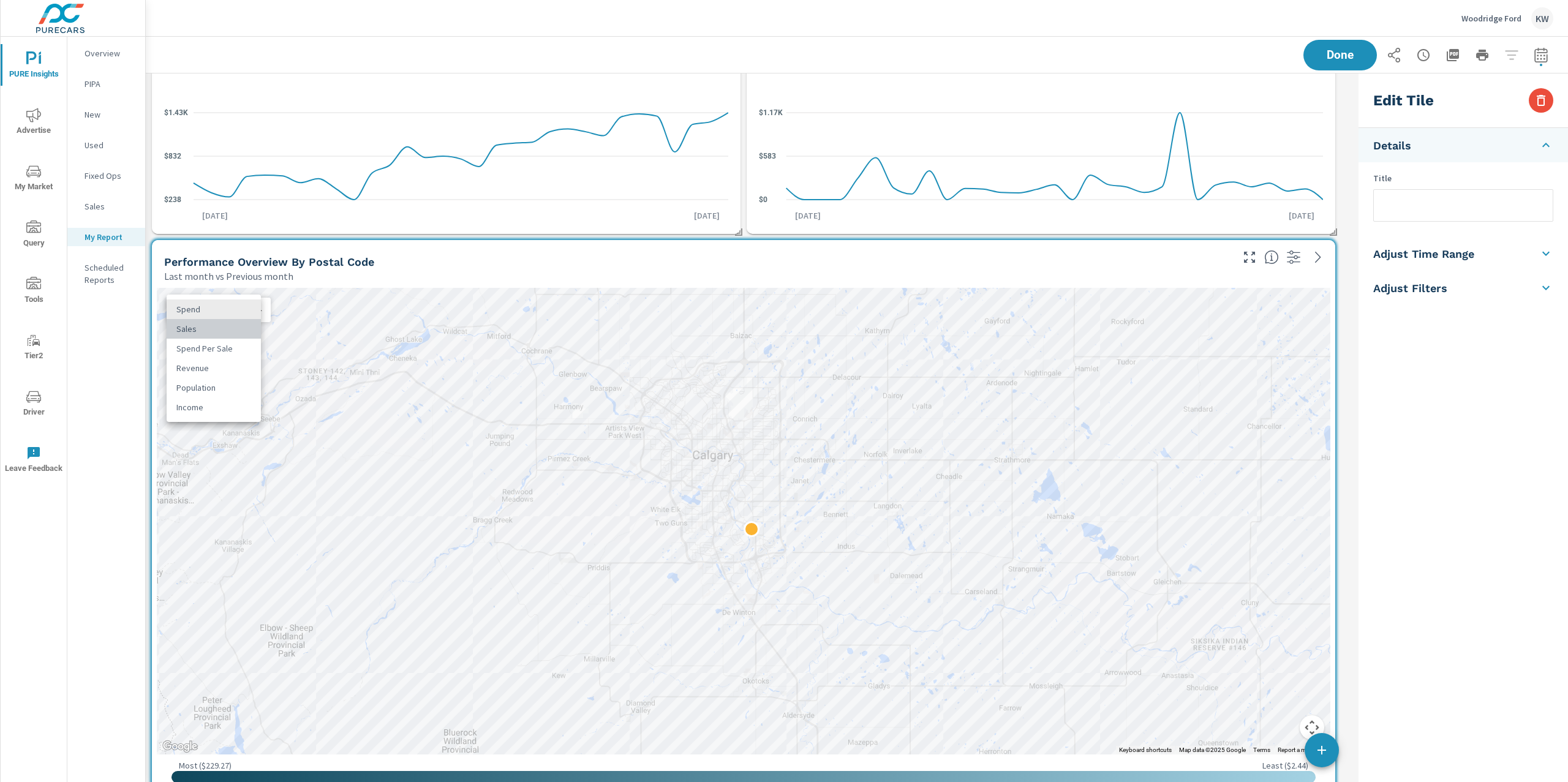
click at [226, 336] on li "Sales" at bounding box center [213, 329] width 95 height 20
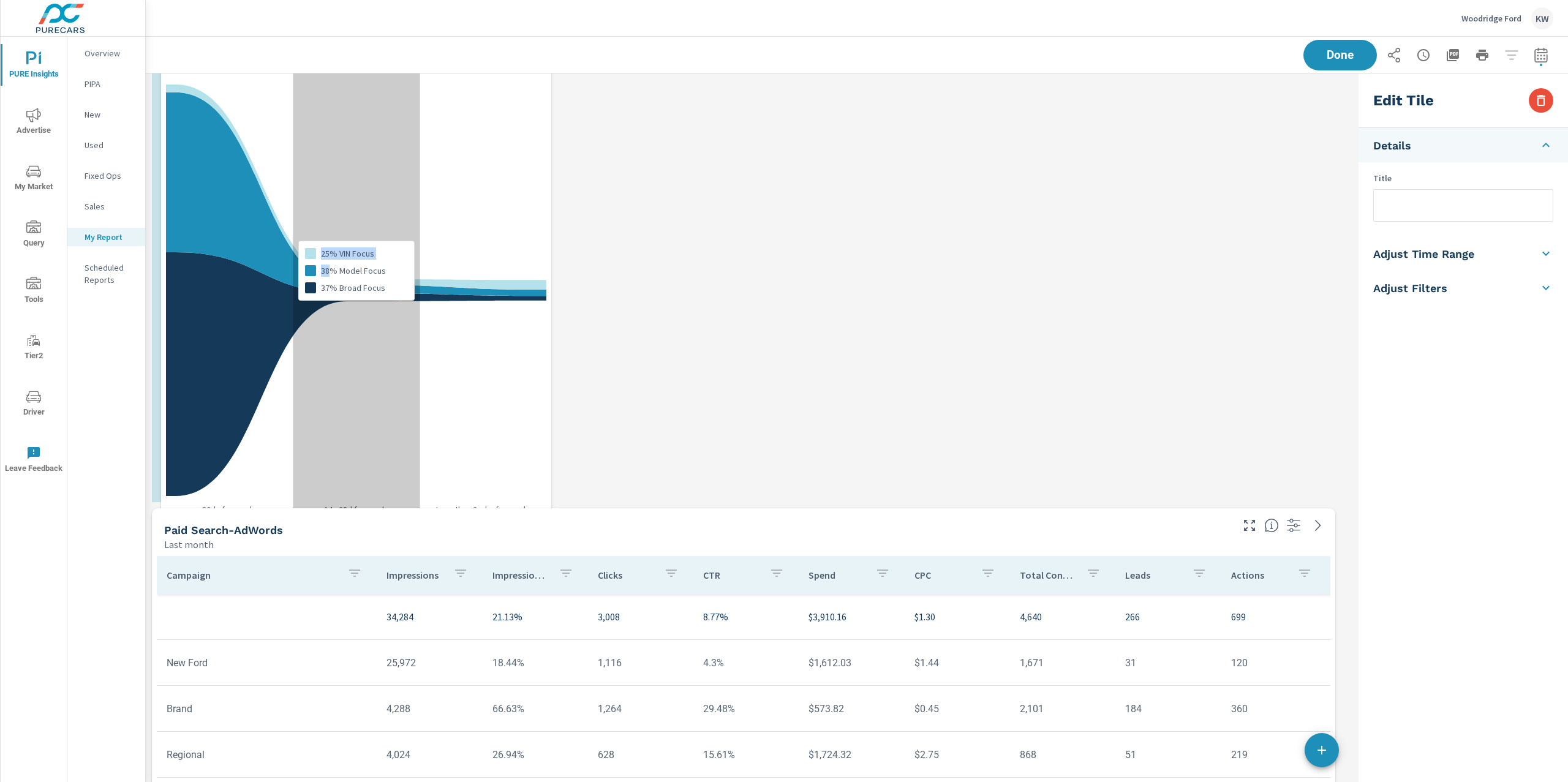
drag, startPoint x: 630, startPoint y: 254, endPoint x: 343, endPoint y: 296, distance: 290.1
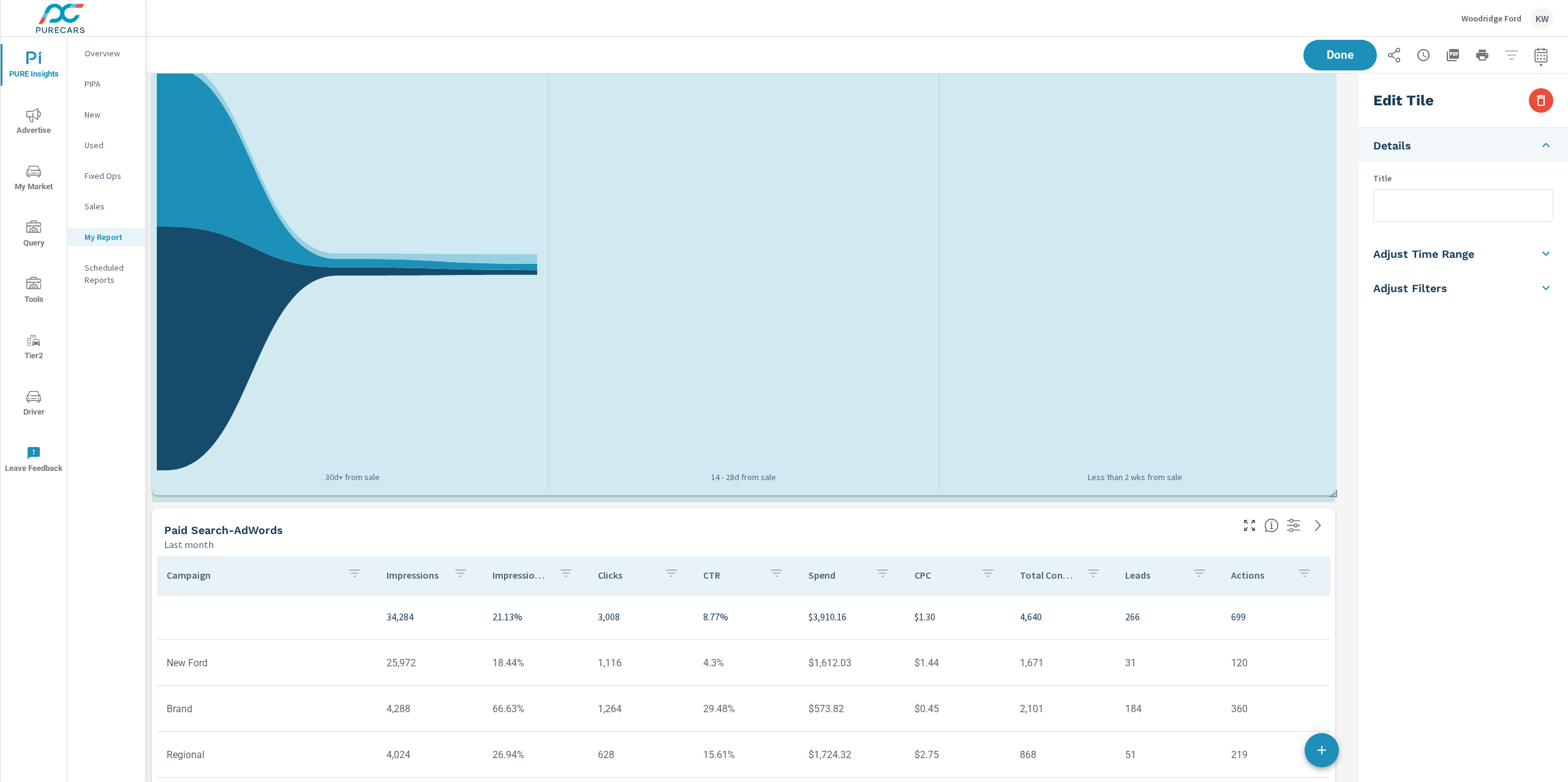
drag, startPoint x: 540, startPoint y: 498, endPoint x: 1254, endPoint y: 493, distance: 714.0
click at [1254, 493] on div "New Sales Last month 82 Regional Avg: 56 Brand Avg: 64 All Avg: 68 0 5 9 Aug 1s…" at bounding box center [749, 435] width 1208 height 5217
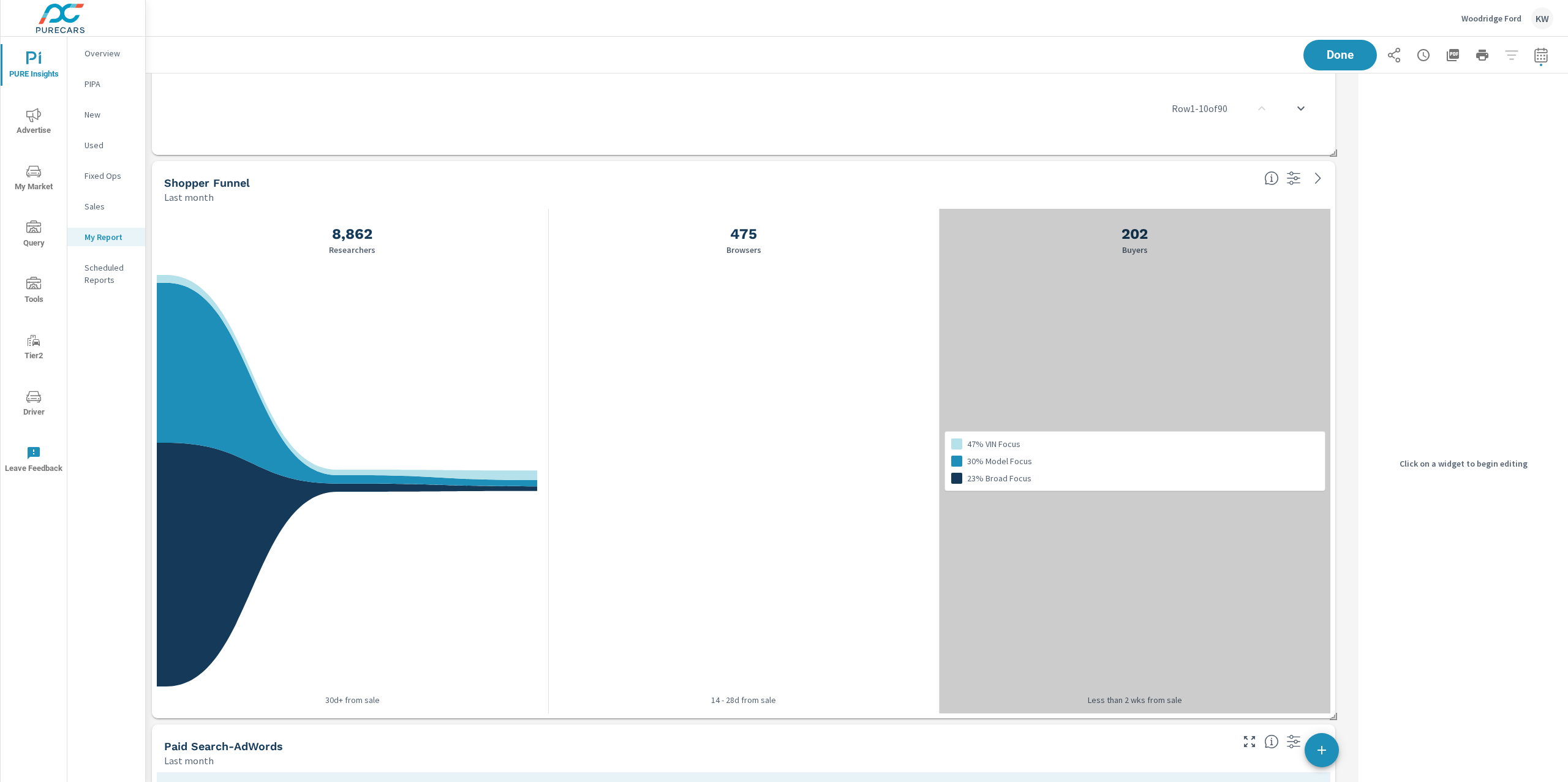
click at [1176, 367] on div "47% VIN Focus 30% Model Focus 23% Broad Focus" at bounding box center [1134, 461] width 391 height 505
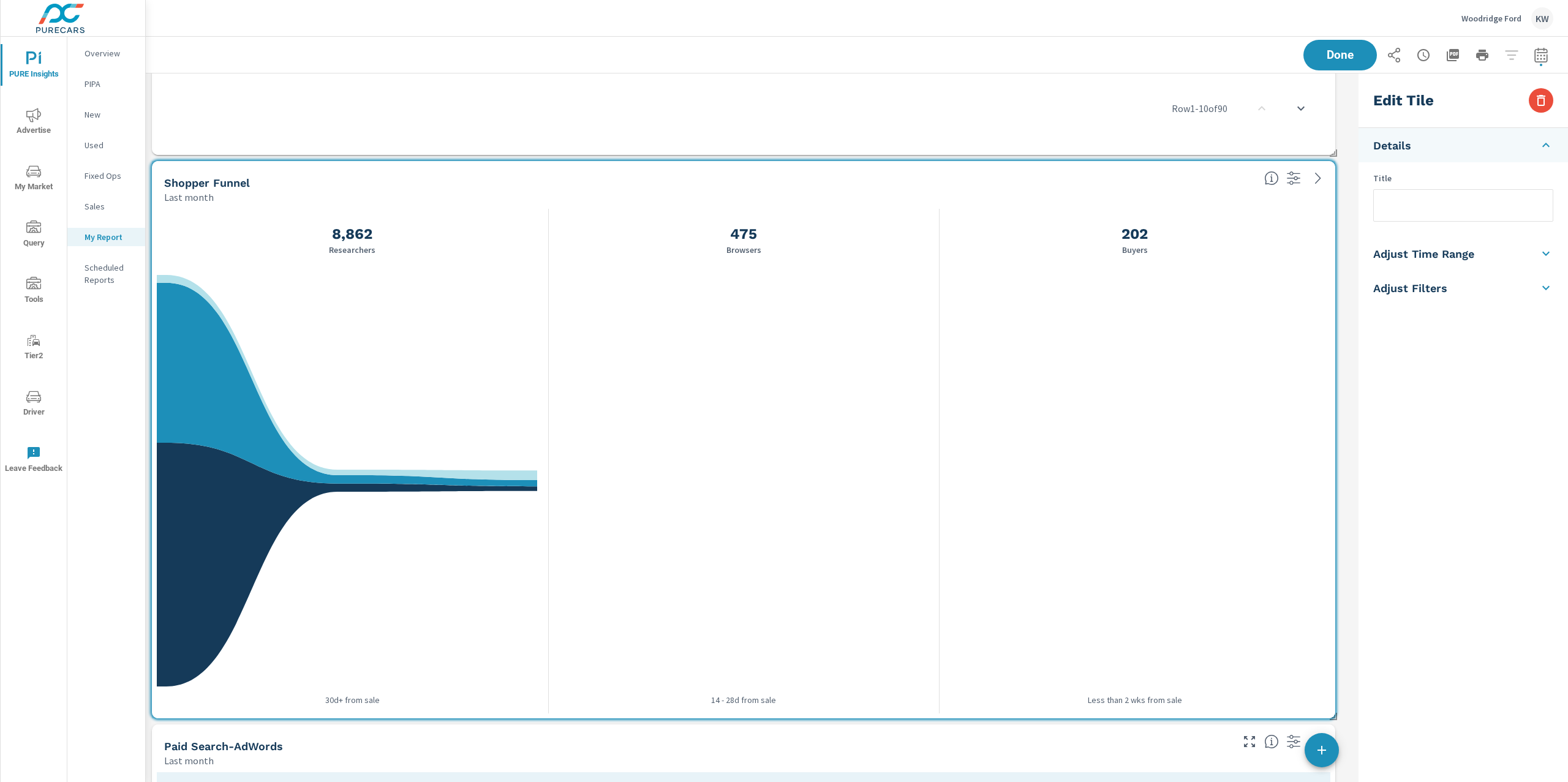
click at [1479, 259] on li "Adjust Time Range" at bounding box center [1463, 254] width 209 height 35
drag, startPoint x: 1442, startPoint y: 216, endPoint x: 1450, endPoint y: 224, distance: 11.3
click at [1444, 216] on input "checkbox" at bounding box center [1435, 218] width 70 height 23
checkbox input "true"
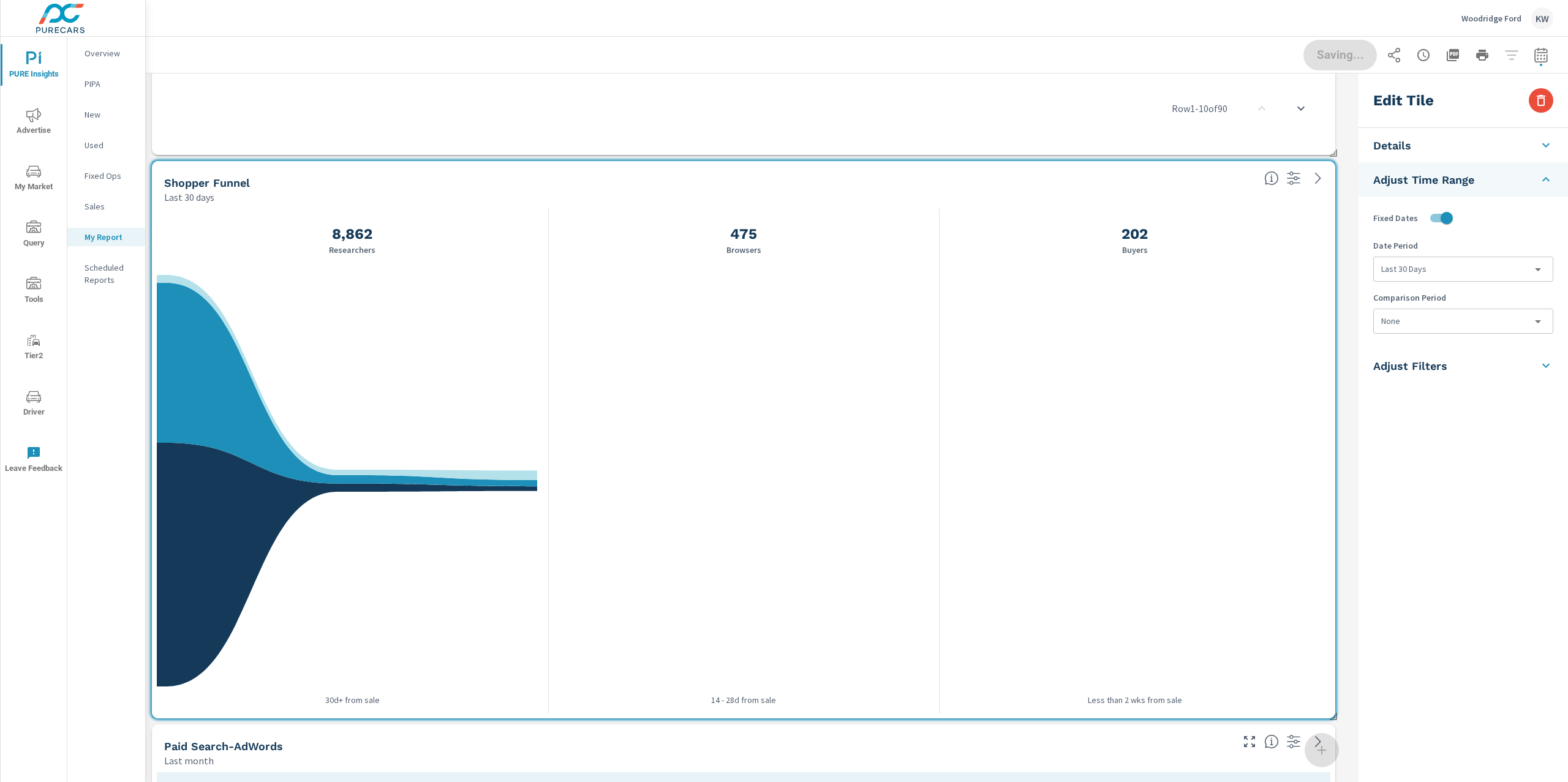
click at [1457, 264] on body "PURE Insights Advertise My Market Query Tools Tier2 Driver Leave Feedback Overv…" at bounding box center [784, 391] width 1568 height 782
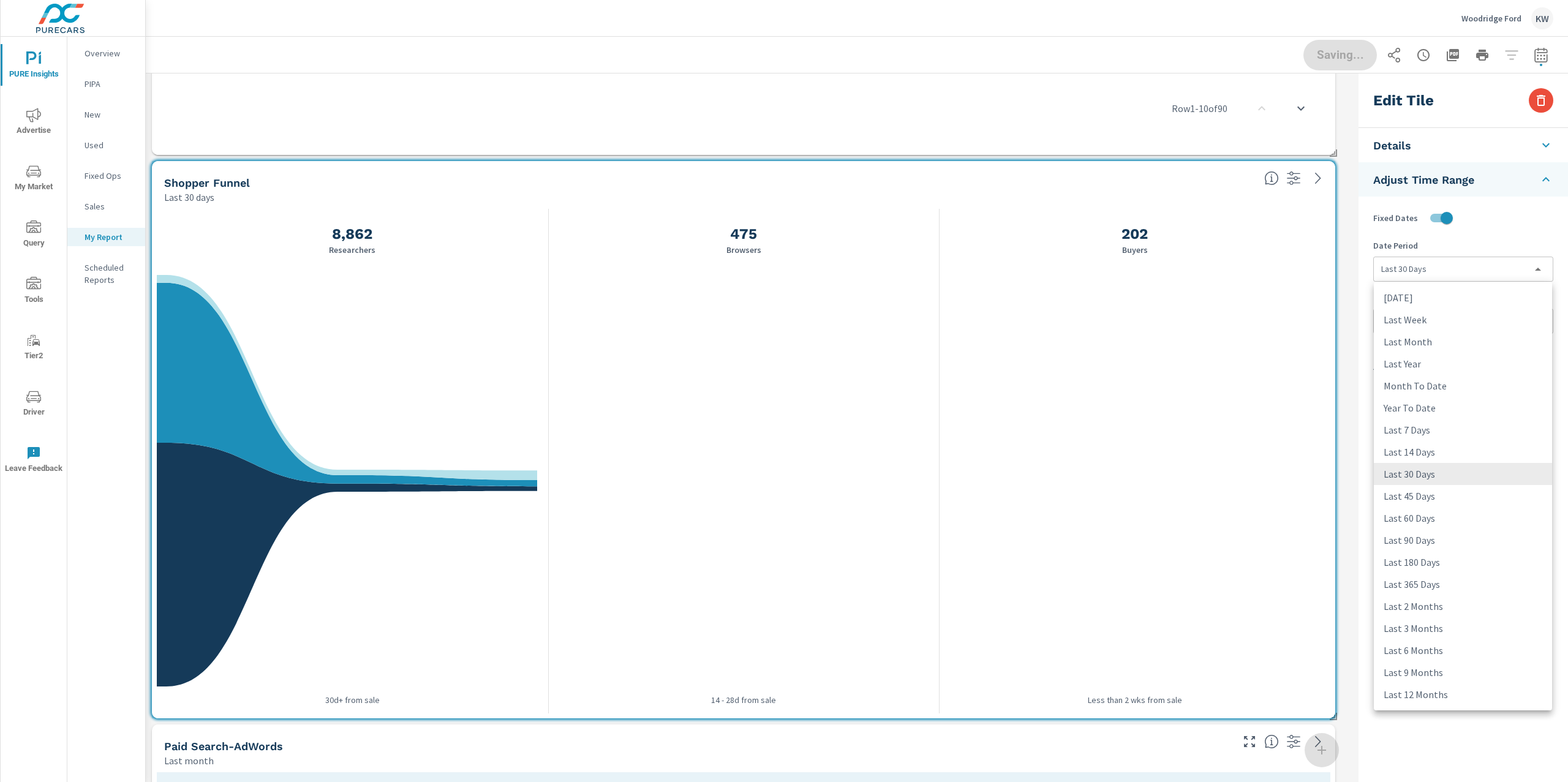
click at [1458, 264] on div at bounding box center [784, 391] width 1568 height 782
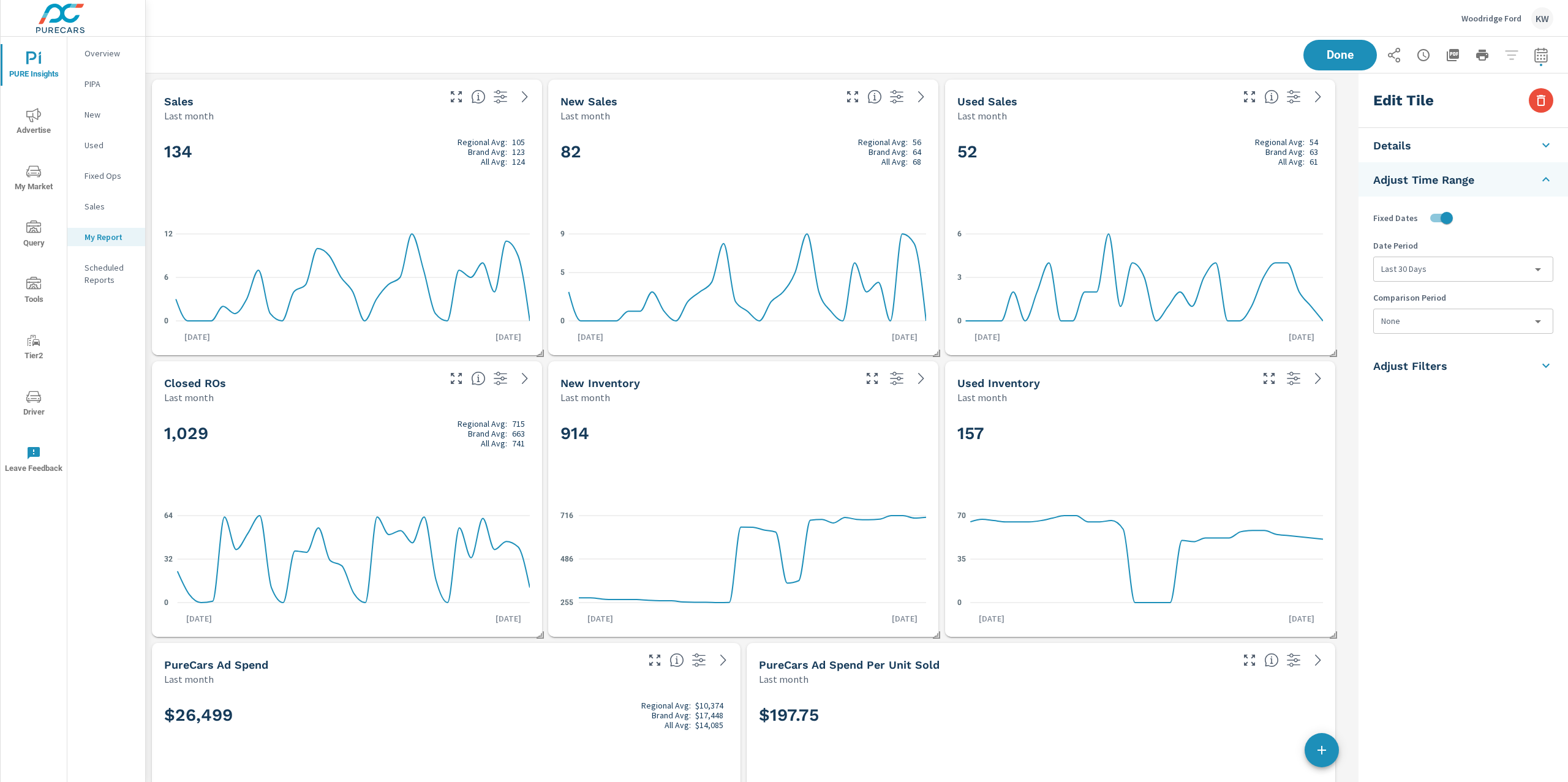
click at [1460, 319] on body "PURE Insights Advertise My Market Query Tools Tier2 Driver Leave Feedback Overv…" at bounding box center [784, 391] width 1568 height 782
click at [1455, 375] on li "Previous Period" at bounding box center [1463, 371] width 178 height 22
type input "currentPeriodStart"
click at [697, 187] on div "82 Regional Avg: 56 Brand Avg: 64 All Avg: 68" at bounding box center [744, 172] width 366 height 75
type input "lastMonth"
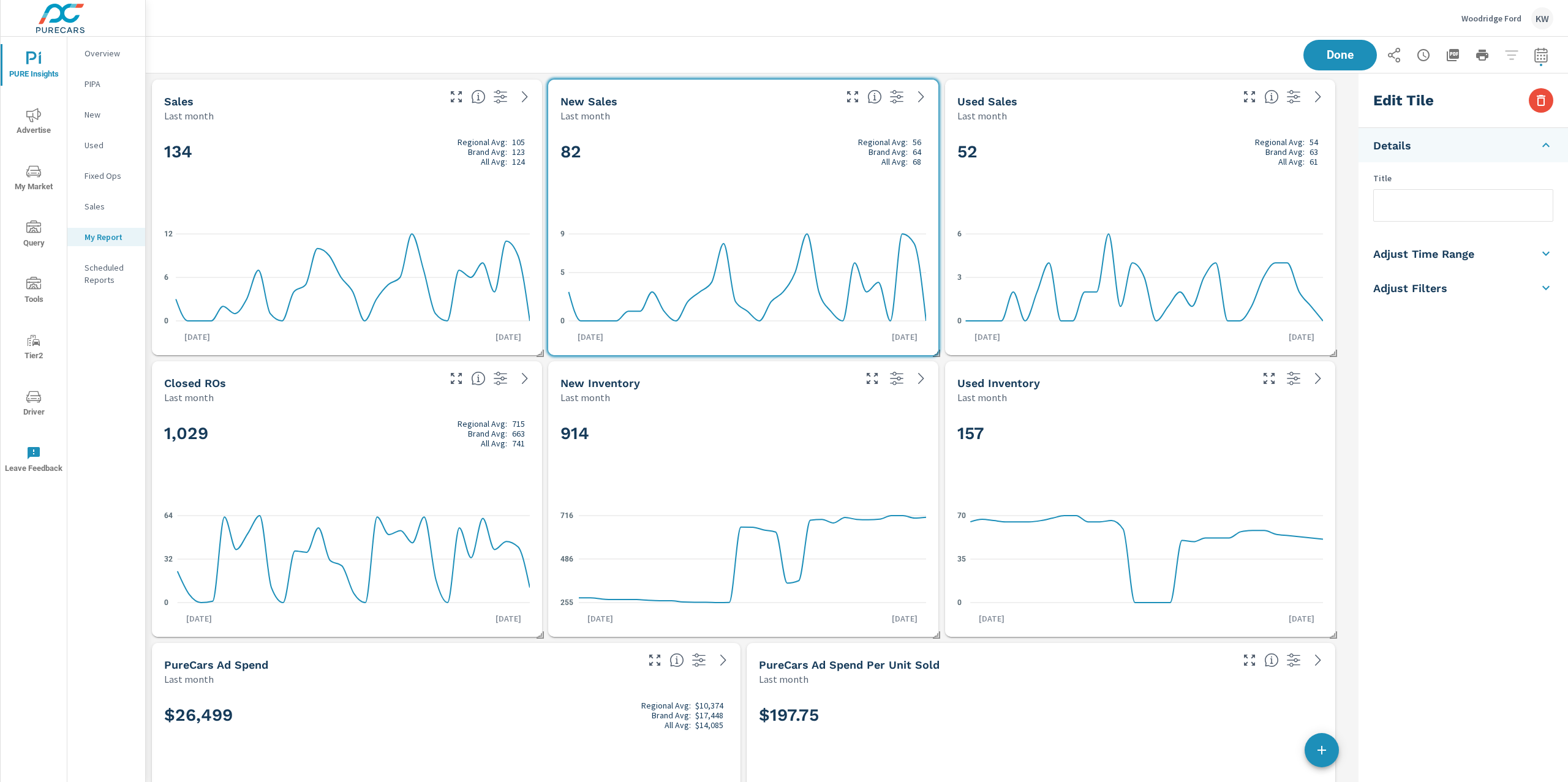
click at [1495, 252] on li "Adjust Time Range" at bounding box center [1463, 254] width 209 height 35
click at [1457, 325] on body "PURE Insights Advertise My Market Query Tools Tier2 Driver Leave Feedback Overv…" at bounding box center [784, 391] width 1568 height 782
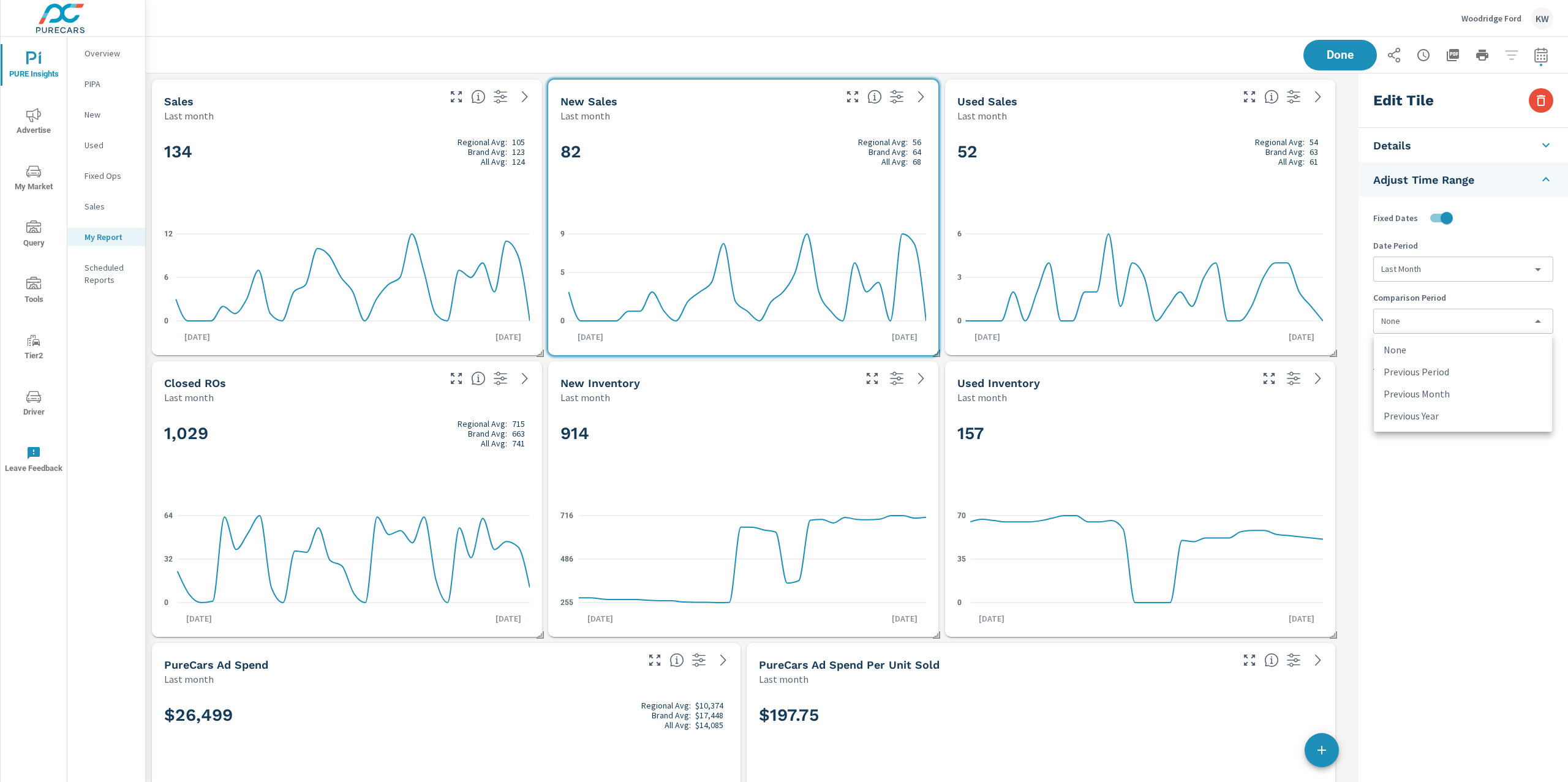
click at [1435, 417] on li "Previous Year" at bounding box center [1463, 416] width 178 height 22
type input "lastYear"
click at [1225, 191] on div "52 Regional Avg: 54 Brand Avg: 63 All Avg: 61" at bounding box center [1141, 172] width 366 height 75
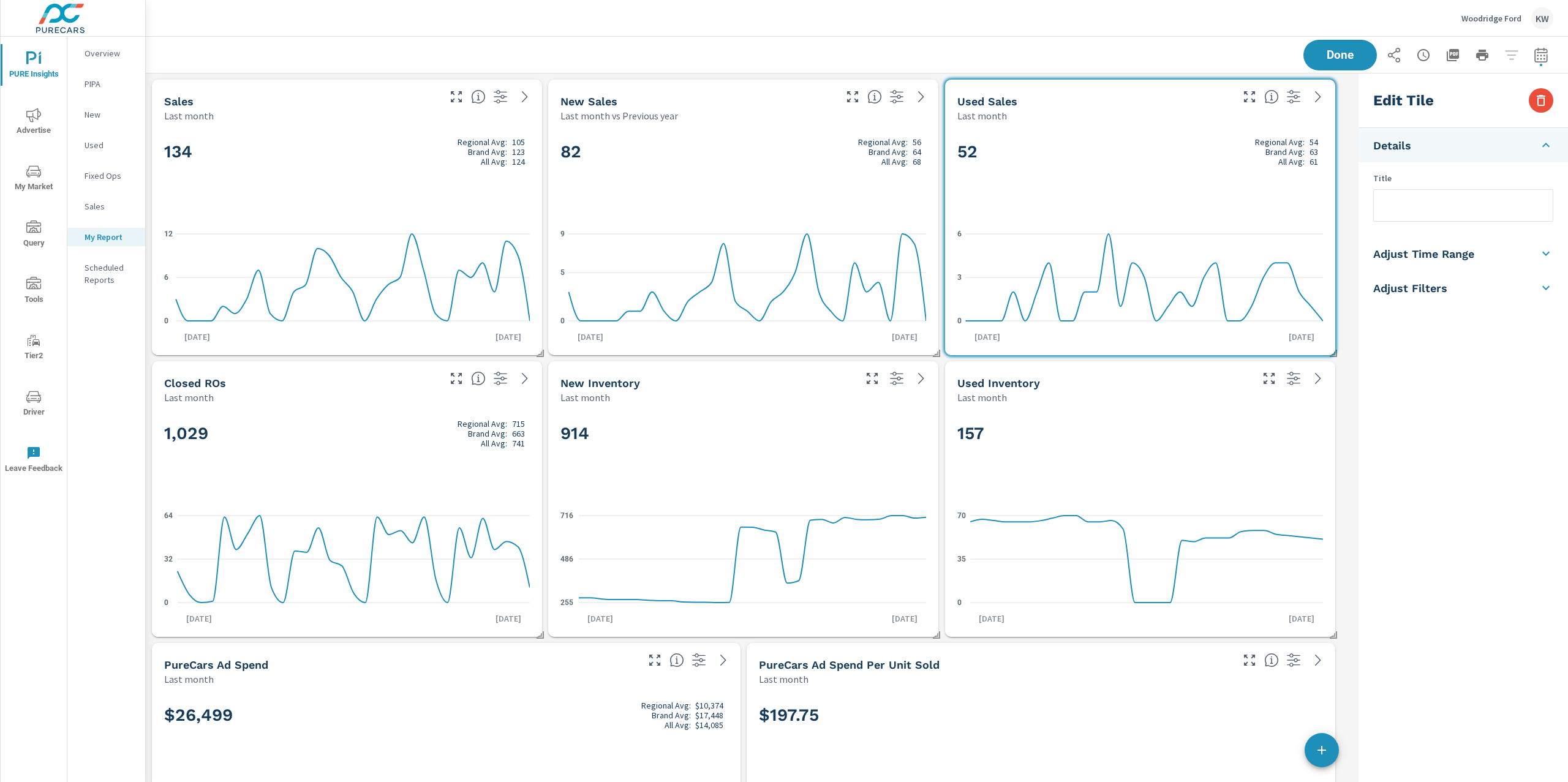
click at [1460, 258] on h5 "Adjust Time Range" at bounding box center [1424, 254] width 101 height 14
click at [1450, 319] on body "PURE Insights Advertise My Market Query Tools Tier2 Driver Leave Feedback Overv…" at bounding box center [784, 391] width 1568 height 782
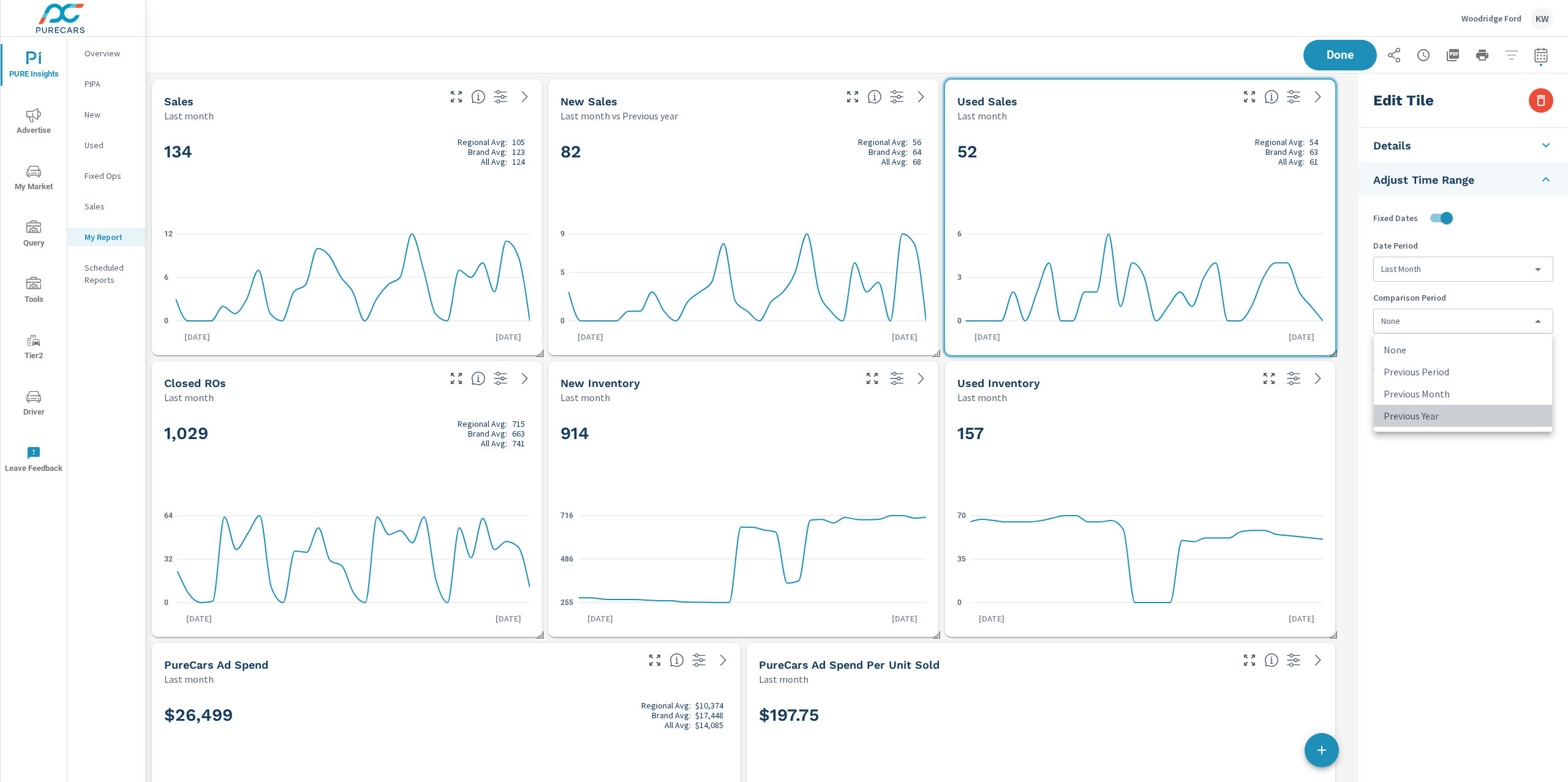
click at [1441, 415] on li "Previous Year" at bounding box center [1463, 416] width 178 height 22
type input "lastYear"
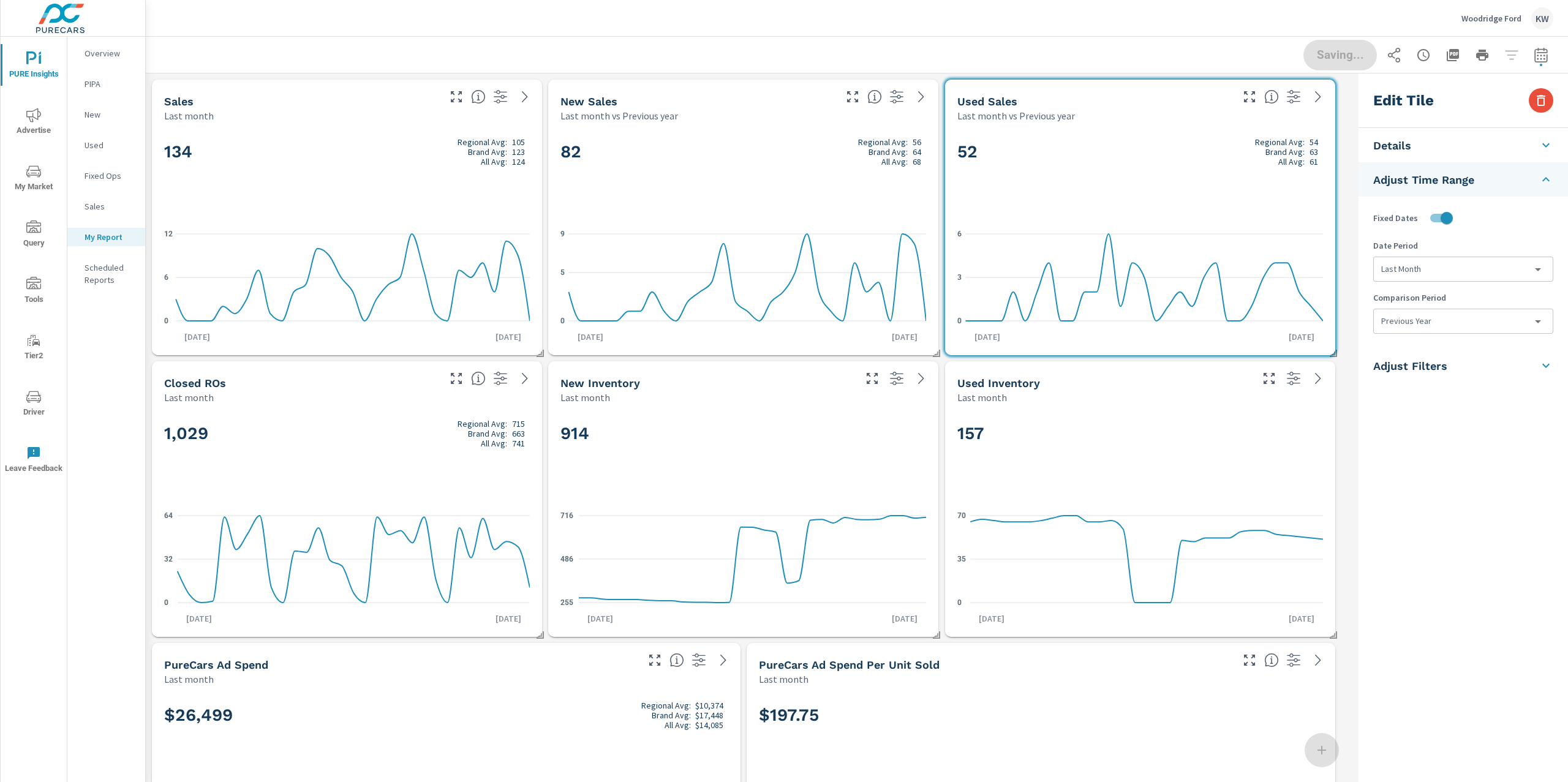
click at [394, 466] on div "1,029 Regional Avg: 715 Brand Avg: 663 All Avg: 741" at bounding box center [347, 454] width 366 height 75
checkbox input "false"
type input "last30Days"
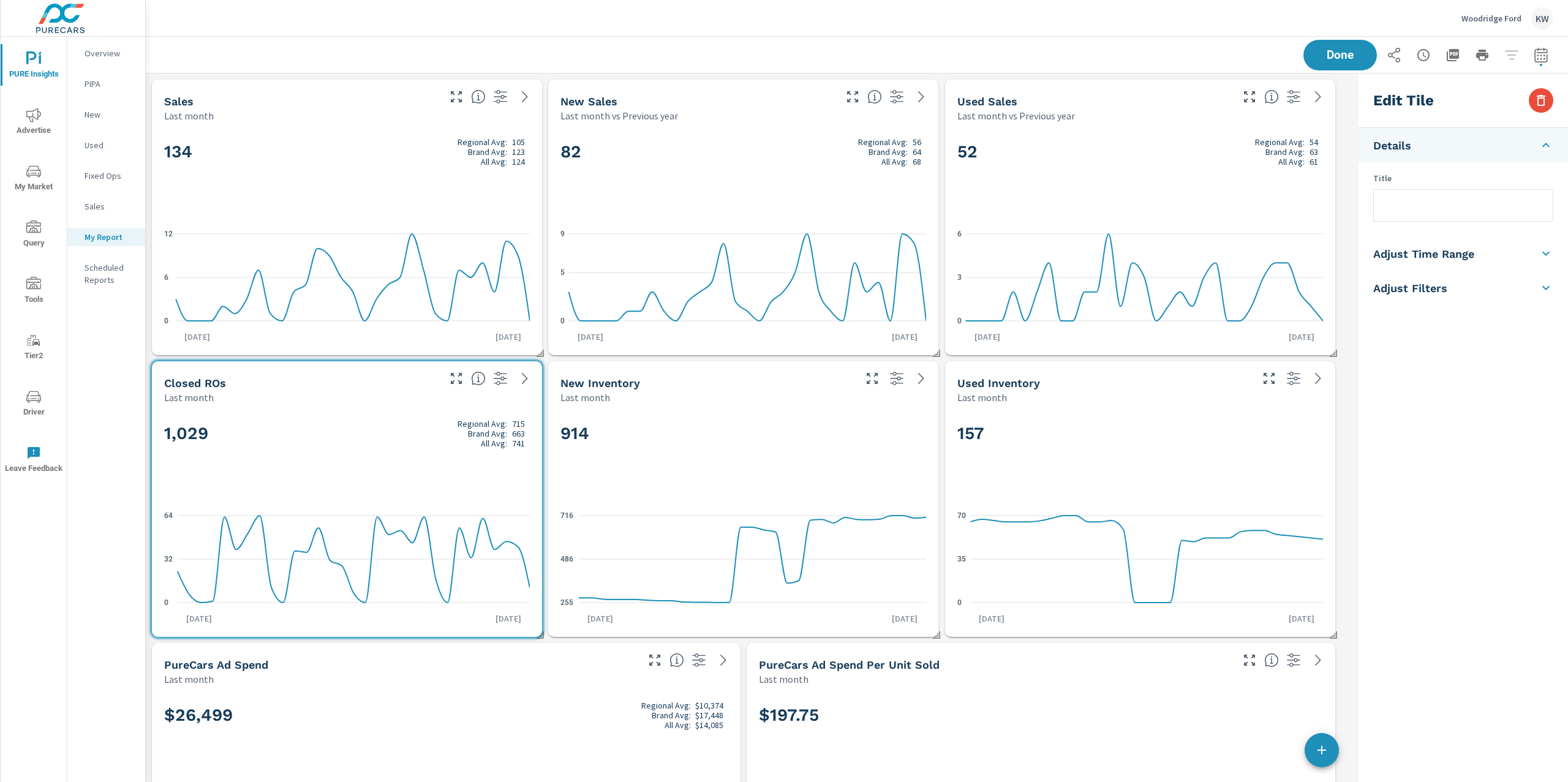
click at [1465, 255] on h5 "Adjust Time Range" at bounding box center [1424, 254] width 101 height 14
drag, startPoint x: 1448, startPoint y: 219, endPoint x: 1452, endPoint y: 240, distance: 21.4
click at [1449, 221] on input "checkbox" at bounding box center [1435, 218] width 70 height 23
checkbox input "true"
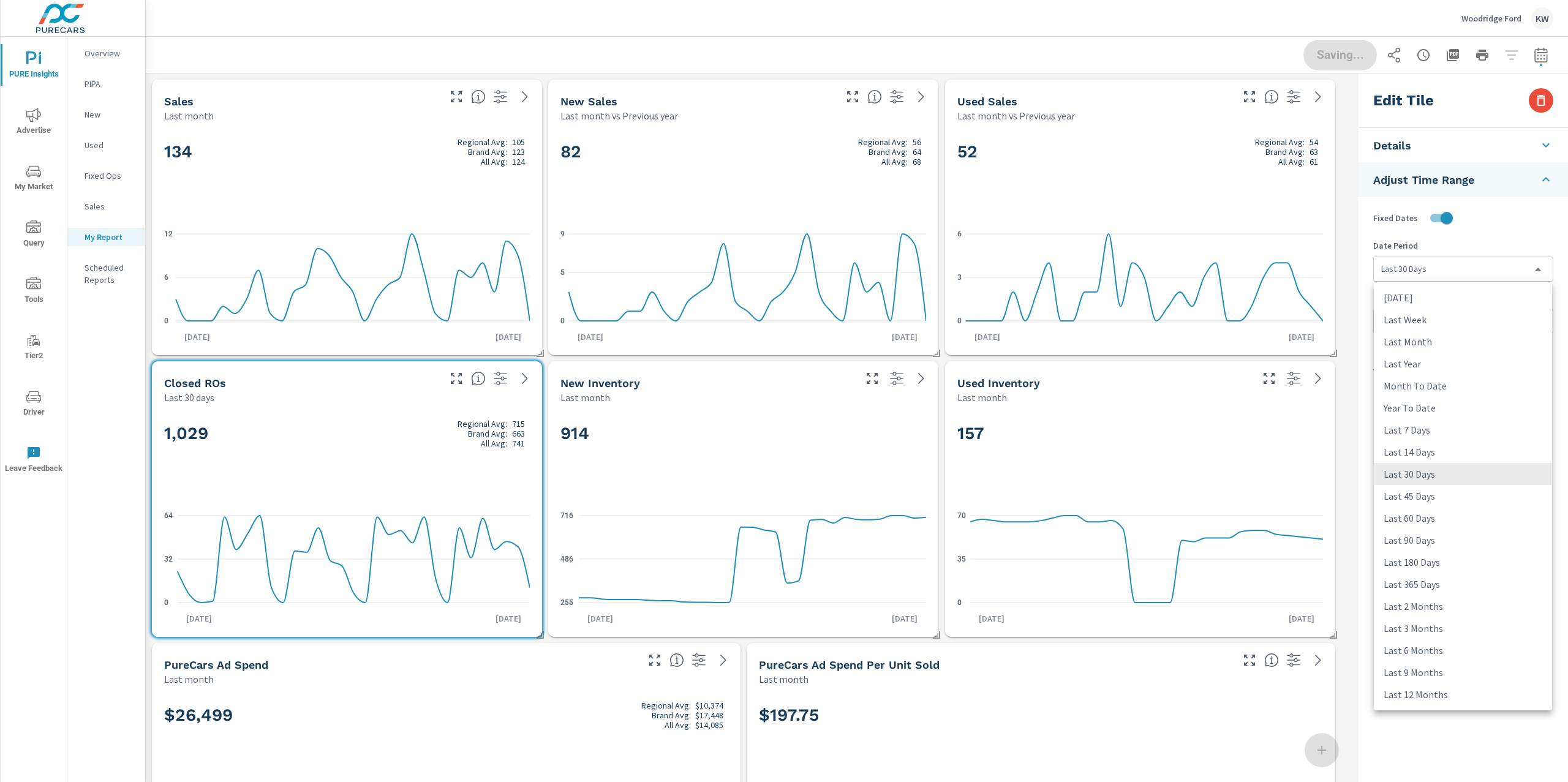
click at [1457, 268] on body "PURE Insights Advertise My Market Query Tools Tier2 Driver Leave Feedback Overv…" at bounding box center [784, 391] width 1568 height 782
click at [1438, 342] on li "Last Month" at bounding box center [1463, 342] width 178 height 22
type input "lastMonth"
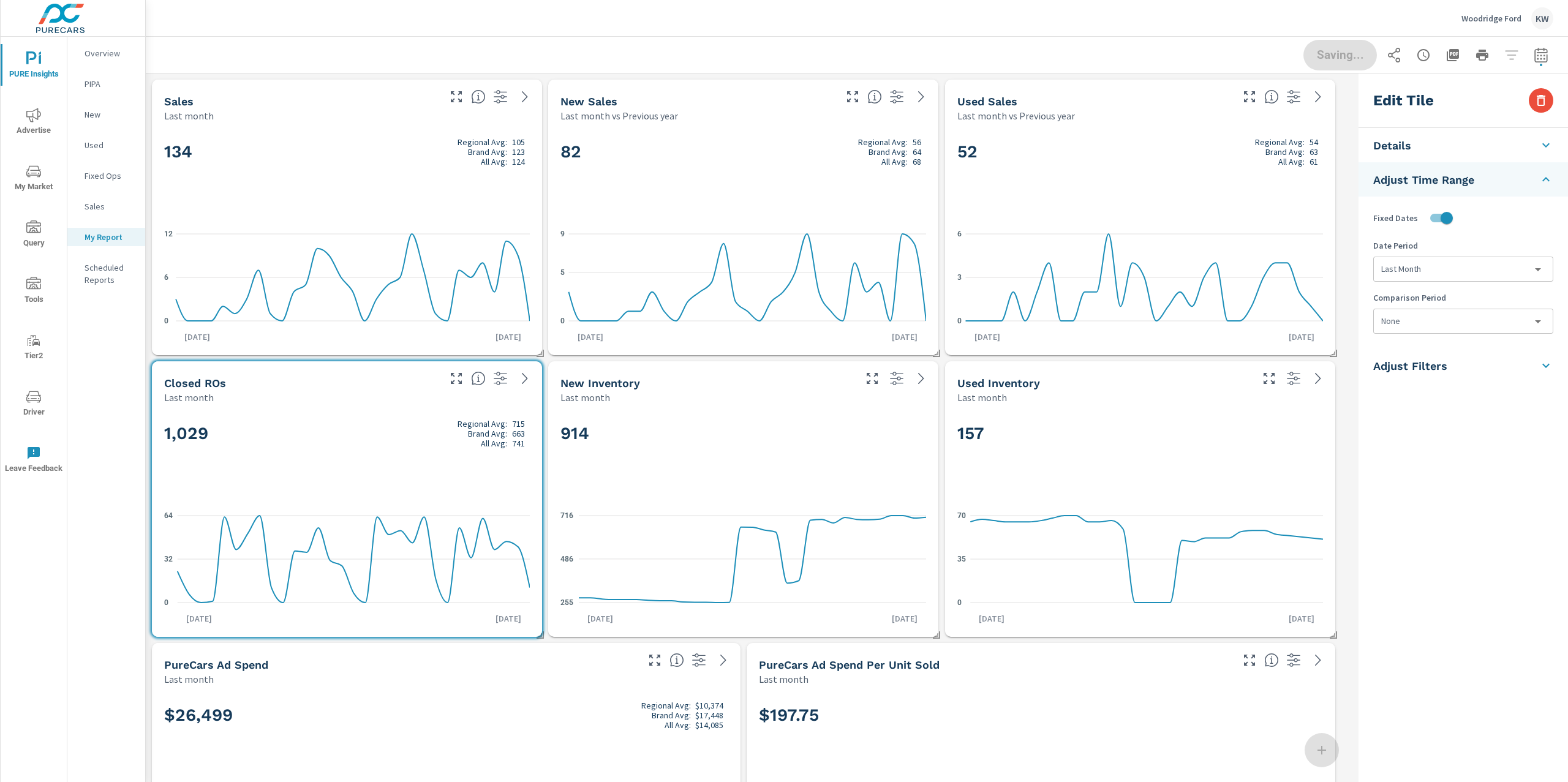
click at [1441, 326] on body "PURE Insights Advertise My Market Query Tools Tier2 Driver Leave Feedback Overv…" at bounding box center [784, 391] width 1568 height 782
click at [1442, 398] on li "Previous Month" at bounding box center [1463, 393] width 178 height 22
type input "lastMonth"
click at [839, 420] on div "914" at bounding box center [744, 454] width 366 height 75
checkbox input "false"
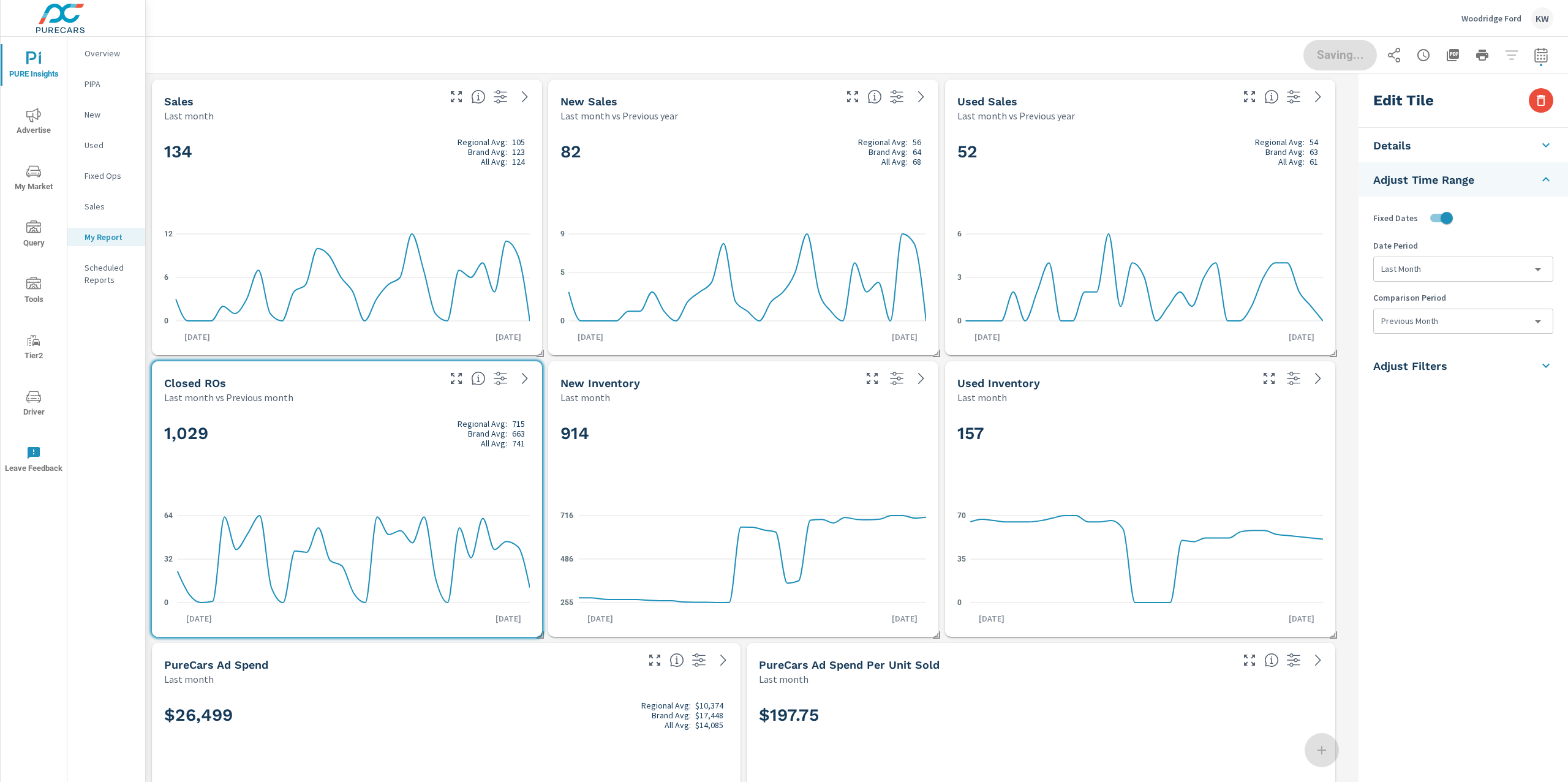
type input "last30Days"
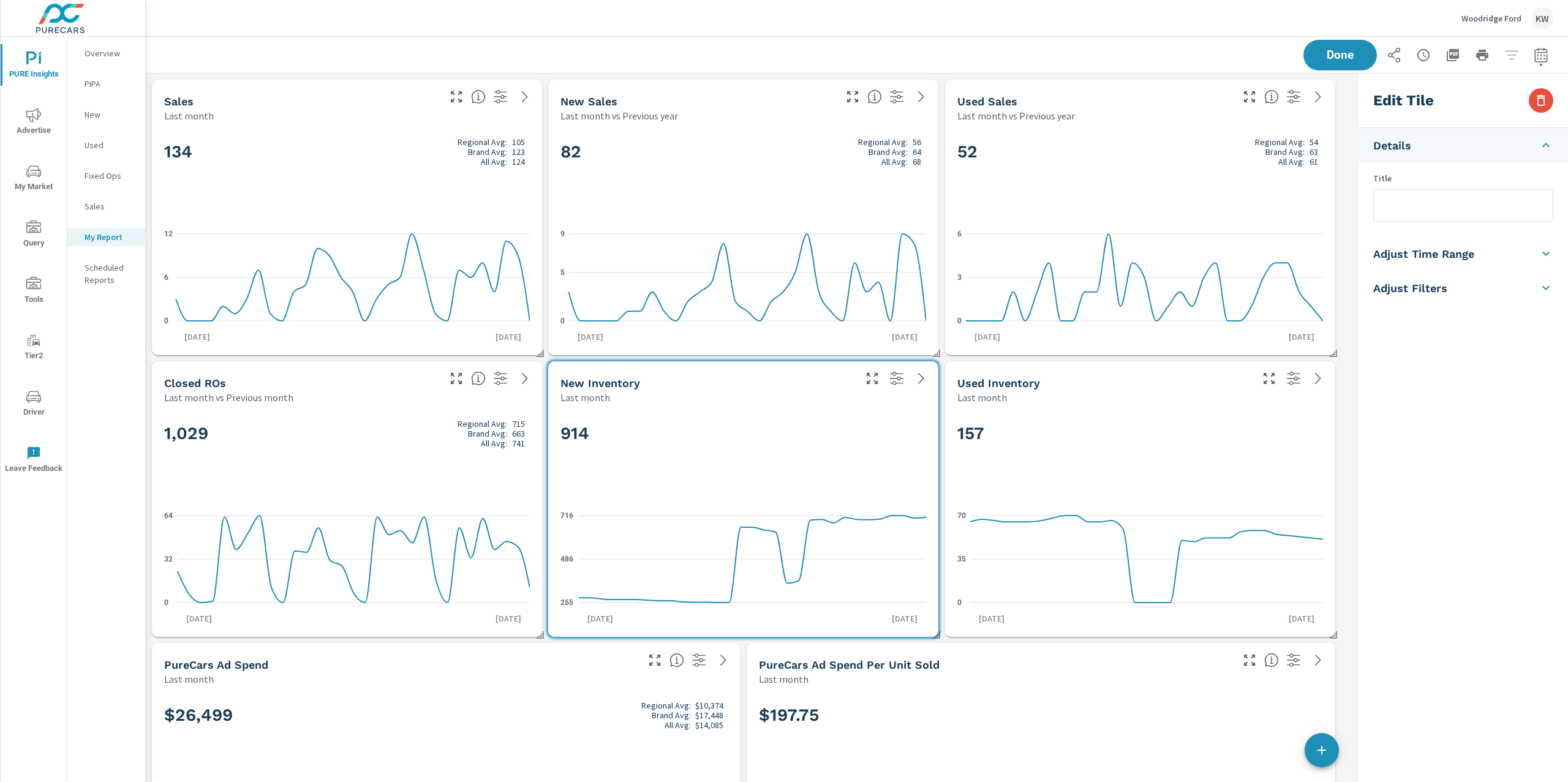
click at [1443, 260] on h5 "Adjust Time Range" at bounding box center [1424, 254] width 101 height 14
drag, startPoint x: 1445, startPoint y: 214, endPoint x: 1462, endPoint y: 228, distance: 22.0
click at [1455, 224] on input "checkbox" at bounding box center [1435, 218] width 70 height 23
checkbox input "true"
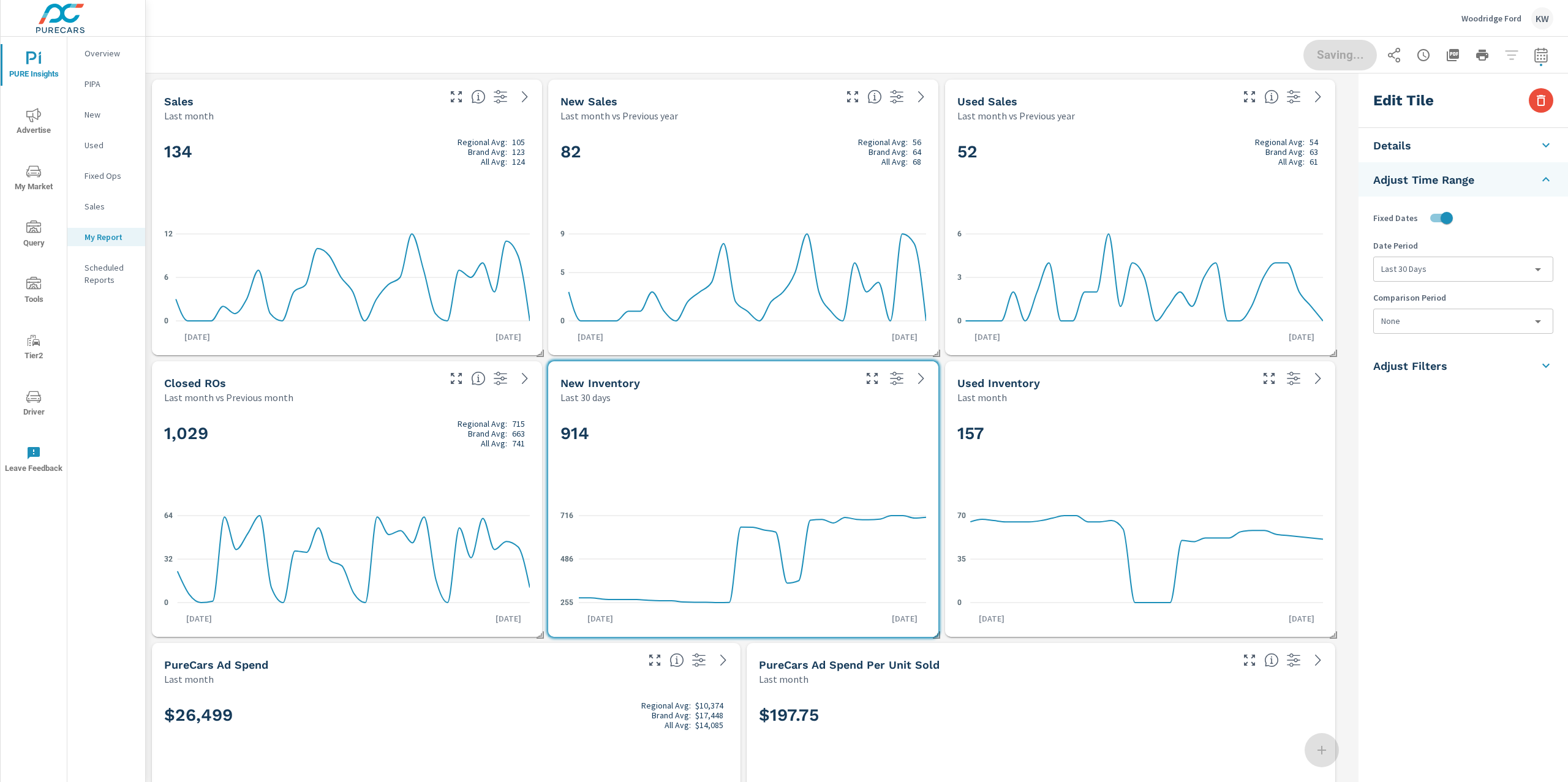
click at [1448, 271] on body "PURE Insights Advertise My Market Query Tools Tier2 Driver Leave Feedback Overv…" at bounding box center [784, 391] width 1568 height 782
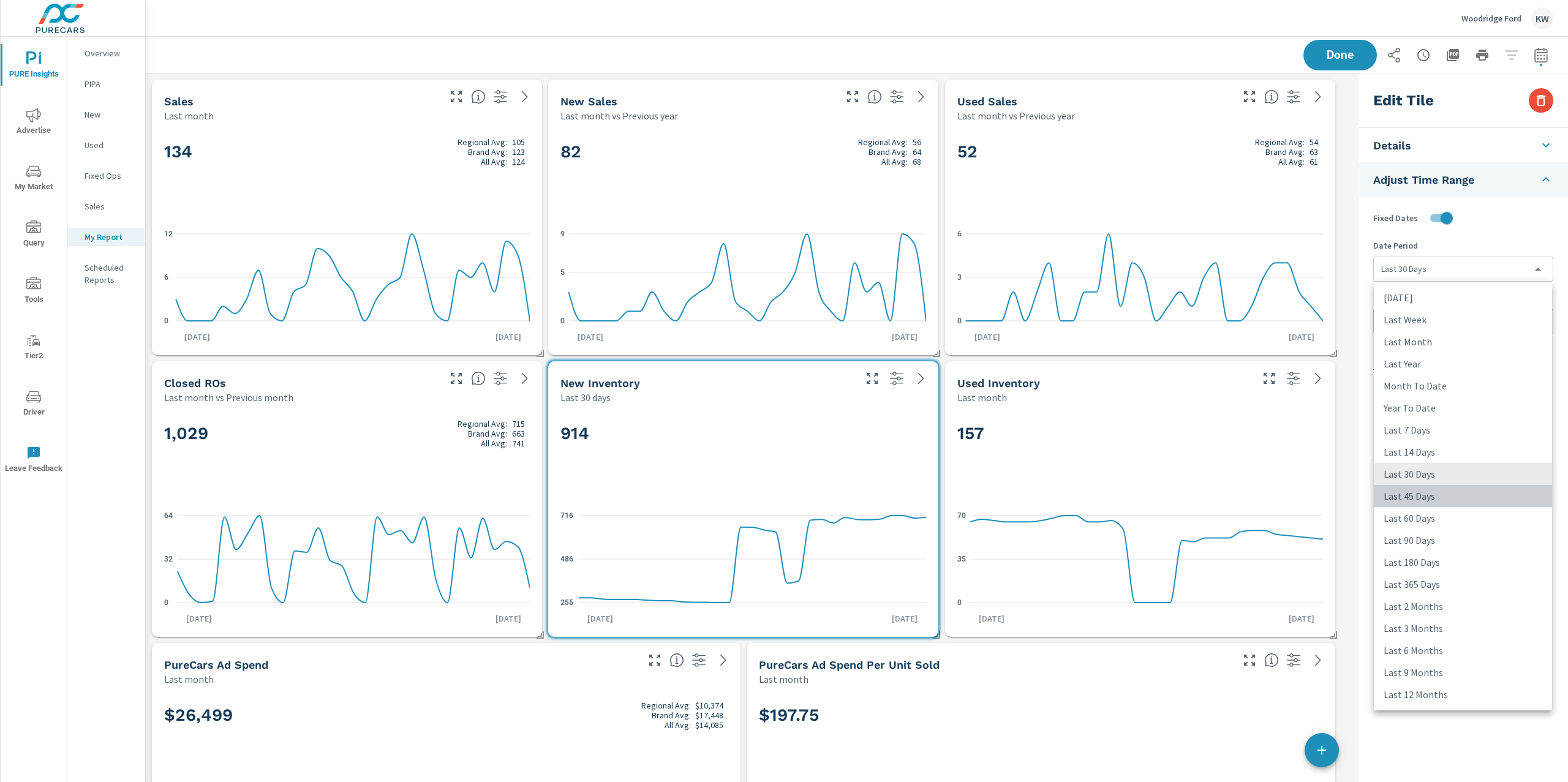
click at [1417, 498] on li "Last 45 Days" at bounding box center [1463, 496] width 178 height 22
type input "last45Days"
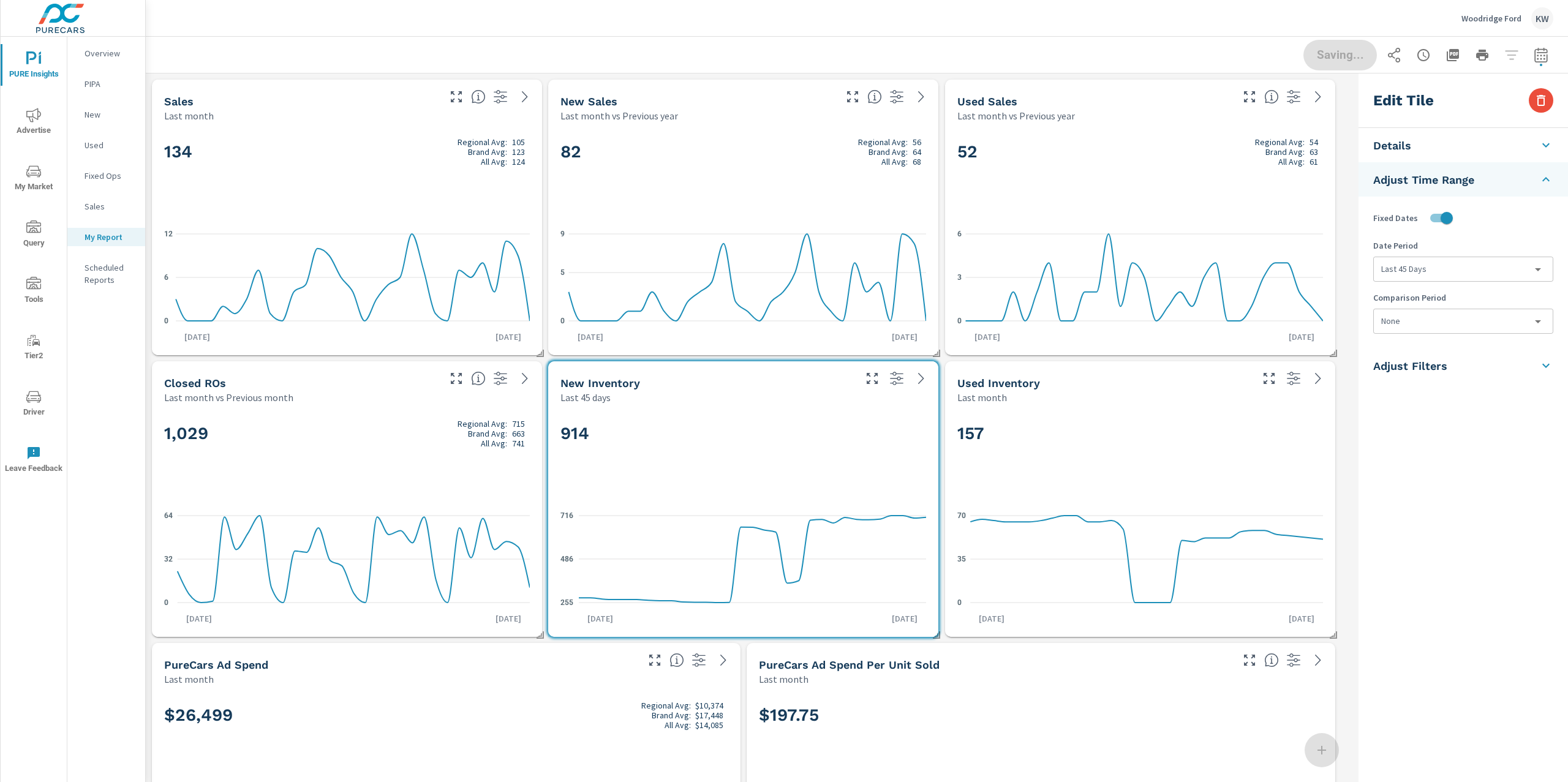
click at [1302, 466] on div "157" at bounding box center [1141, 454] width 366 height 75
checkbox input "false"
type input "last30Days"
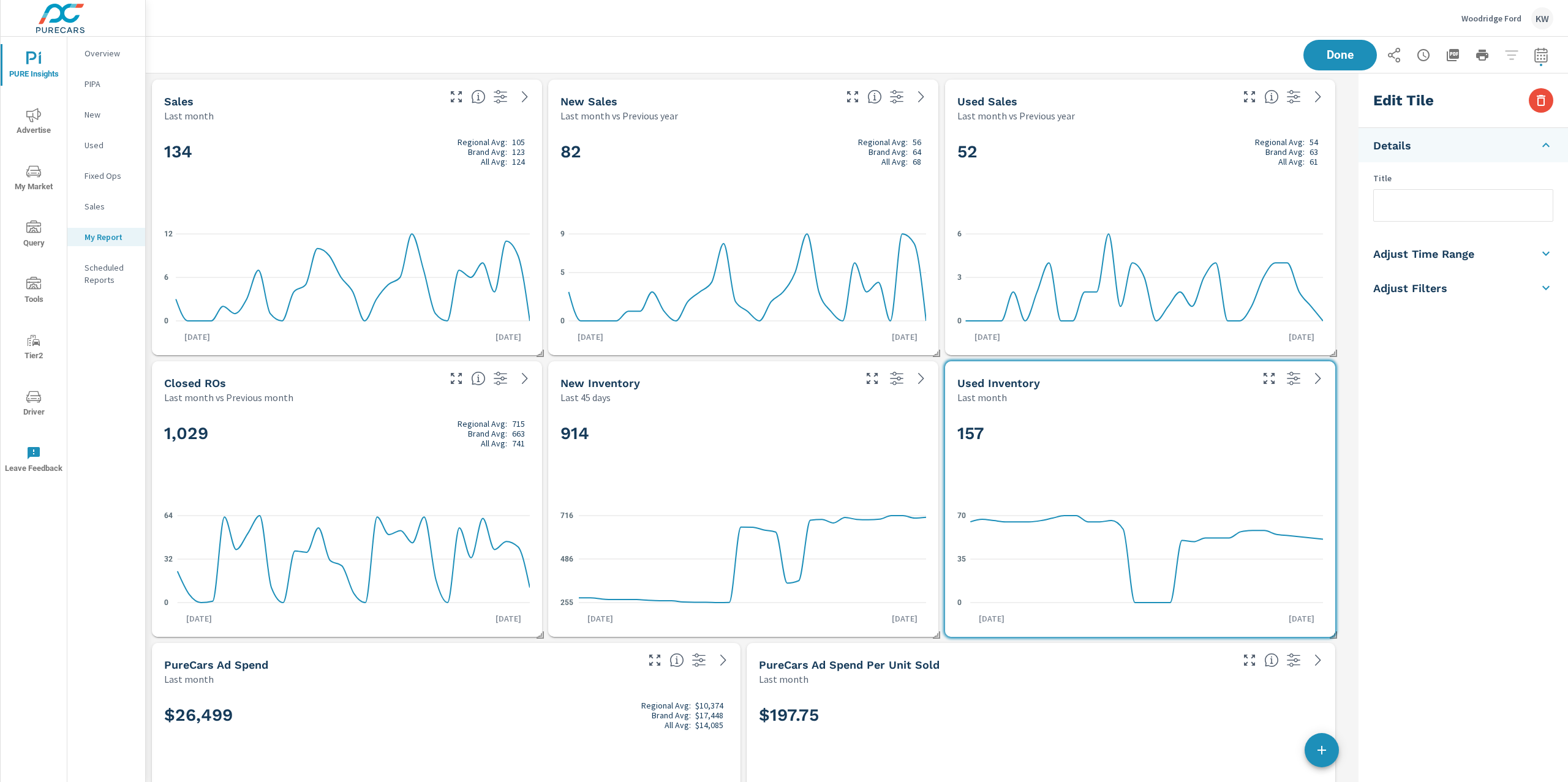
click at [1478, 255] on li "Adjust Time Range" at bounding box center [1463, 254] width 209 height 35
click at [1448, 219] on input "checkbox" at bounding box center [1435, 218] width 70 height 23
checkbox input "true"
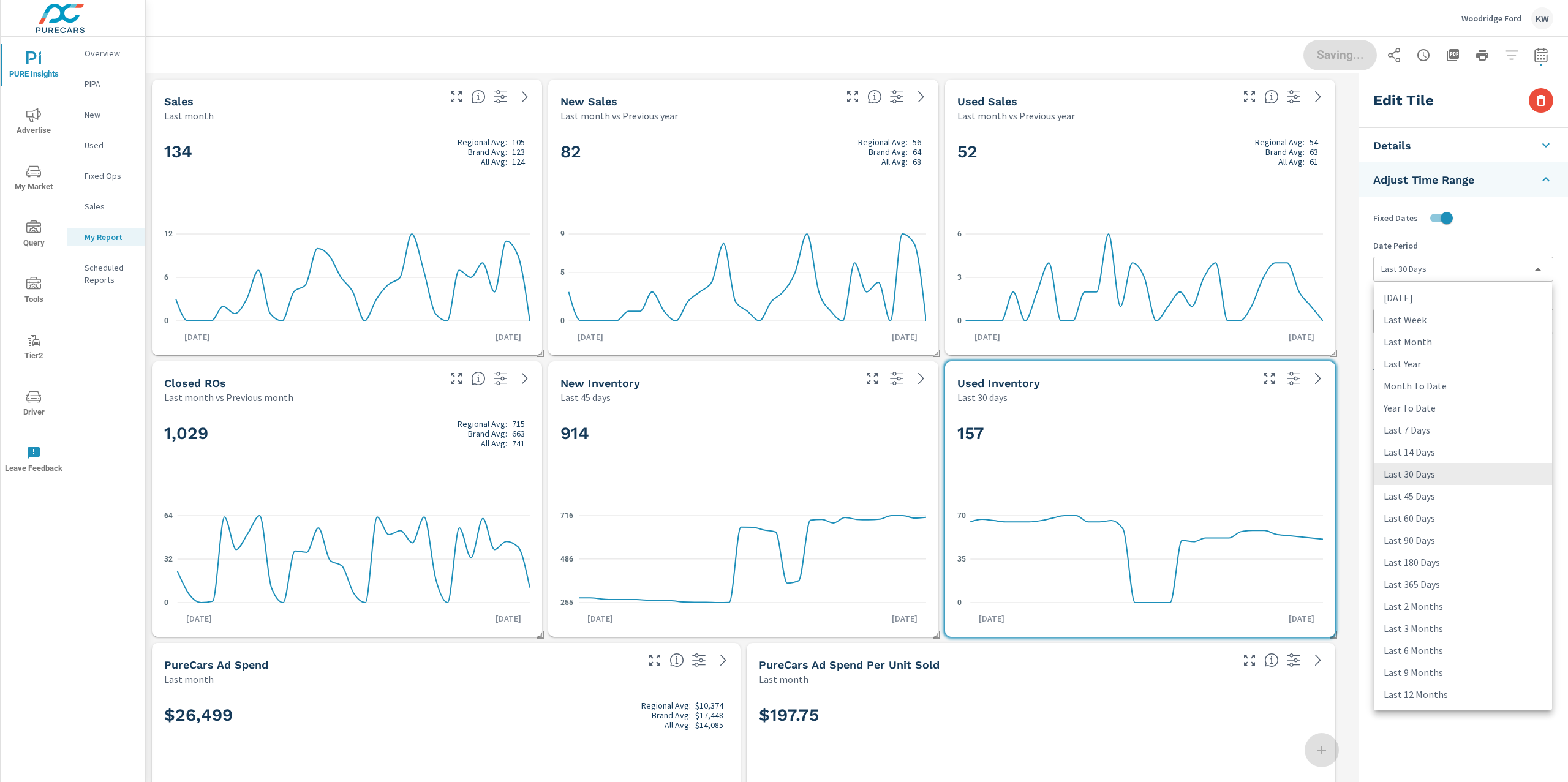
click at [1448, 267] on body "PURE Insights Advertise My Market Query Tools Tier2 Driver Leave Feedback Overv…" at bounding box center [784, 391] width 1568 height 782
click at [1432, 494] on li "Last 45 Days" at bounding box center [1463, 496] width 178 height 22
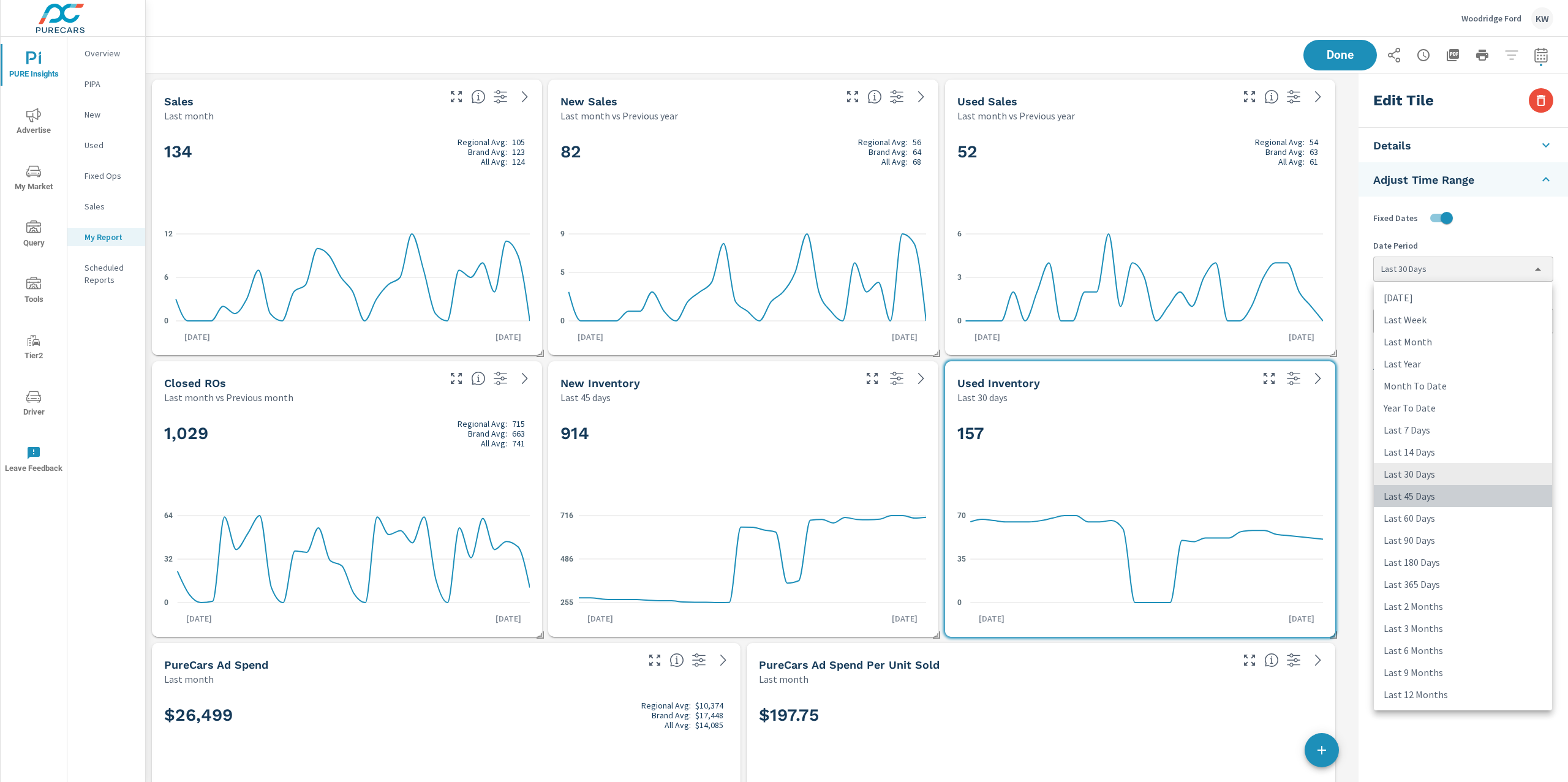
type input "last45Days"
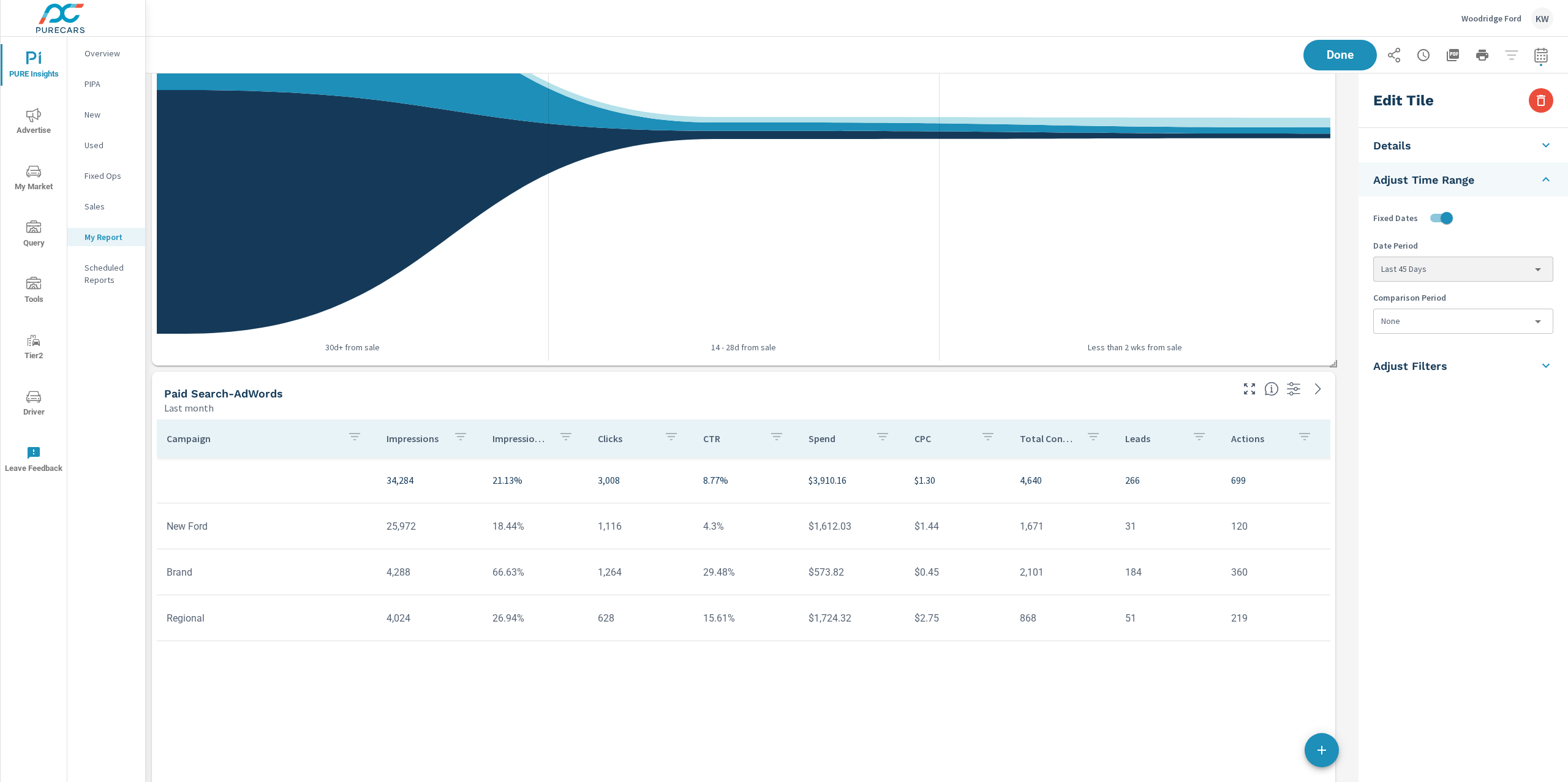
scroll to position [2601, 0]
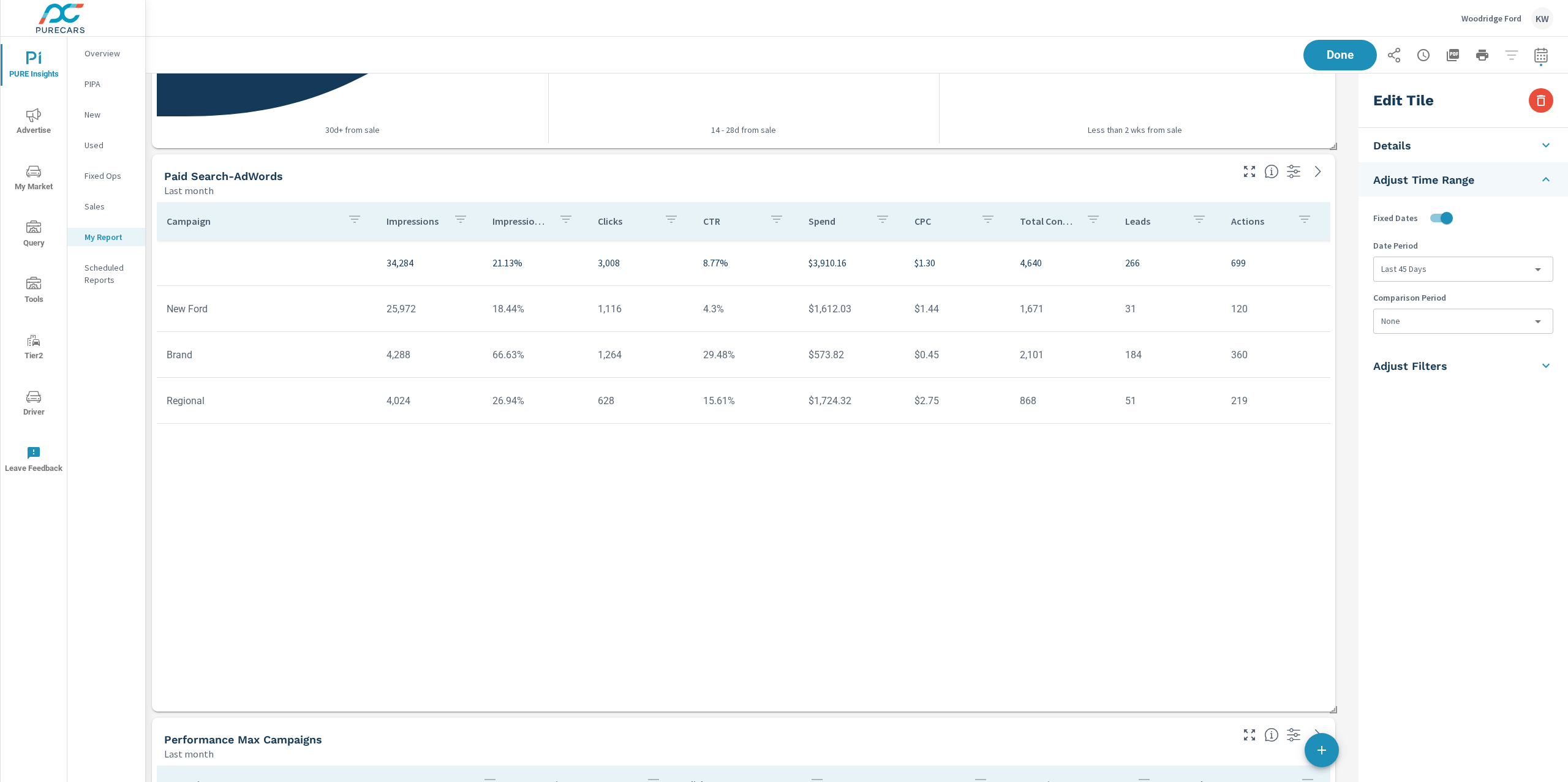
drag, startPoint x: 497, startPoint y: 218, endPoint x: 498, endPoint y: 225, distance: 7.1
click at [498, 219] on p "Impression Share" at bounding box center [520, 221] width 56 height 12
type input "Paid Search-AdWords"
type input "lastMonth"
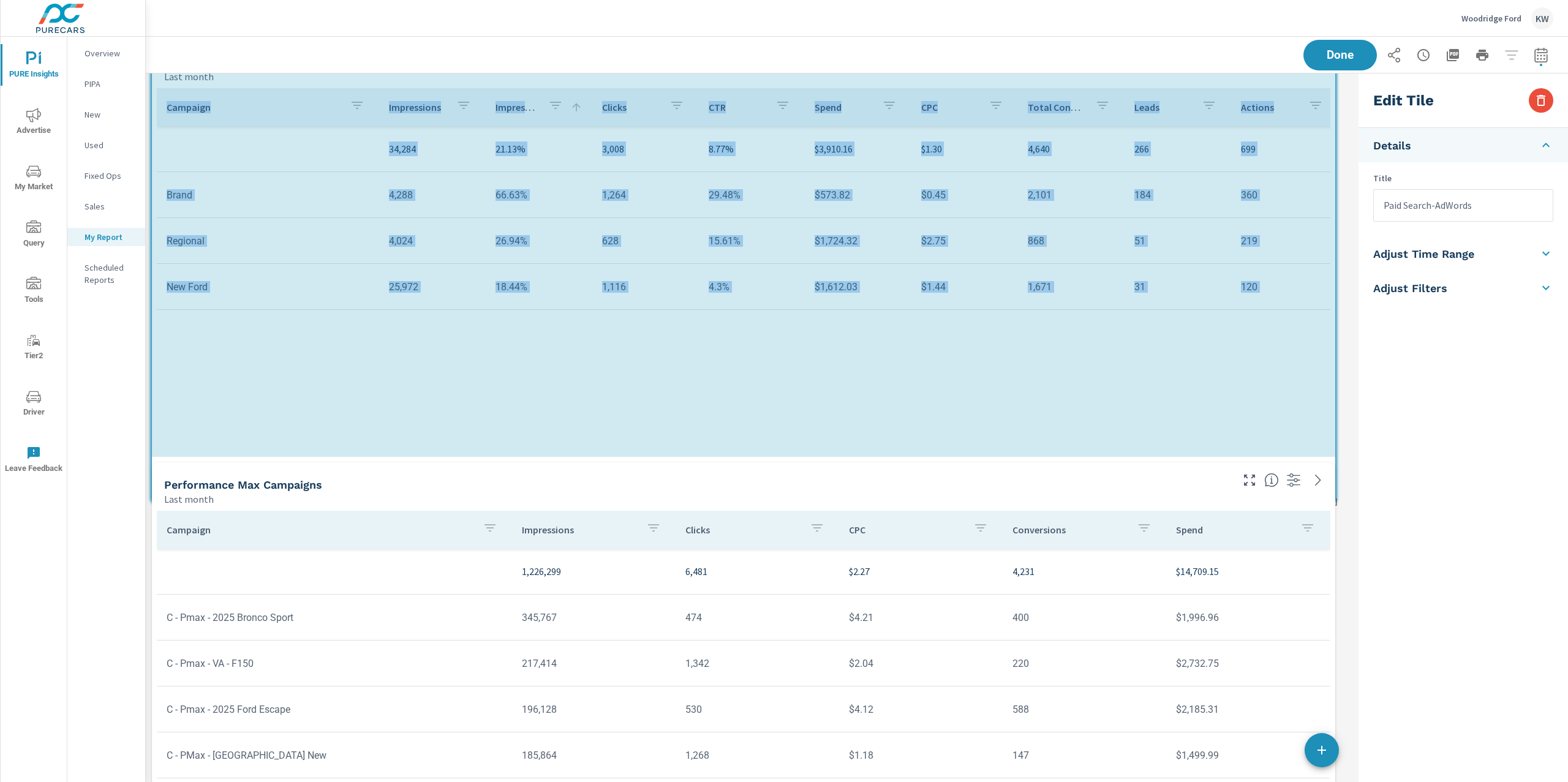
scroll to position [5102, 1220]
drag, startPoint x: 1333, startPoint y: 593, endPoint x: 1344, endPoint y: 518, distance: 75.8
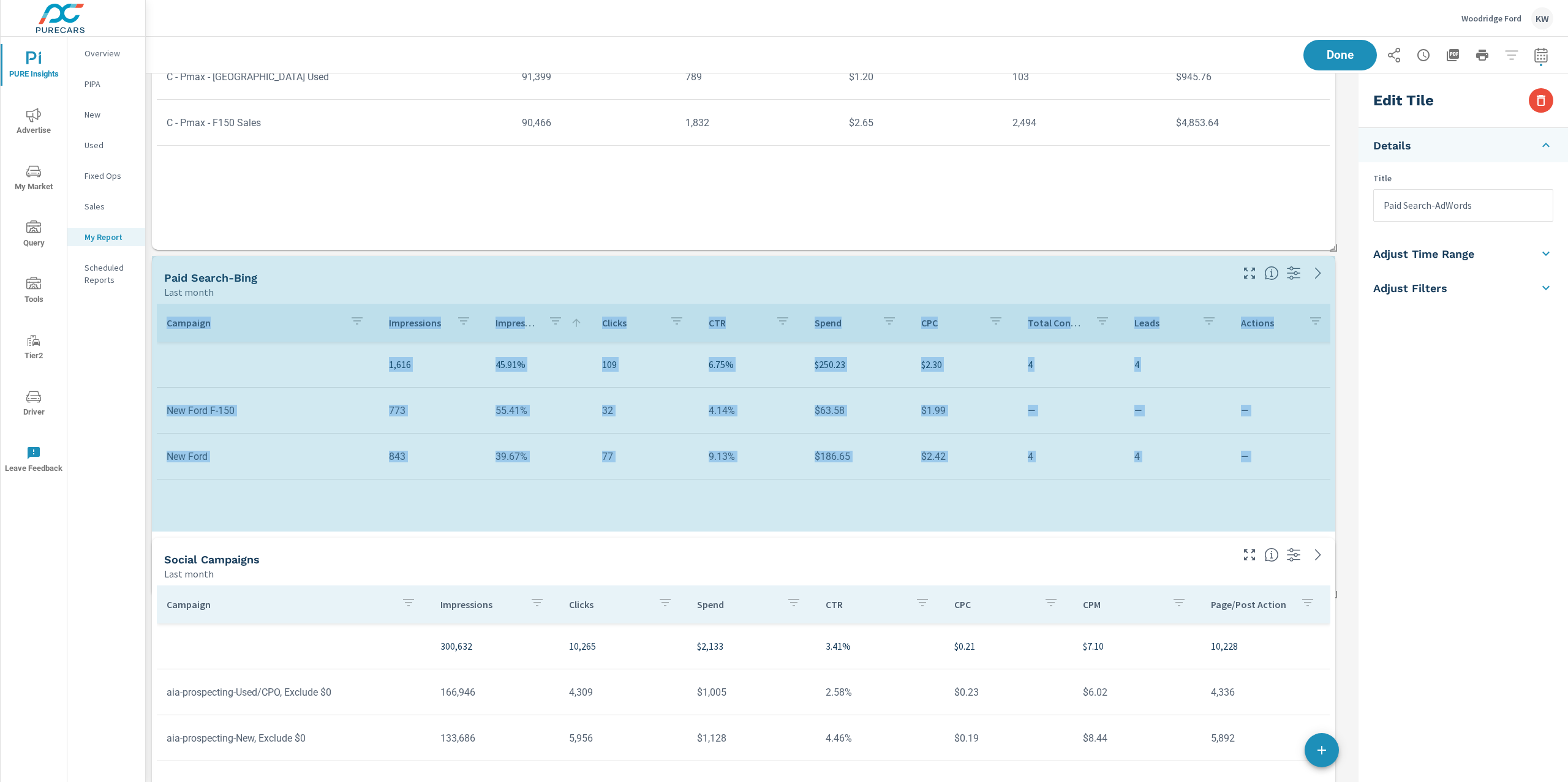
scroll to position [6, 6]
drag, startPoint x: 1336, startPoint y: 386, endPoint x: 1341, endPoint y: 533, distance: 147.1
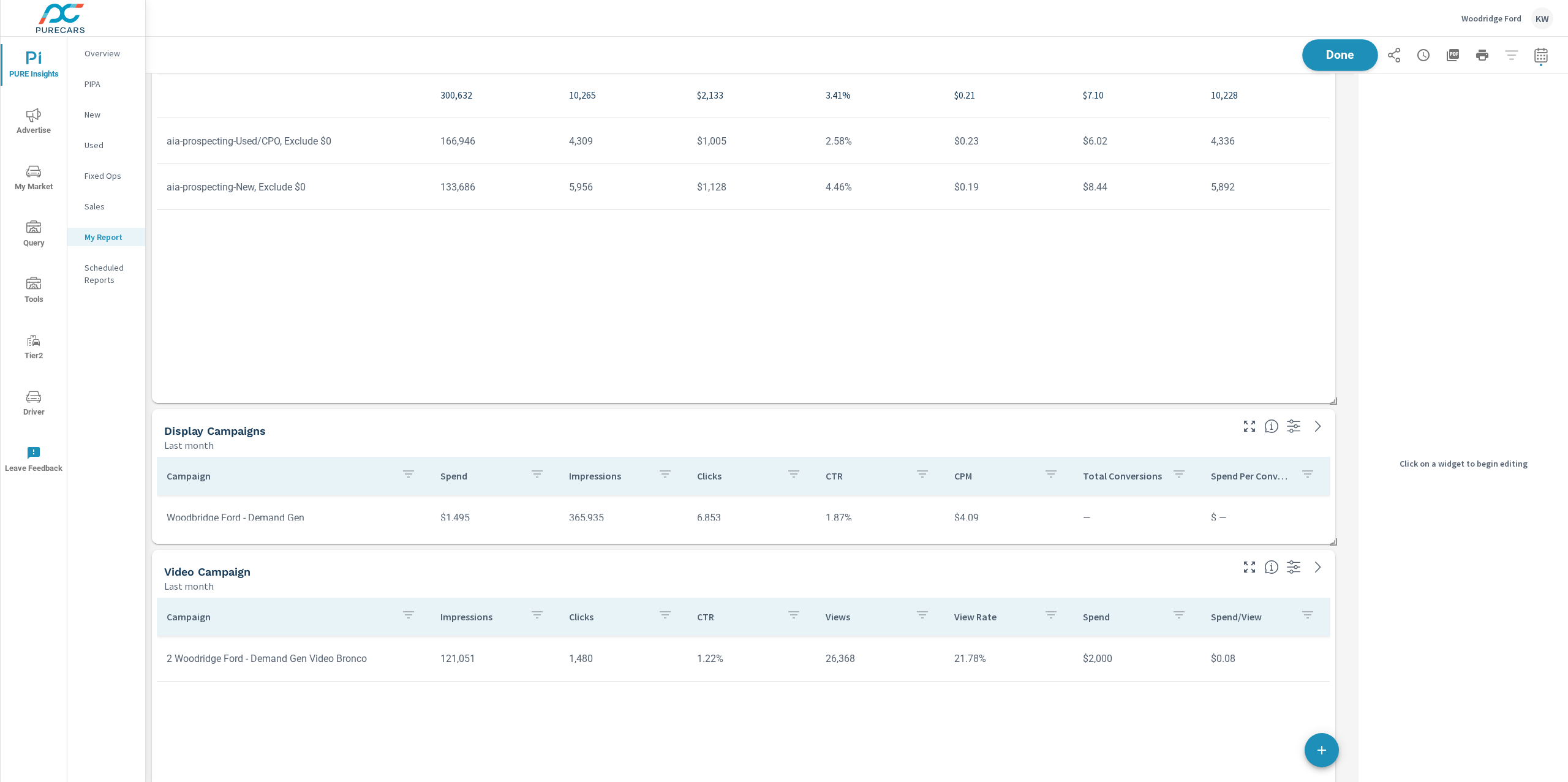
scroll to position [5242, 1220]
click at [1314, 62] on button "Done" at bounding box center [1340, 55] width 76 height 32
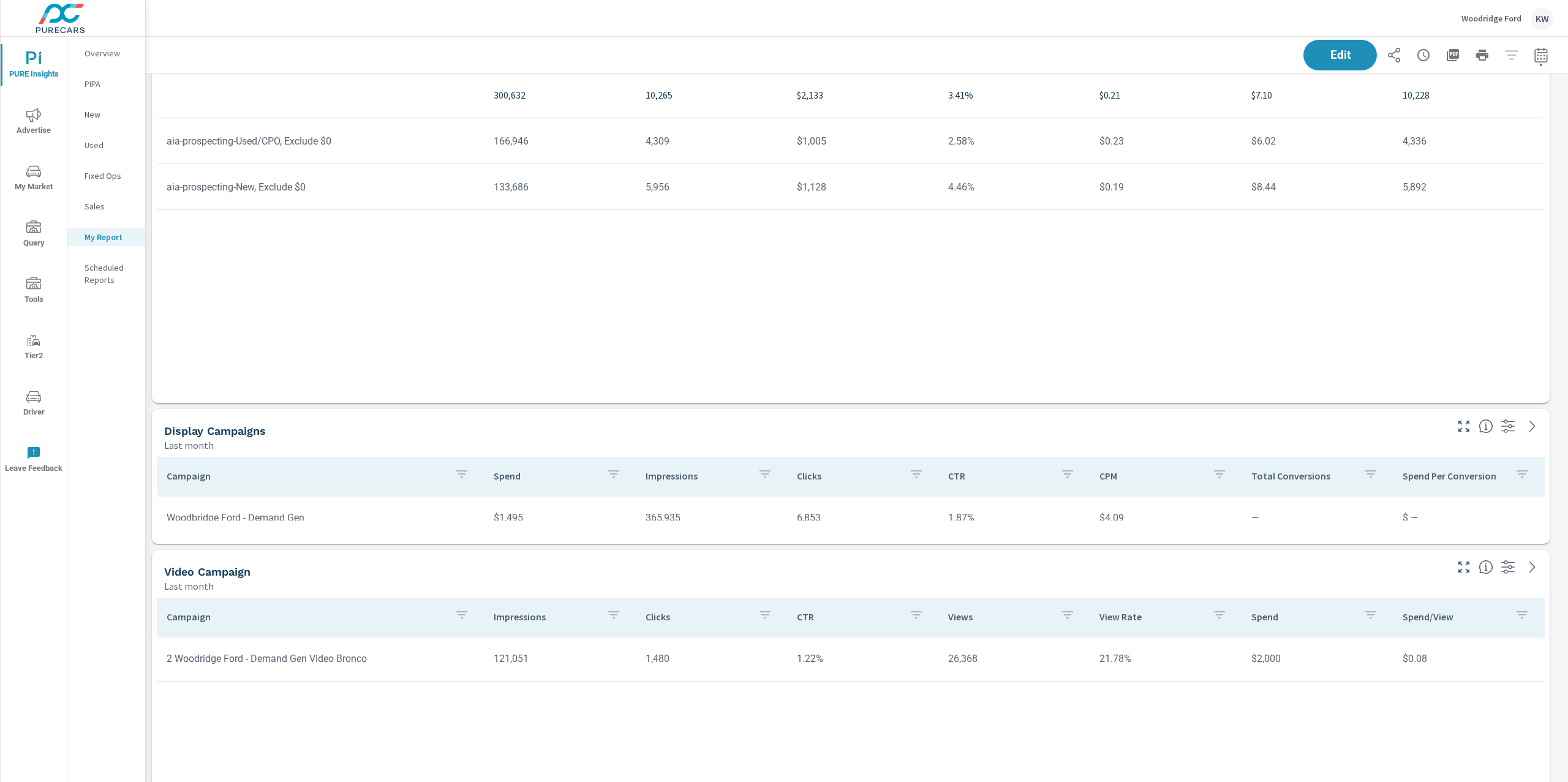
scroll to position [5242, 1436]
click at [40, 123] on span "Advertise" at bounding box center [33, 123] width 58 height 30
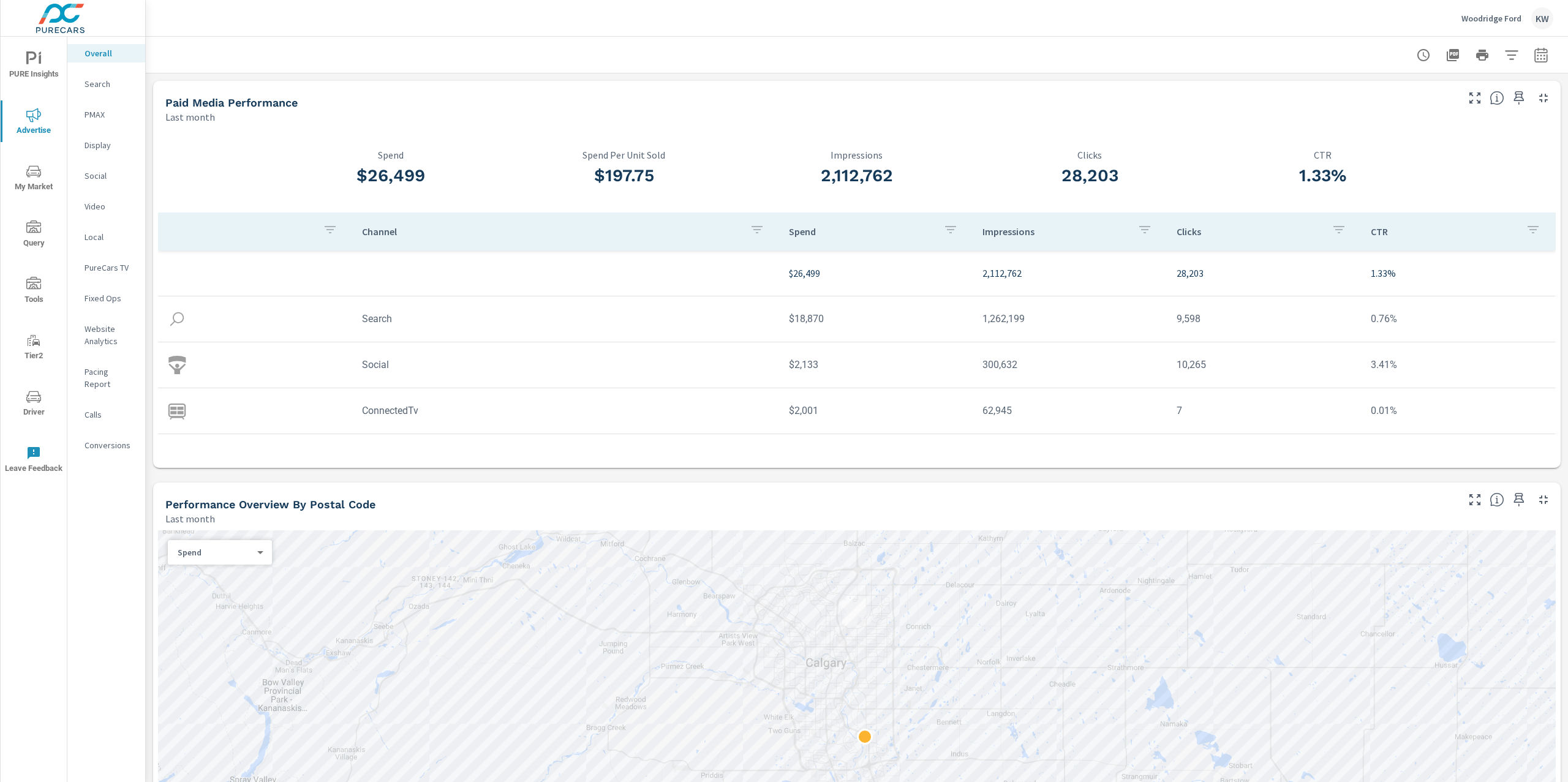
click at [105, 144] on p "Display" at bounding box center [110, 145] width 51 height 12
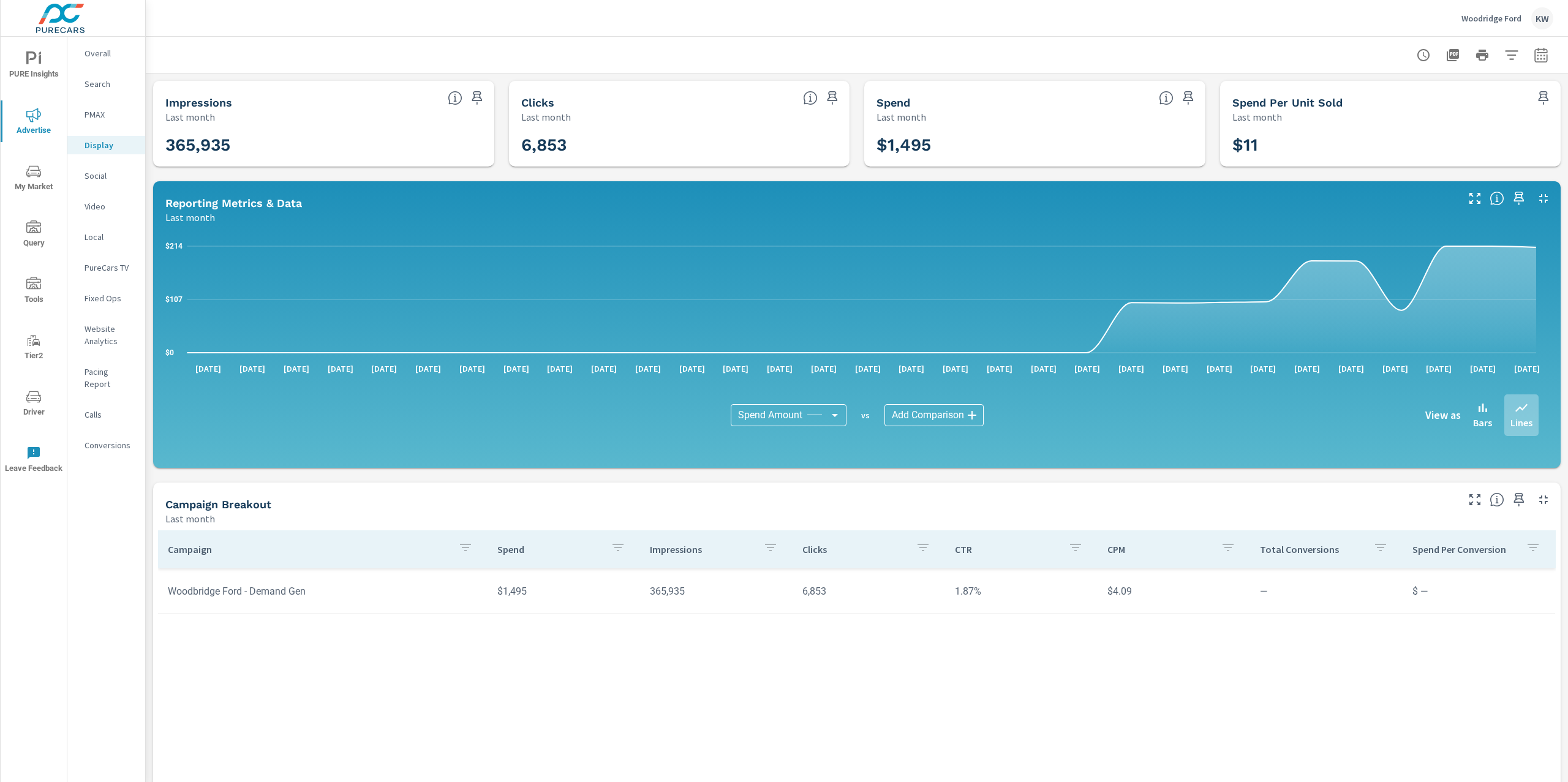
click at [100, 205] on p "Video" at bounding box center [110, 206] width 51 height 12
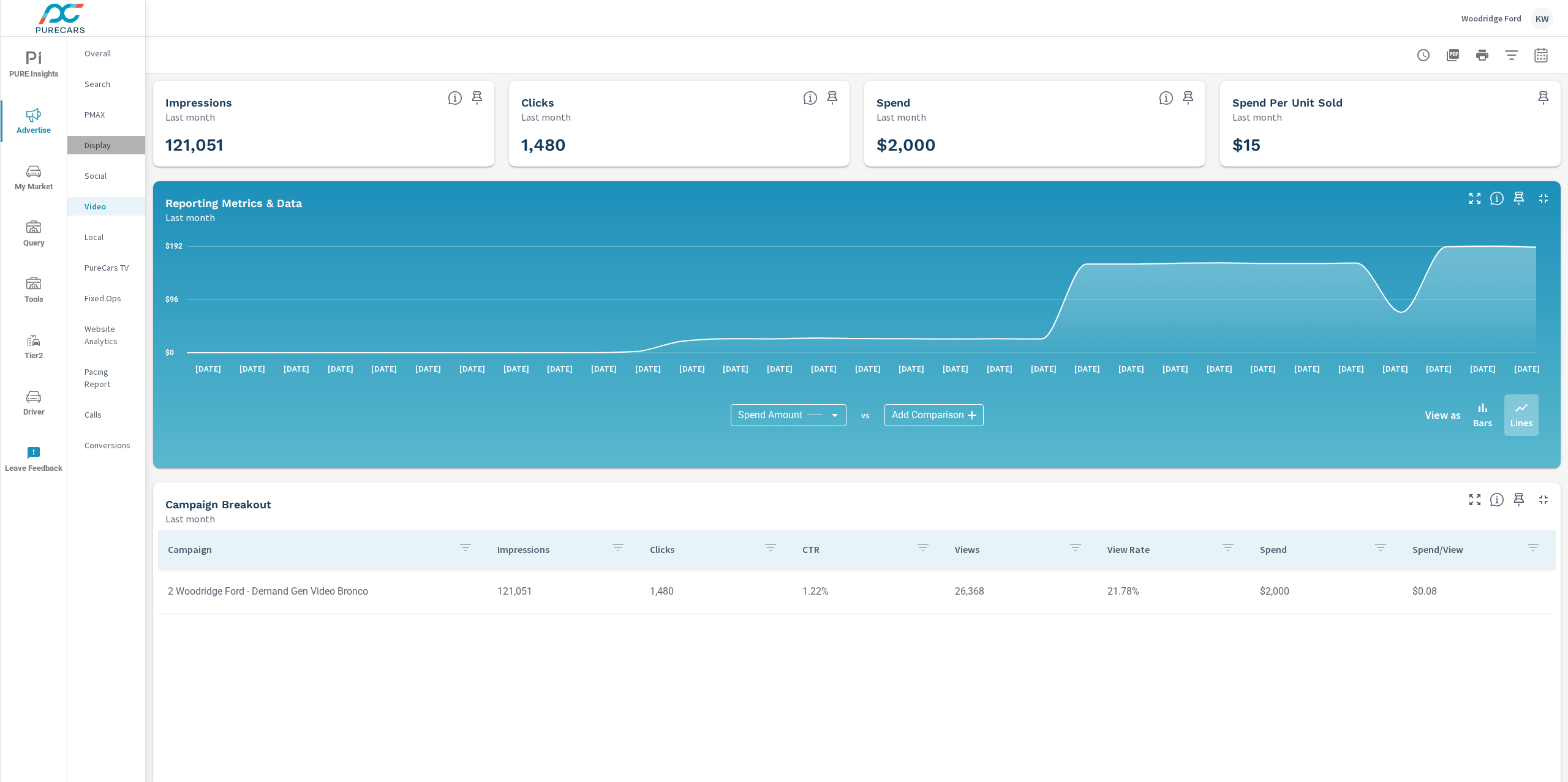
click at [107, 148] on p "Display" at bounding box center [110, 145] width 51 height 12
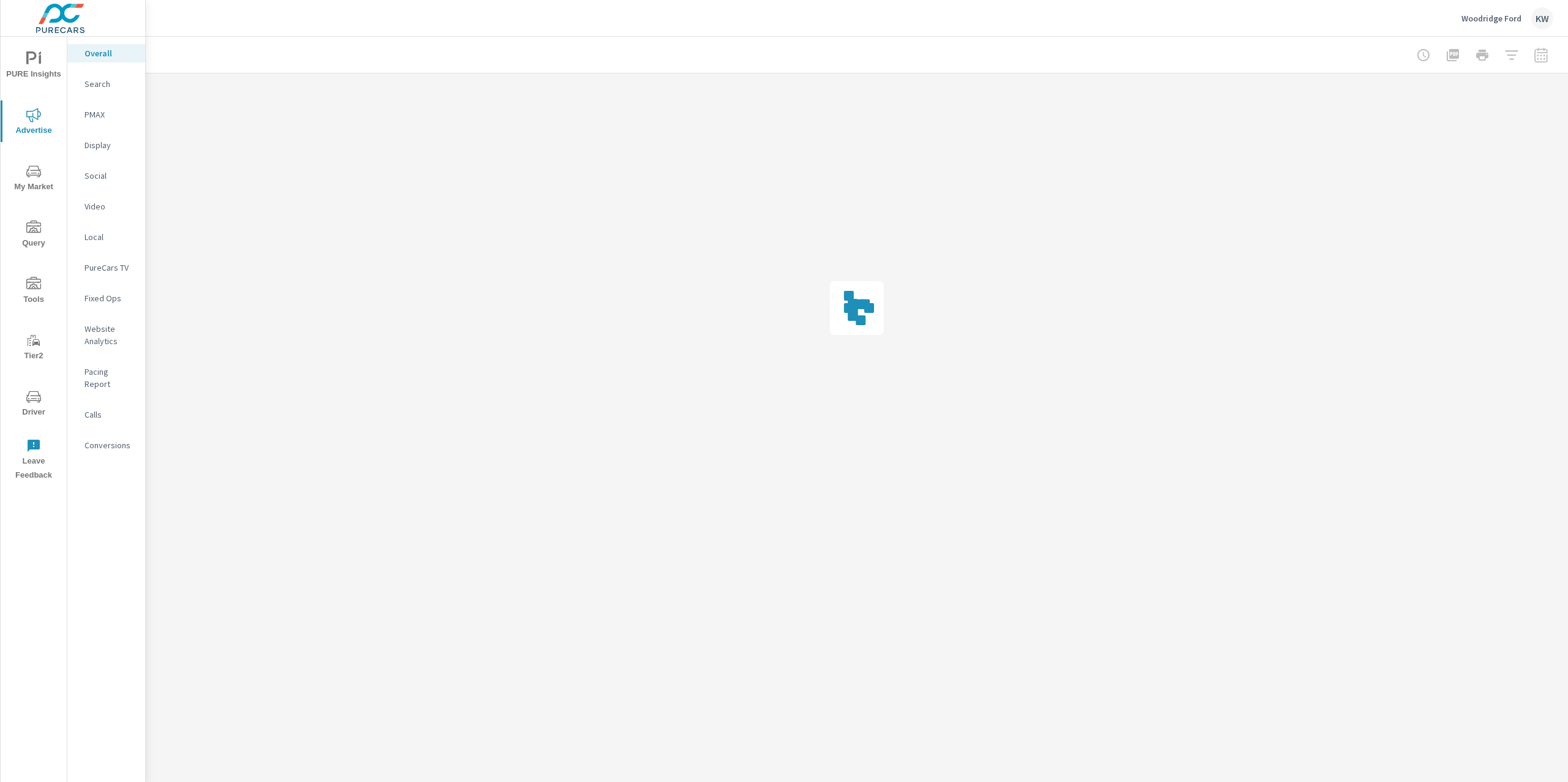
click at [97, 266] on p "PureCars TV" at bounding box center [110, 268] width 51 height 12
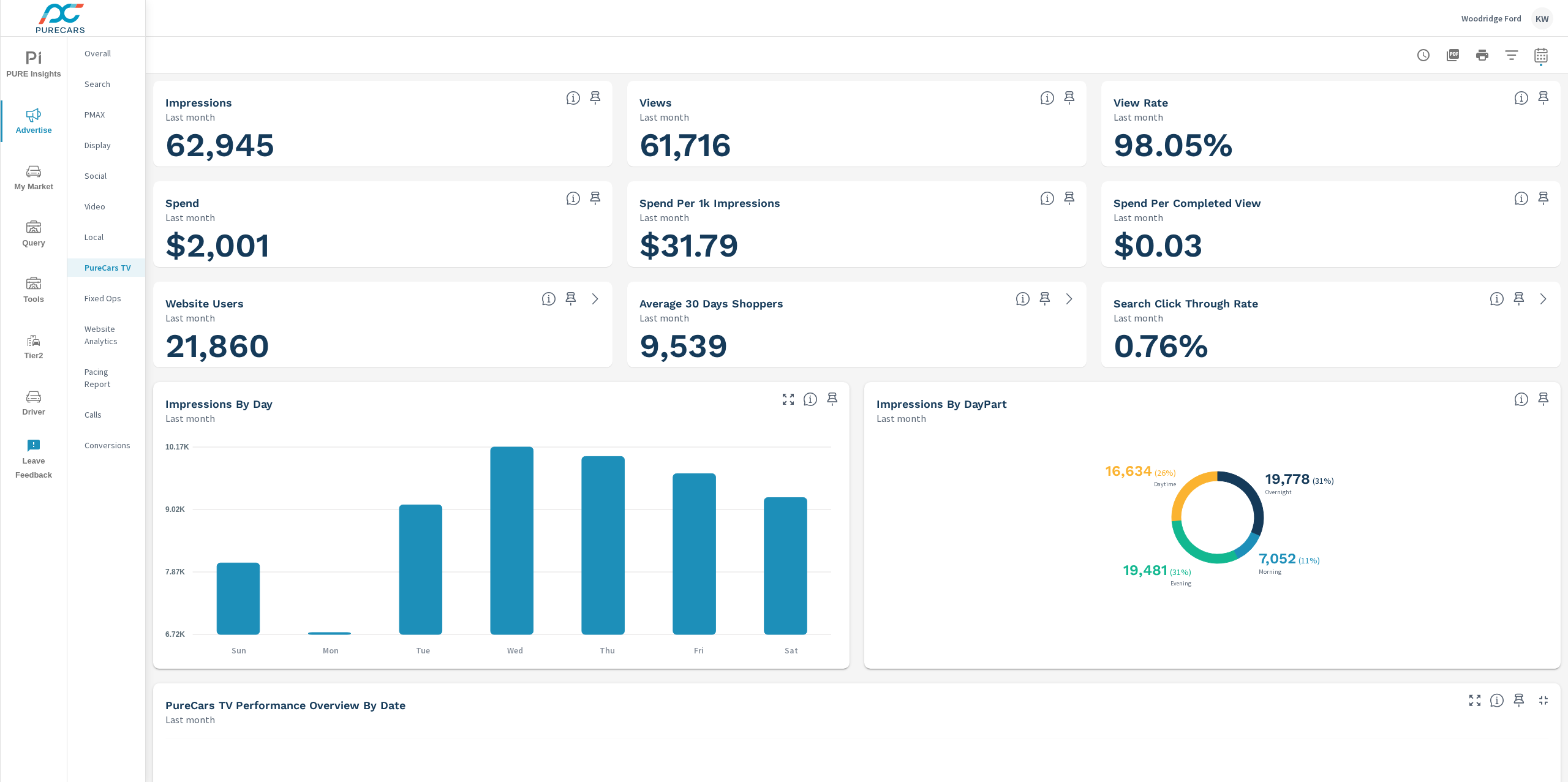
scroll to position [1, 0]
